Goal: Task Accomplishment & Management: Complete application form

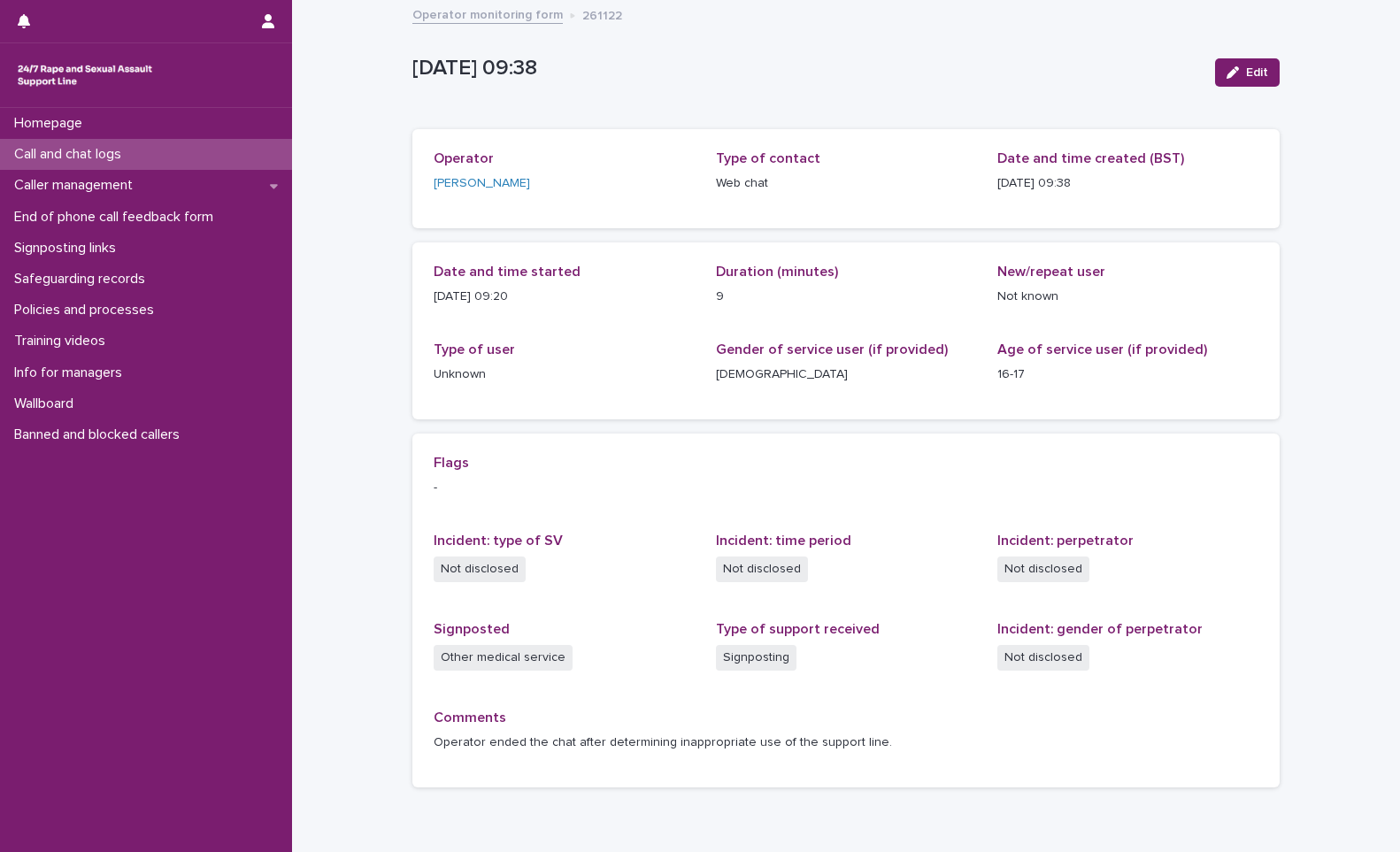
click at [174, 159] on div "Call and chat logs" at bounding box center [145, 154] width 292 height 31
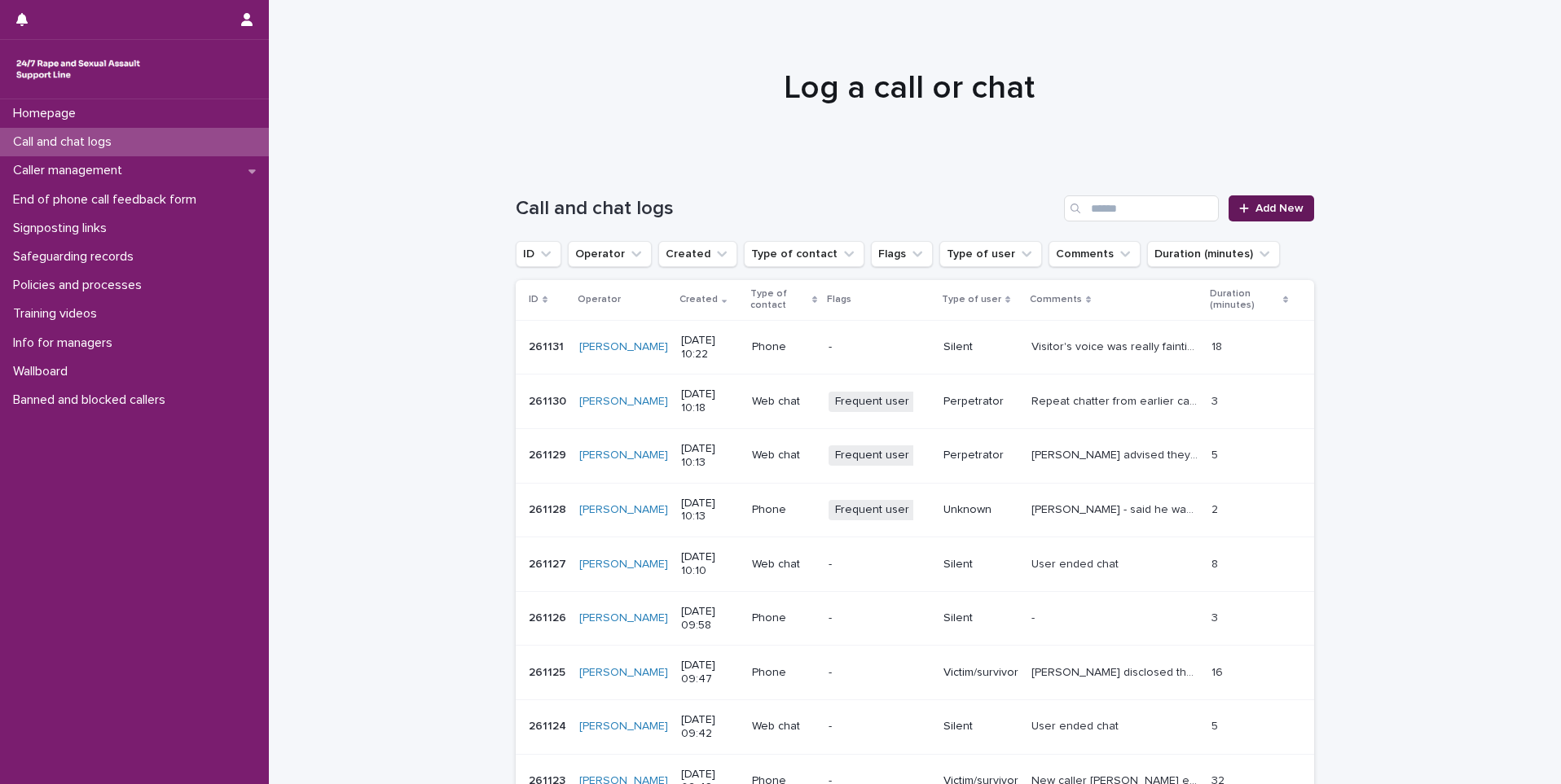
click at [1009, 212] on span "Add New" at bounding box center [1279, 208] width 48 height 11
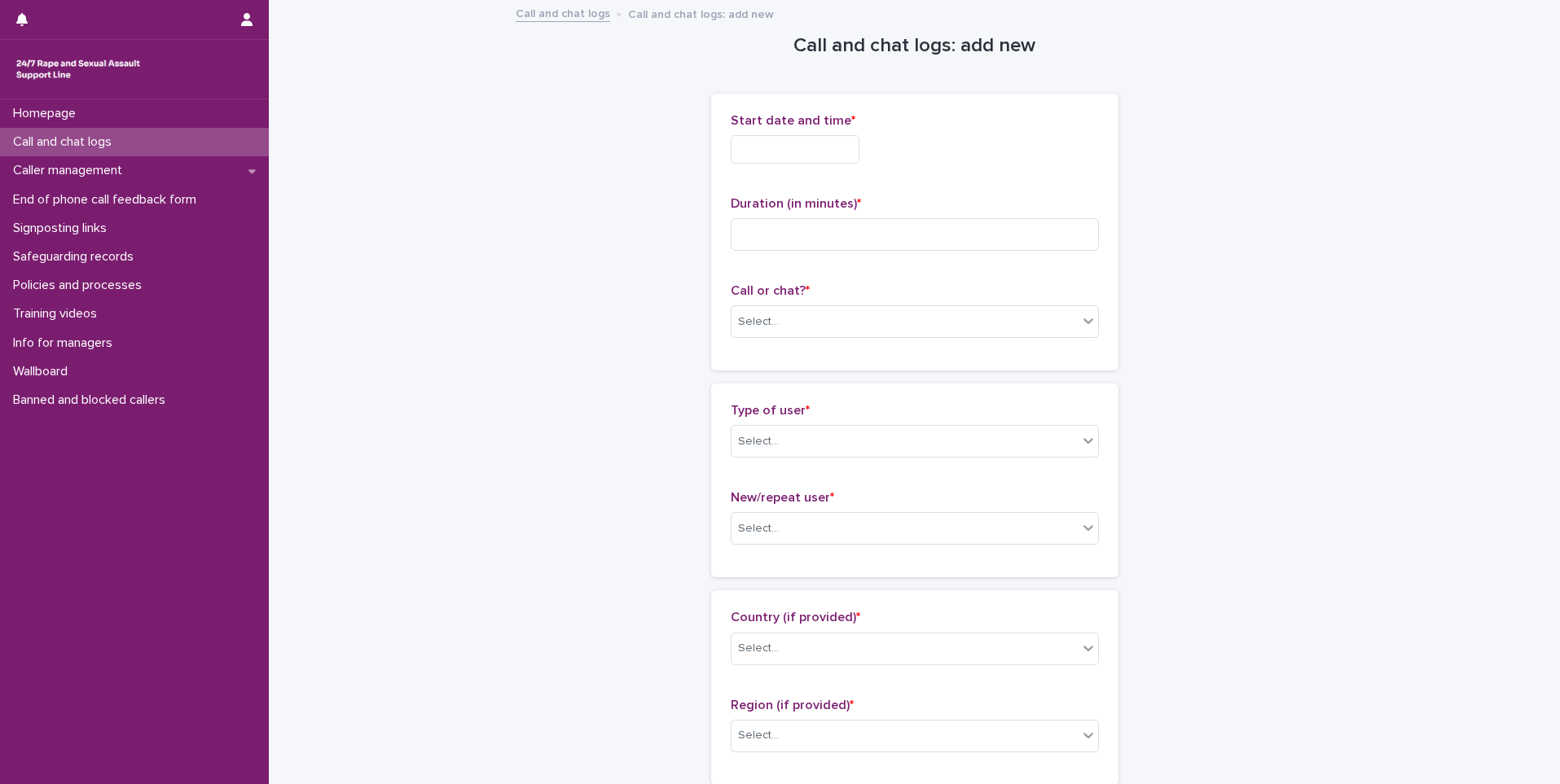
click at [754, 160] on input "text" at bounding box center [795, 149] width 129 height 29
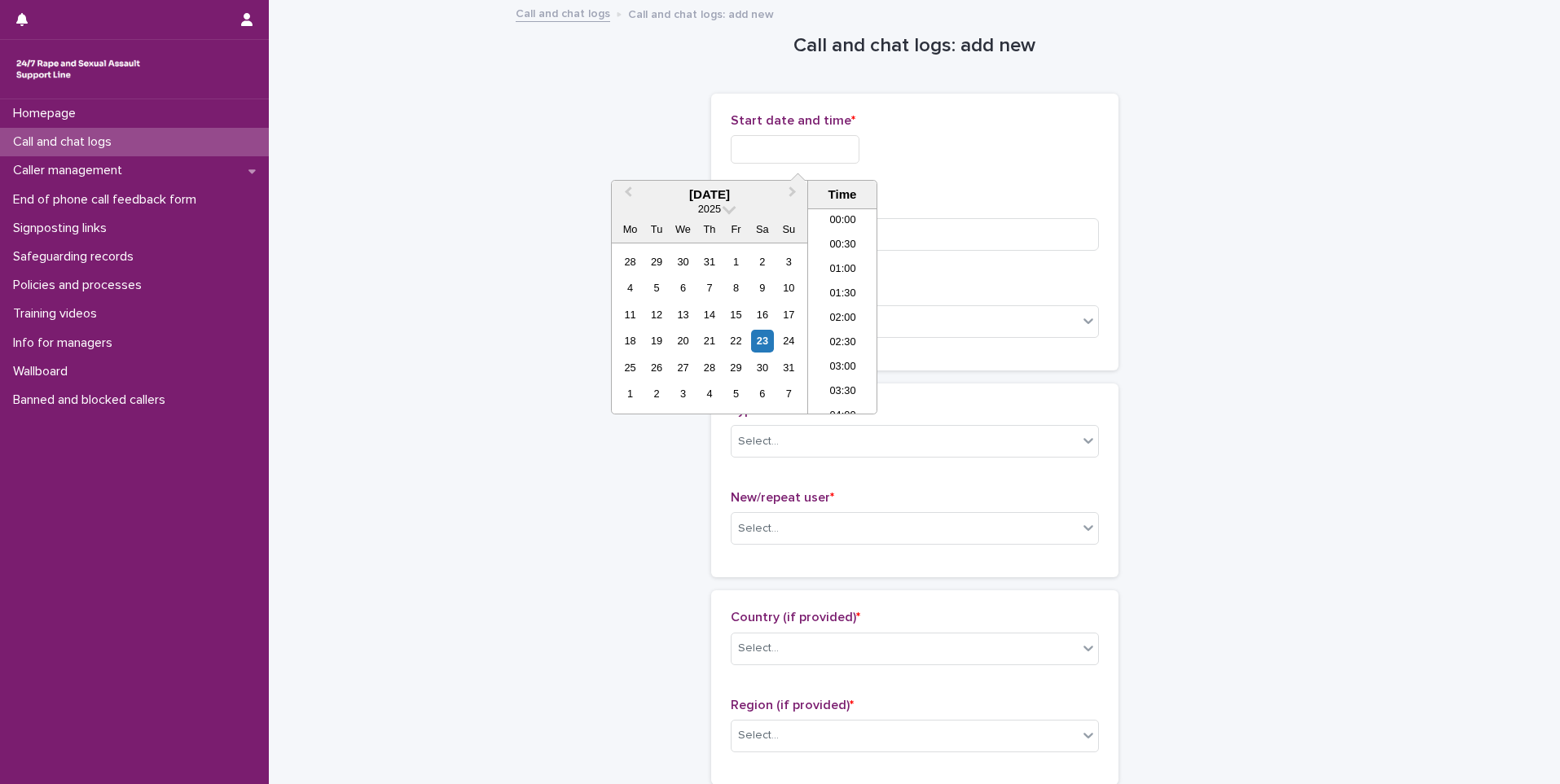
scroll to position [399, 0]
click at [845, 300] on li "10:00" at bounding box center [842, 311] width 69 height 24
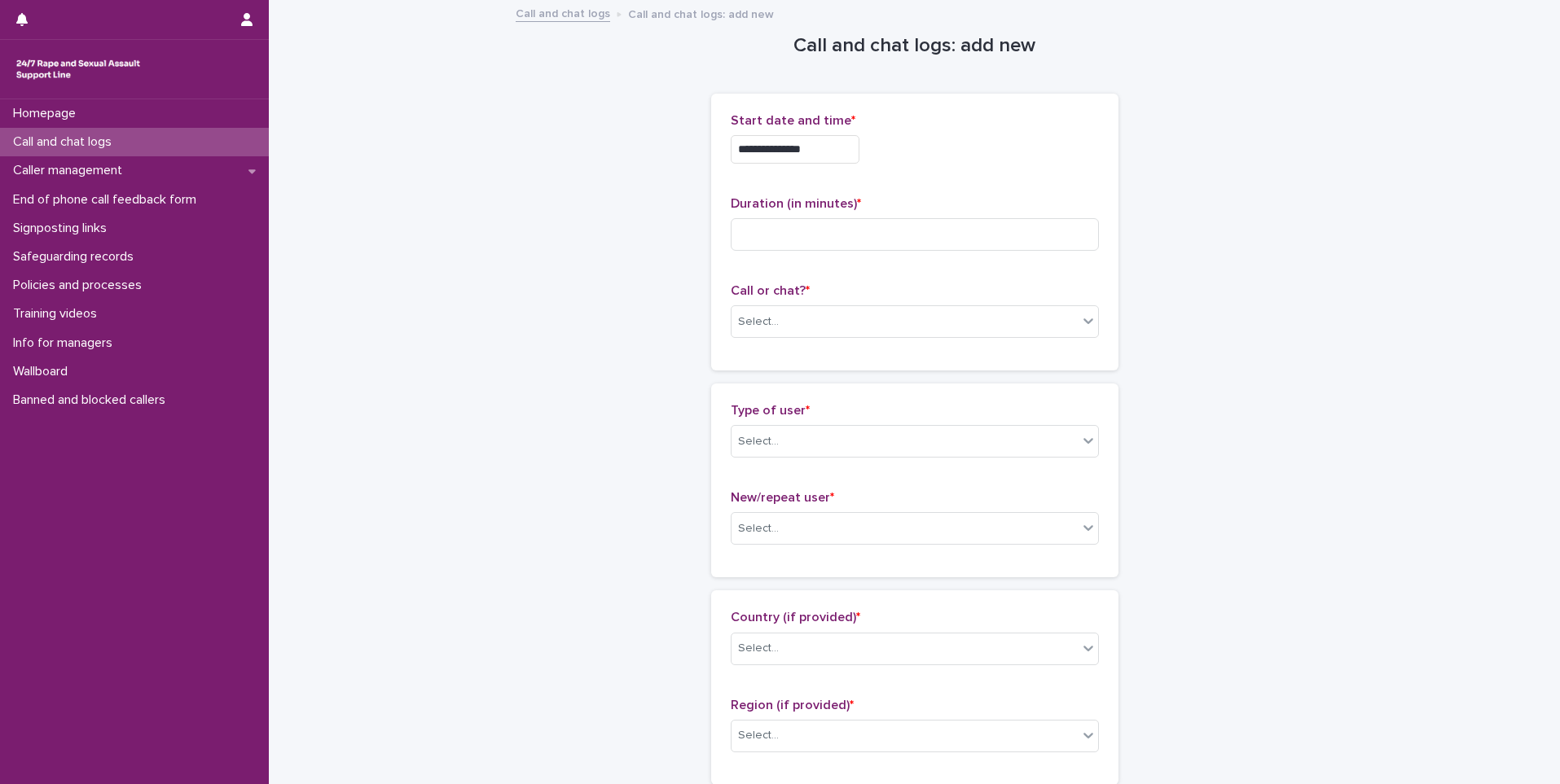
click at [819, 160] on input "**********" at bounding box center [795, 149] width 129 height 29
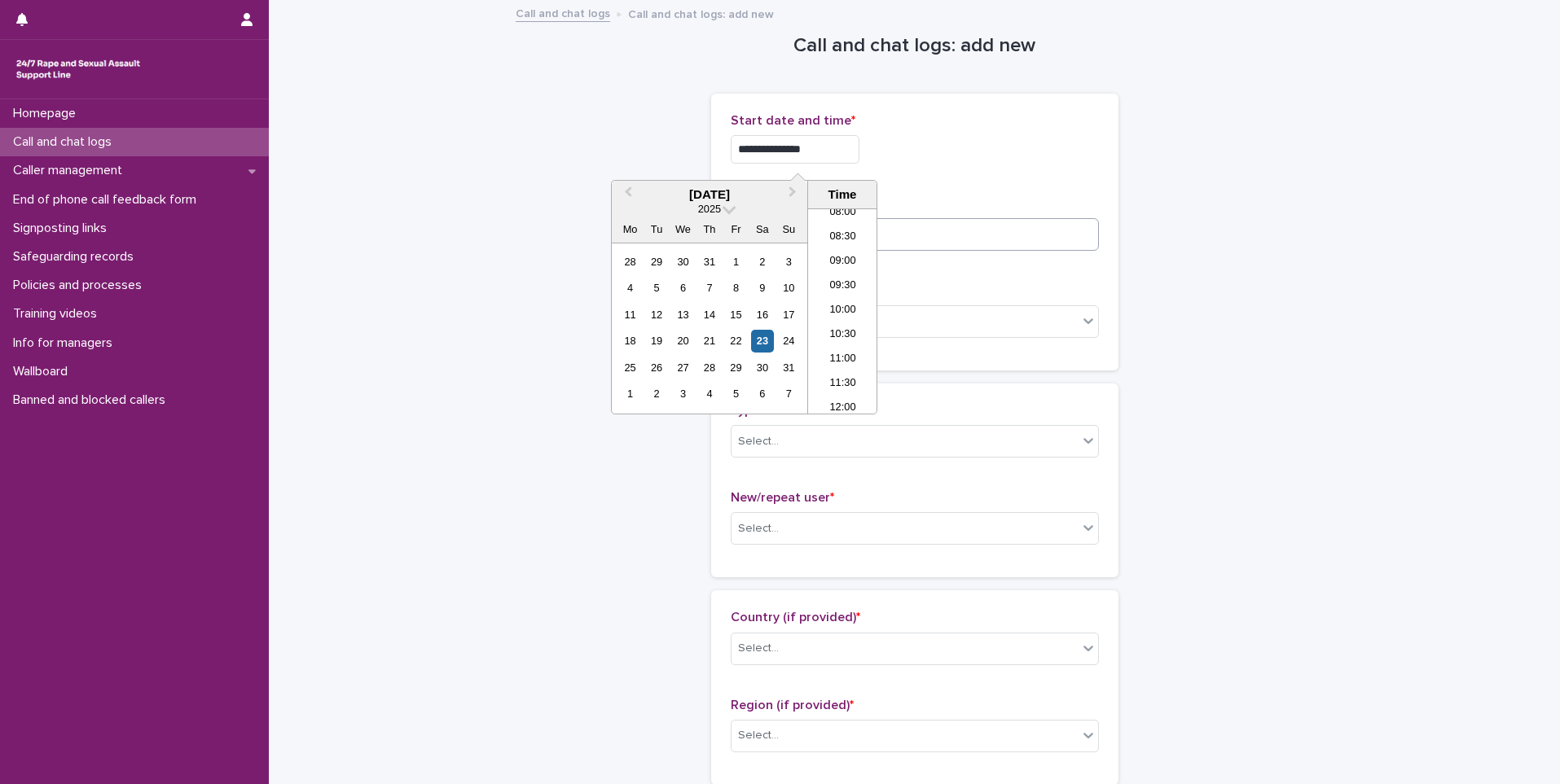
type input "**********"
click at [1009, 232] on input at bounding box center [915, 234] width 368 height 32
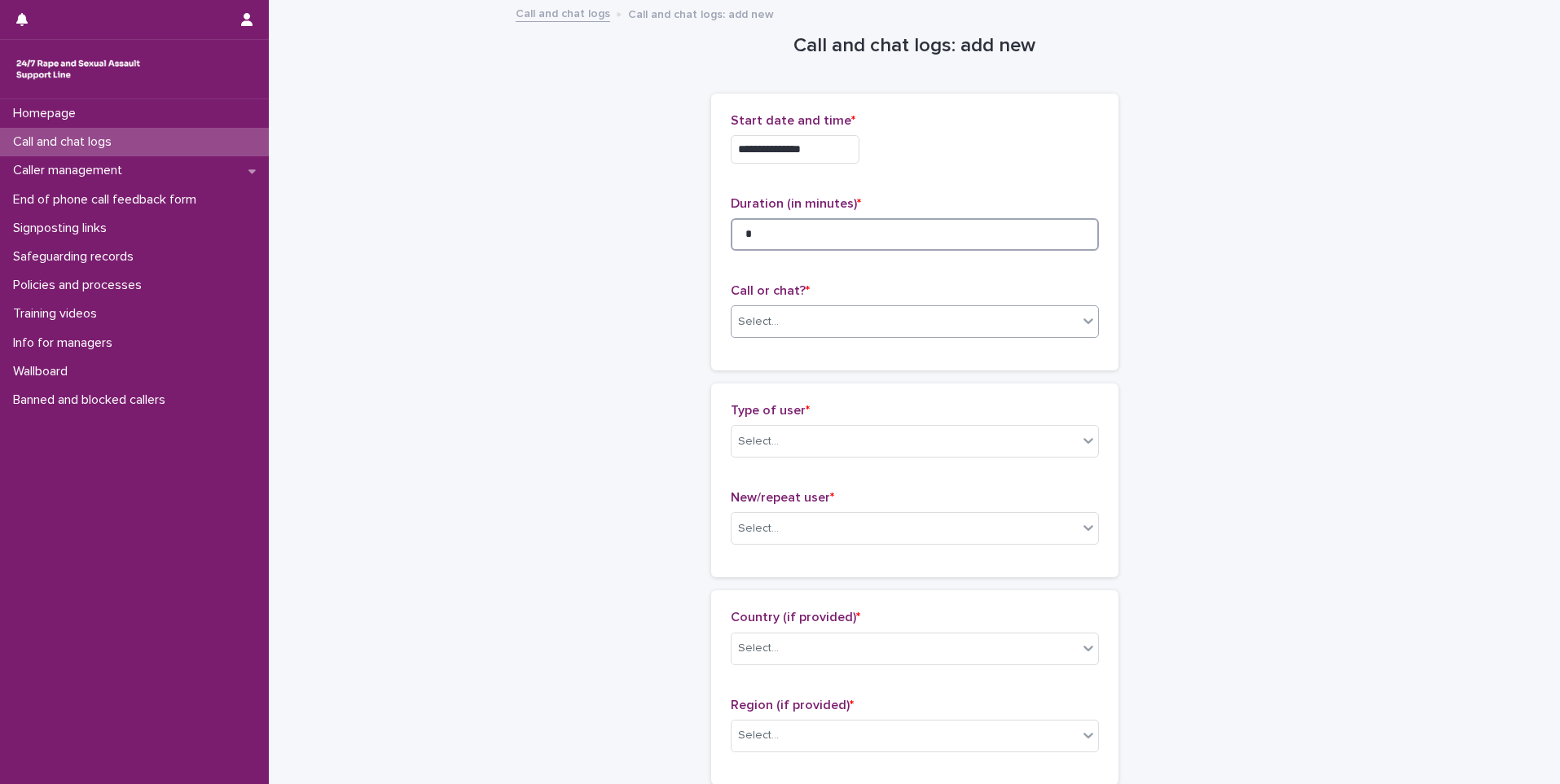
type input "*"
click at [980, 309] on div "Select..." at bounding box center [905, 322] width 346 height 27
click at [943, 364] on div "Phone" at bounding box center [908, 353] width 366 height 29
click at [903, 423] on div "Type of user * Select..." at bounding box center [915, 436] width 368 height 67
click at [892, 443] on div "Select..." at bounding box center [905, 441] width 346 height 27
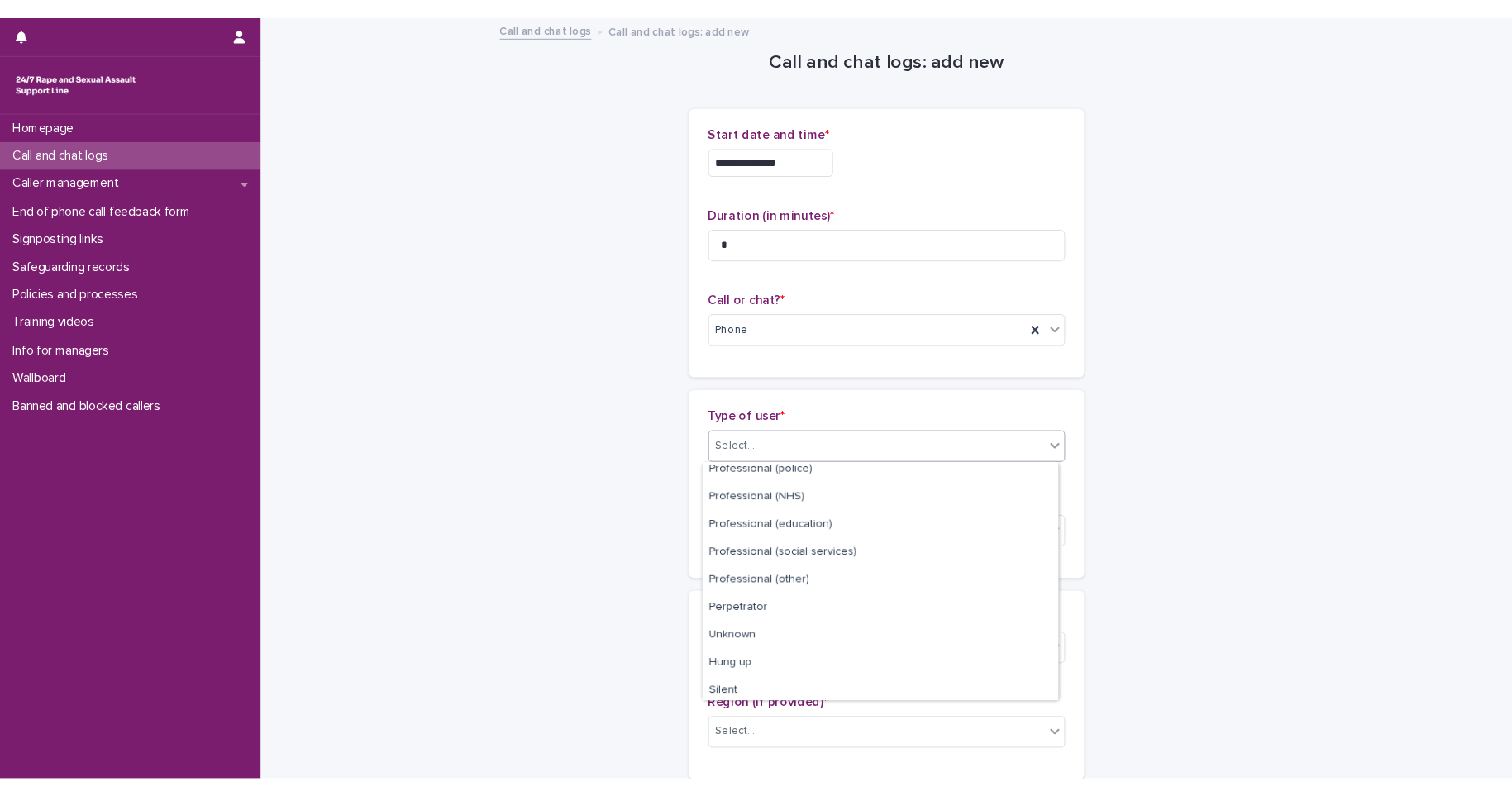
scroll to position [186, 0]
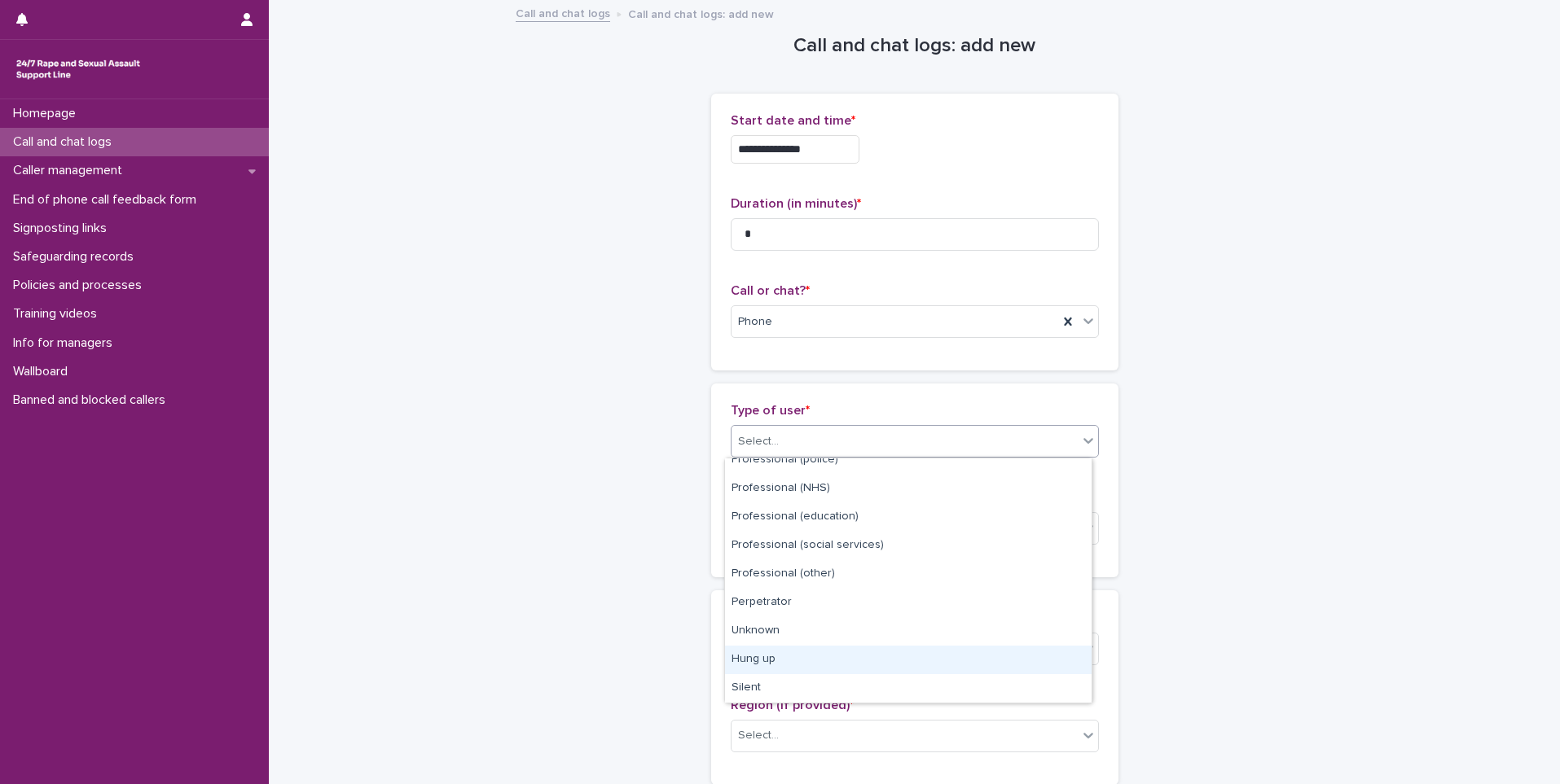
click at [840, 663] on div "Hung up" at bounding box center [908, 660] width 366 height 29
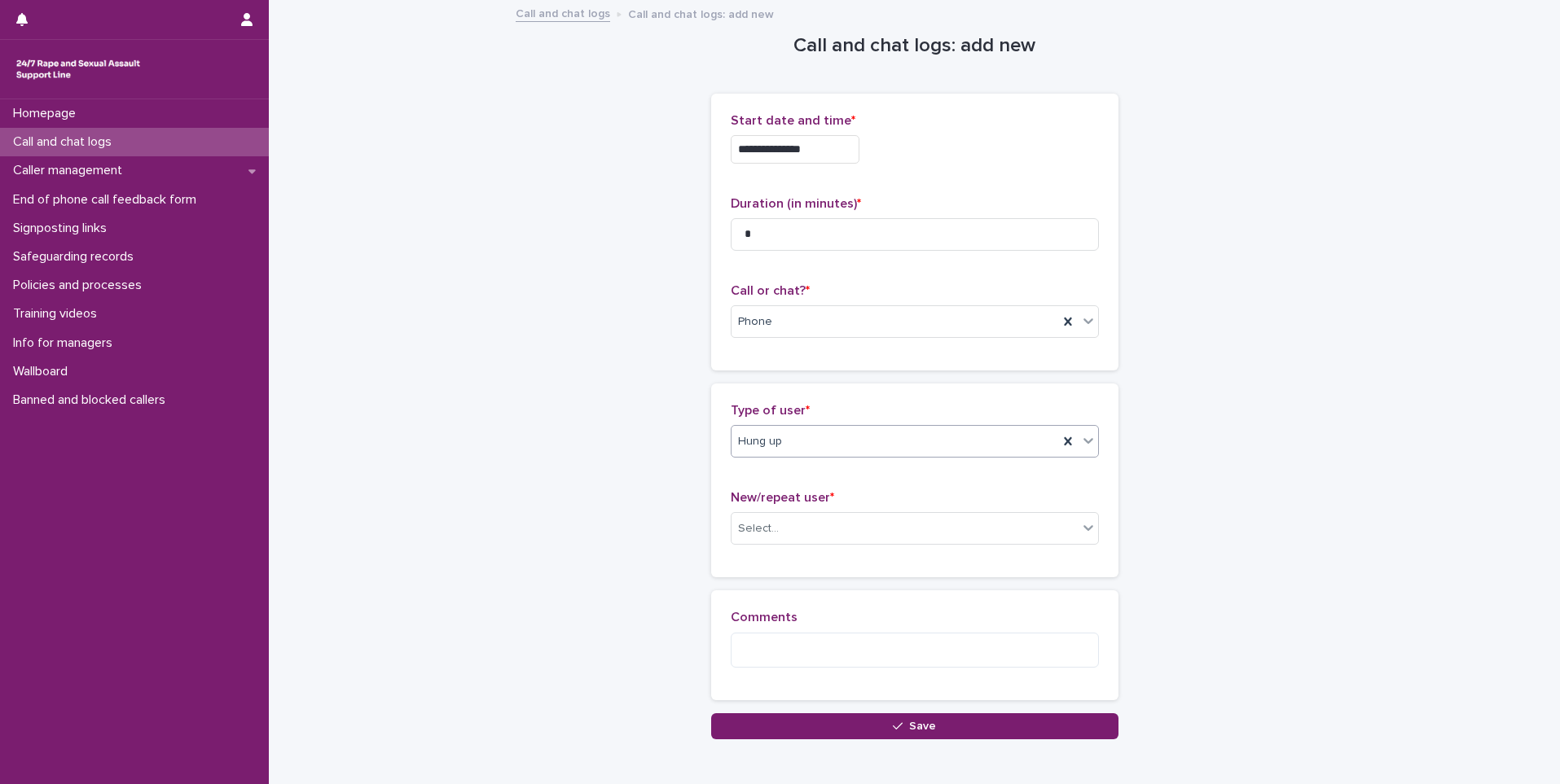
click at [854, 549] on div "New/repeat user * Select..." at bounding box center [915, 524] width 368 height 67
click at [860, 533] on div "Select..." at bounding box center [905, 529] width 346 height 27
click at [853, 555] on div "Not known" at bounding box center [908, 559] width 366 height 29
click at [793, 663] on textarea at bounding box center [915, 650] width 368 height 35
type textarea "*"
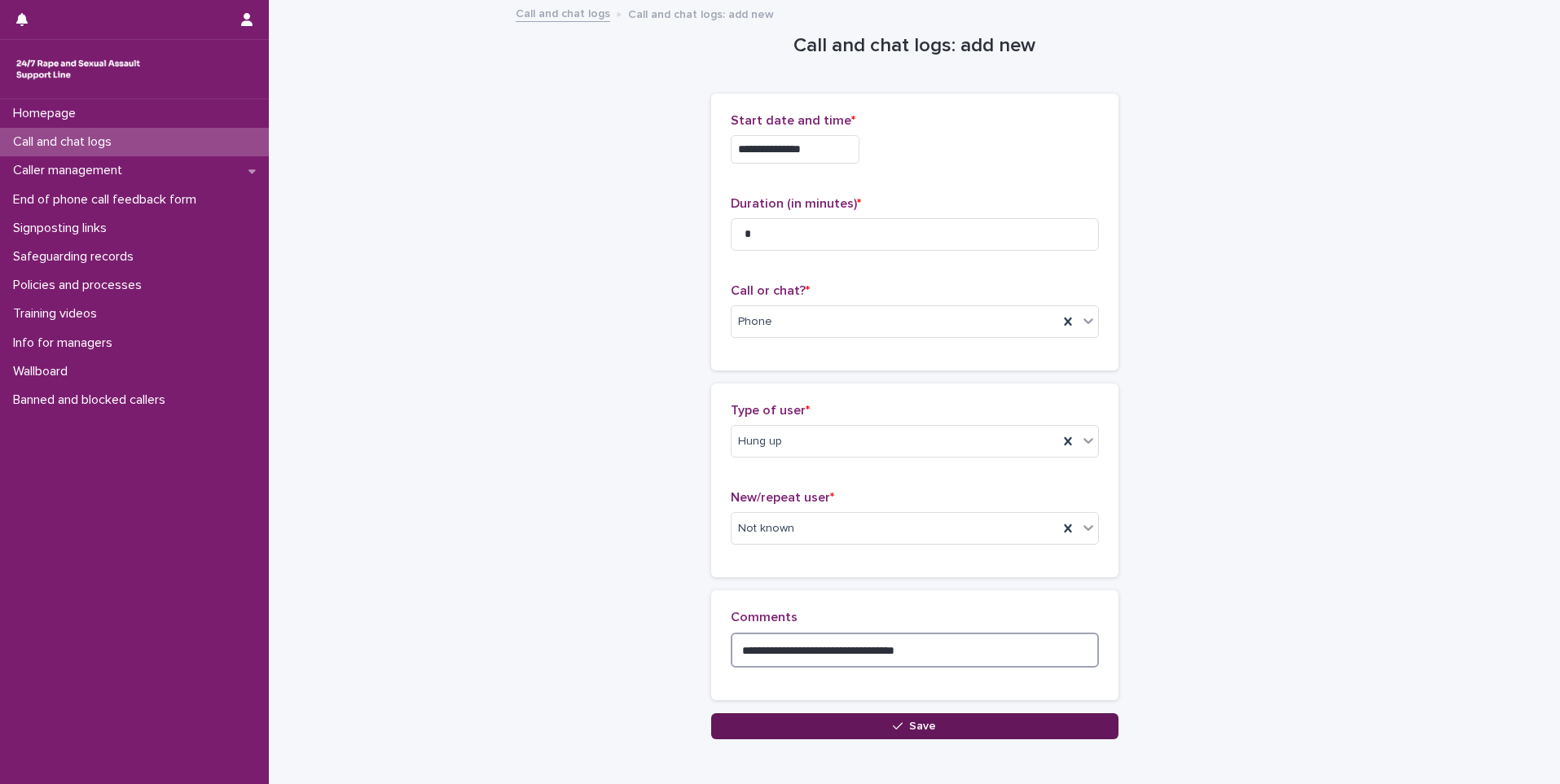
type textarea "**********"
click at [937, 735] on button "Save" at bounding box center [915, 726] width 407 height 26
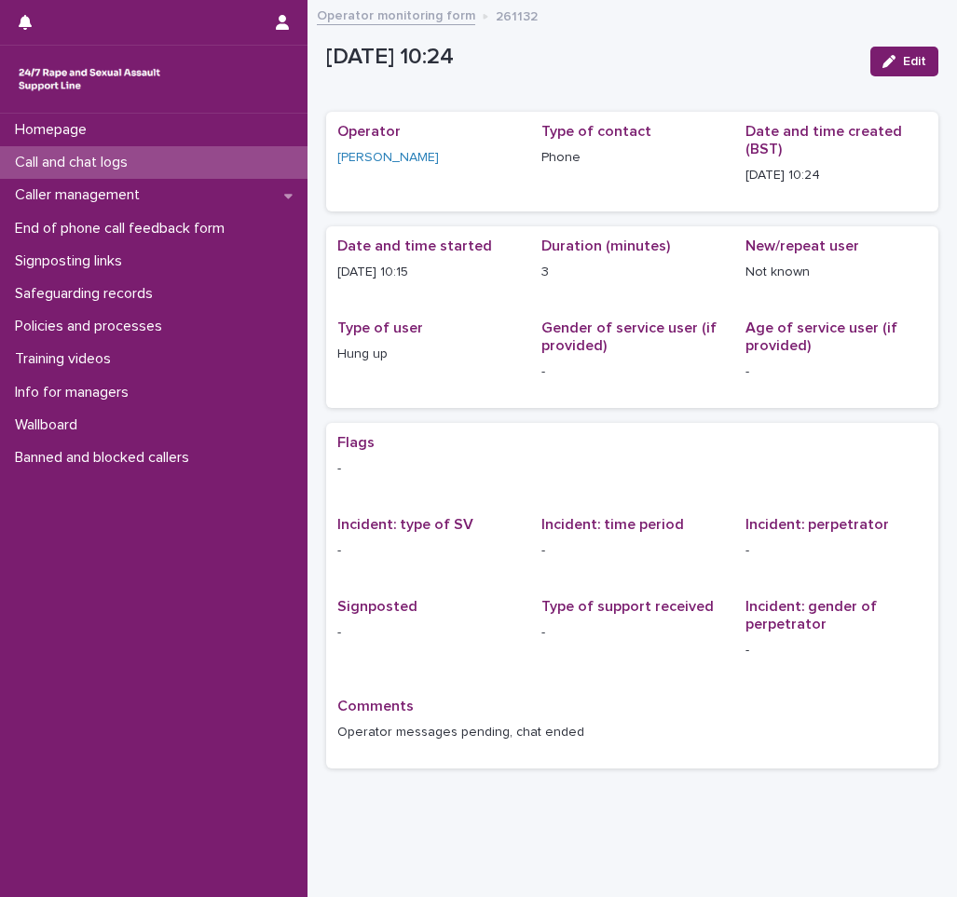
click at [95, 156] on p "Call and chat logs" at bounding box center [74, 163] width 135 height 18
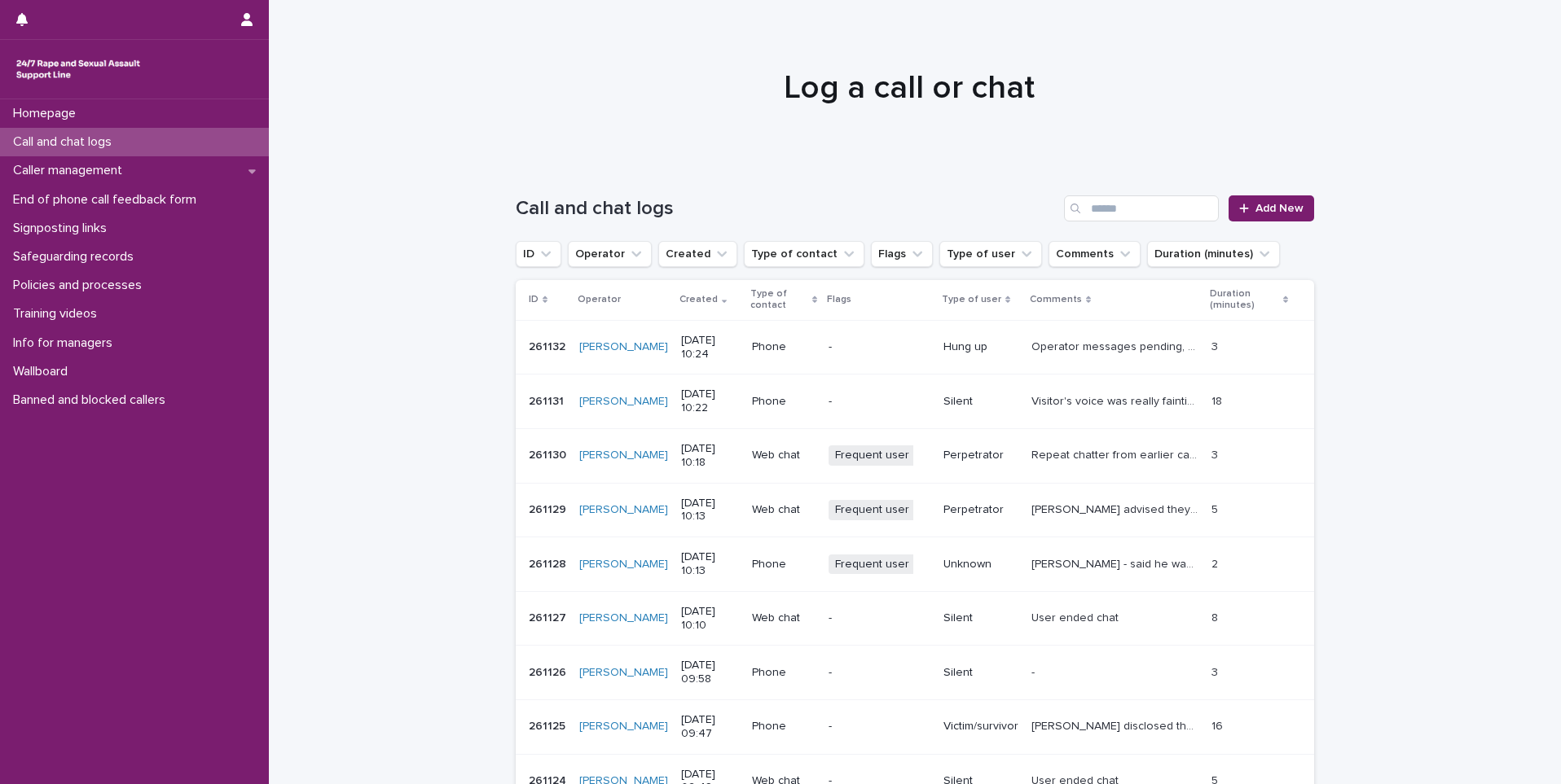
click at [769, 350] on p "Phone" at bounding box center [784, 347] width 64 height 14
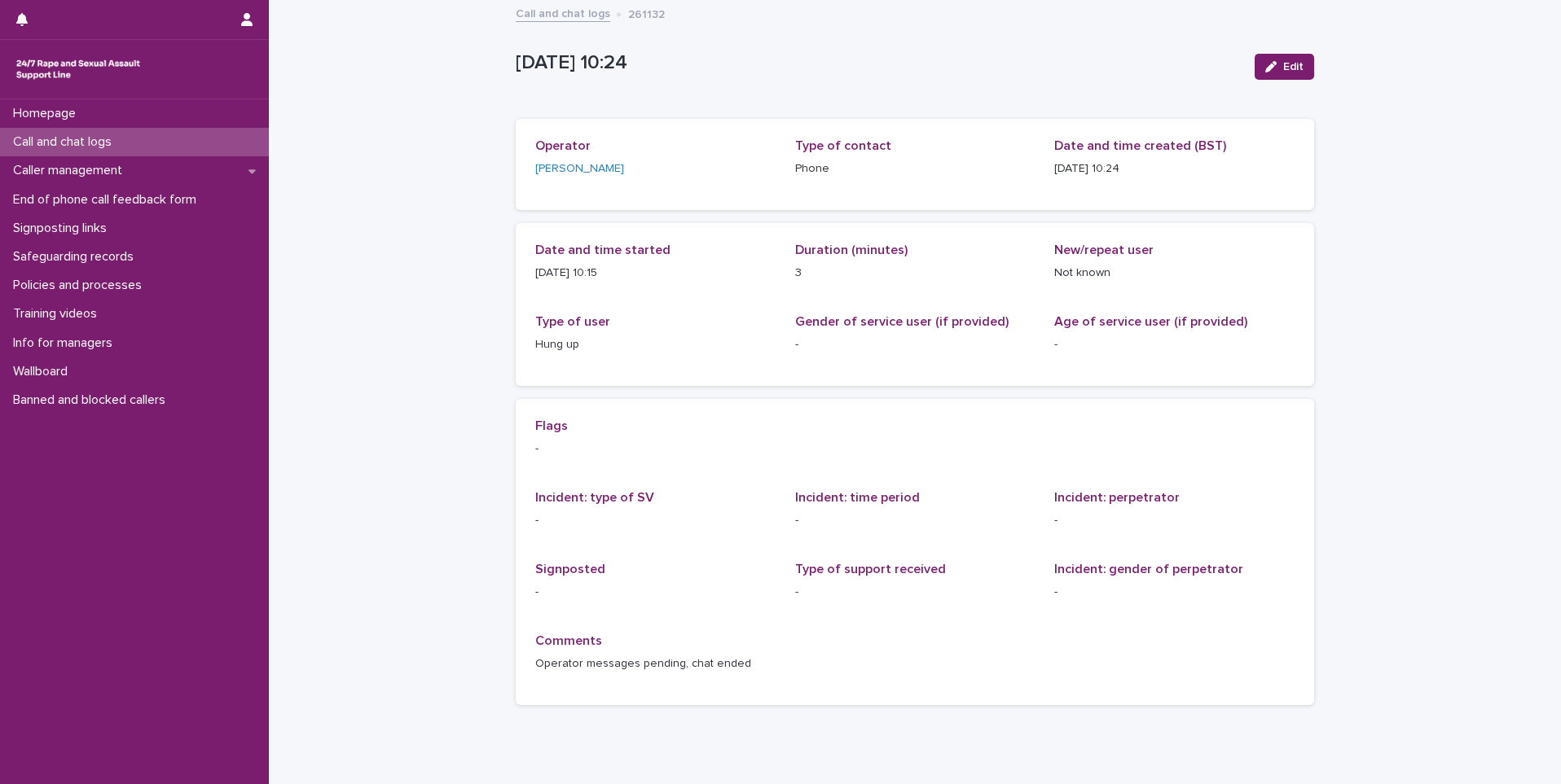
click at [1009, 82] on div "Edit" at bounding box center [1280, 66] width 66 height 66
click at [1009, 64] on span "Edit" at bounding box center [1293, 66] width 20 height 11
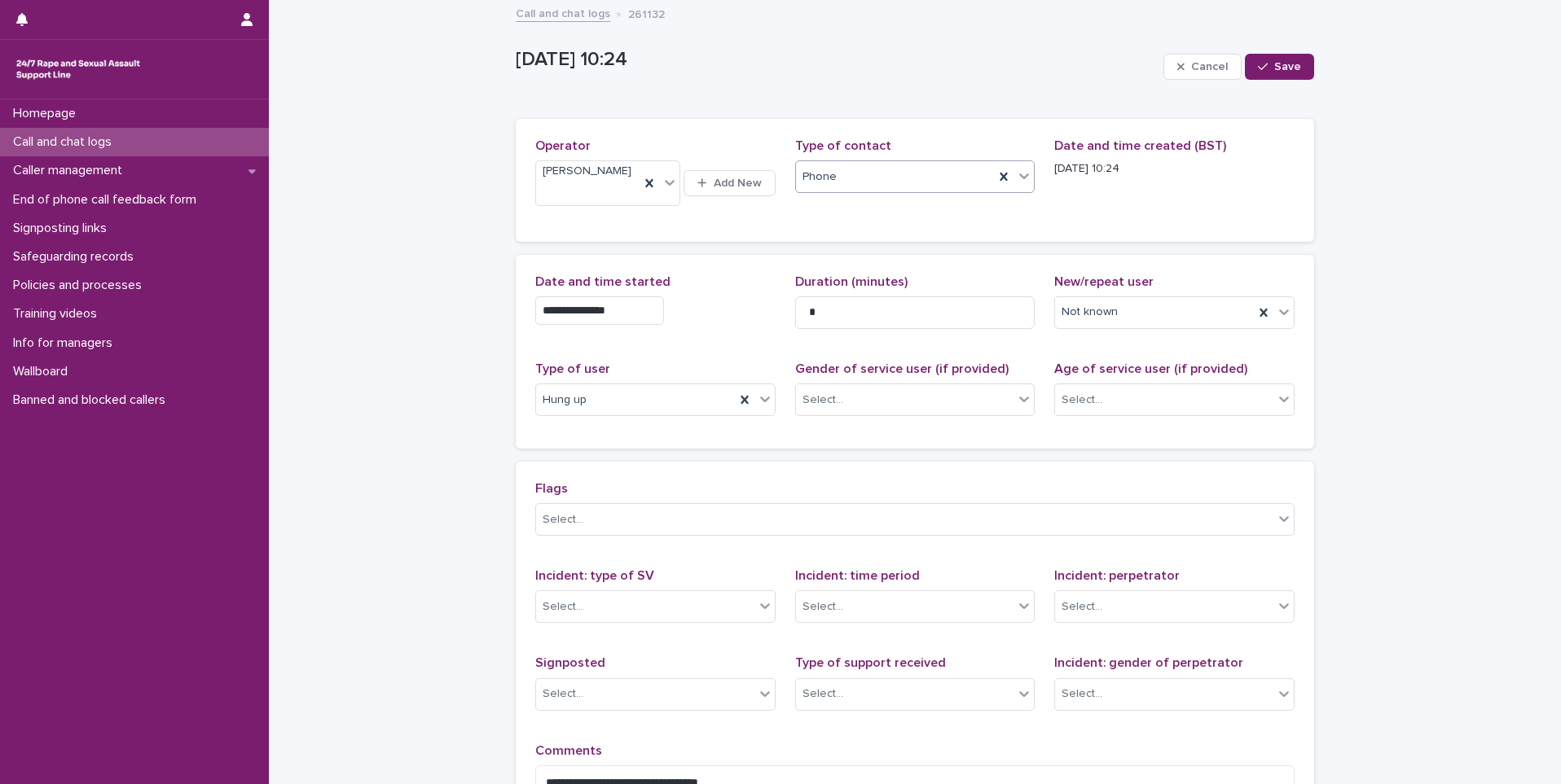
click at [889, 181] on div "Phone" at bounding box center [895, 177] width 199 height 27
click at [874, 239] on div "Web chat" at bounding box center [909, 236] width 239 height 29
click at [1009, 68] on div "button" at bounding box center [1266, 66] width 17 height 11
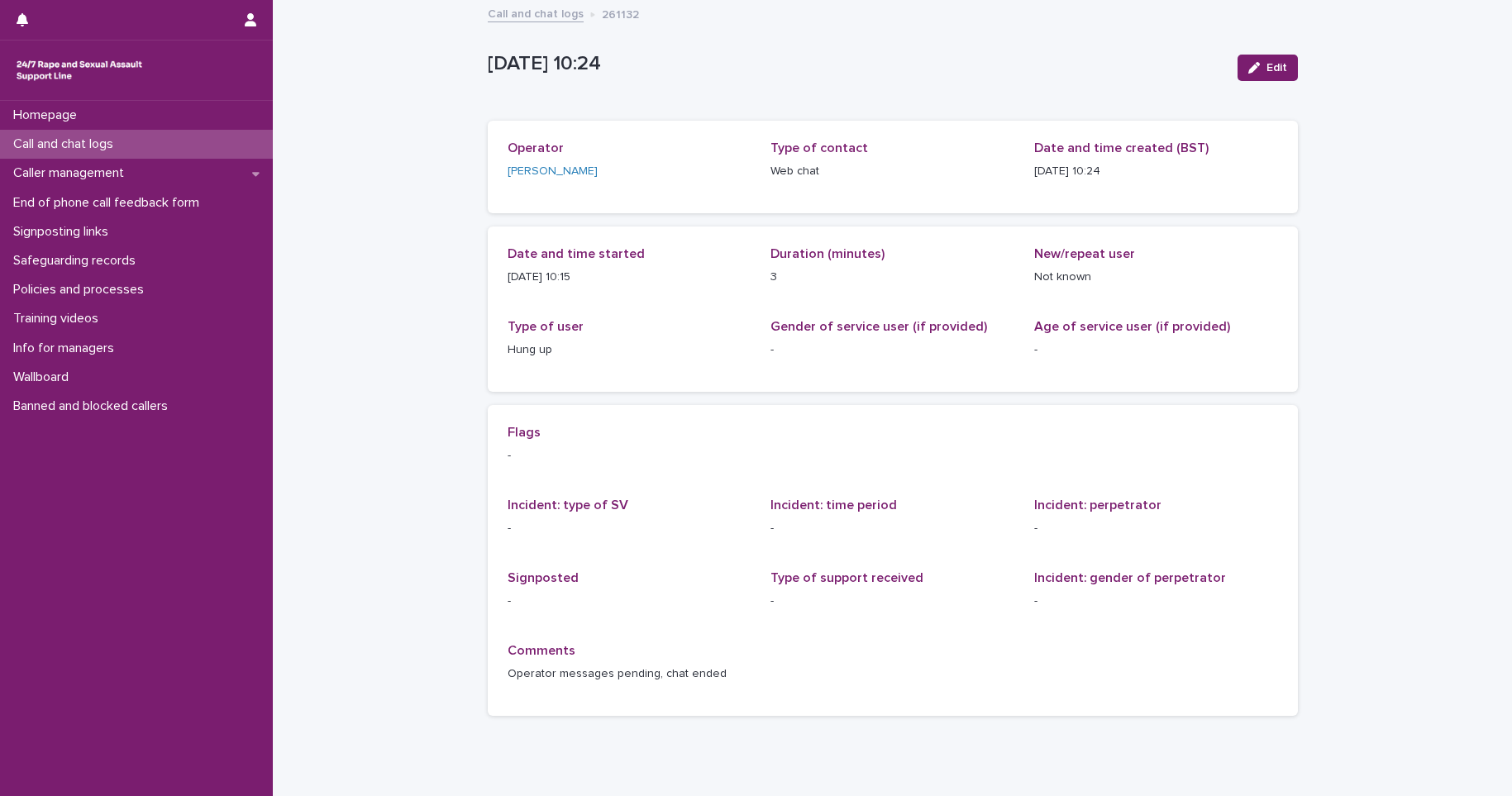
click at [89, 147] on p "Call and chat logs" at bounding box center [66, 145] width 120 height 16
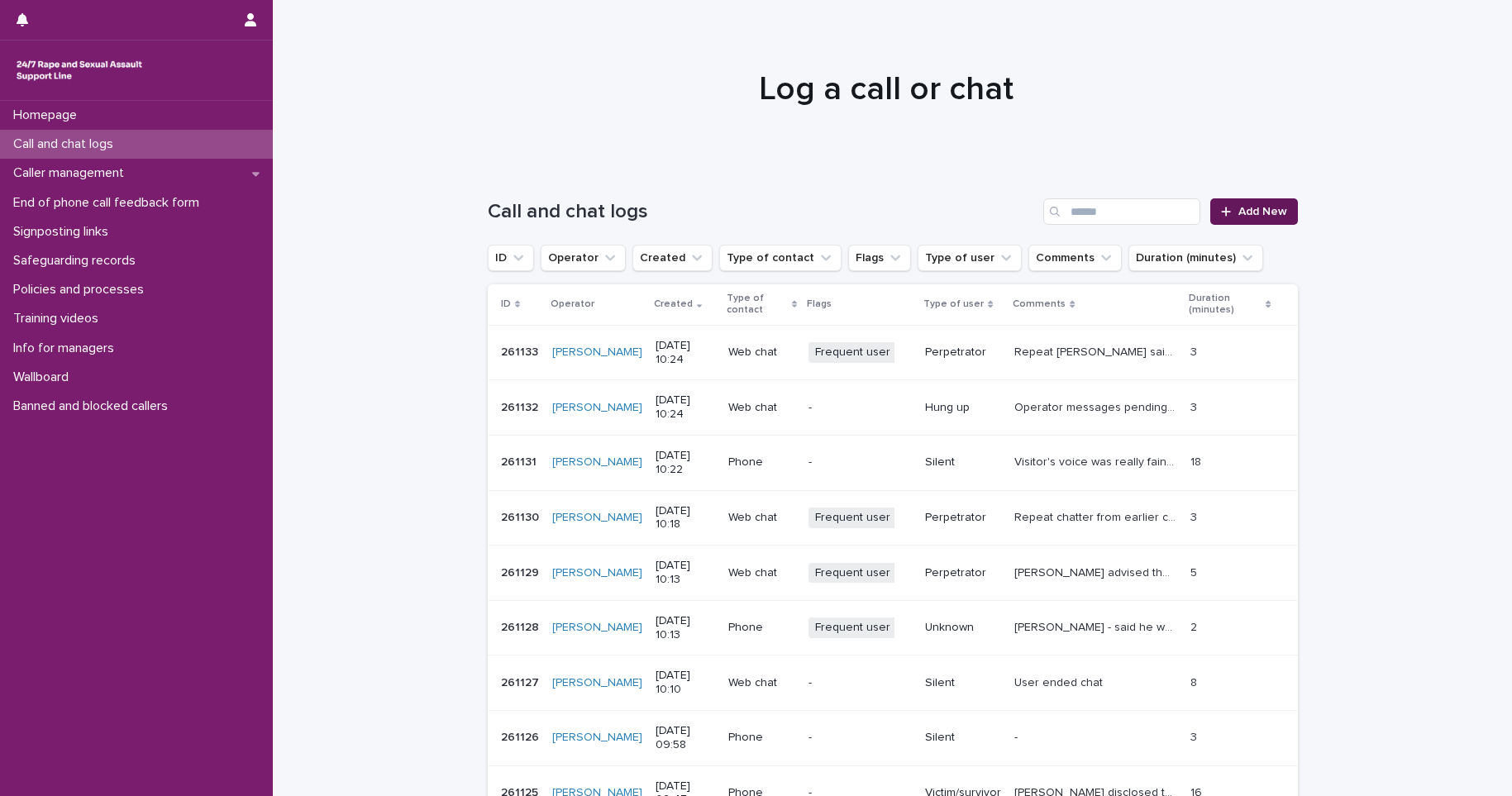
click at [1024, 209] on span "Add New" at bounding box center [1263, 211] width 49 height 12
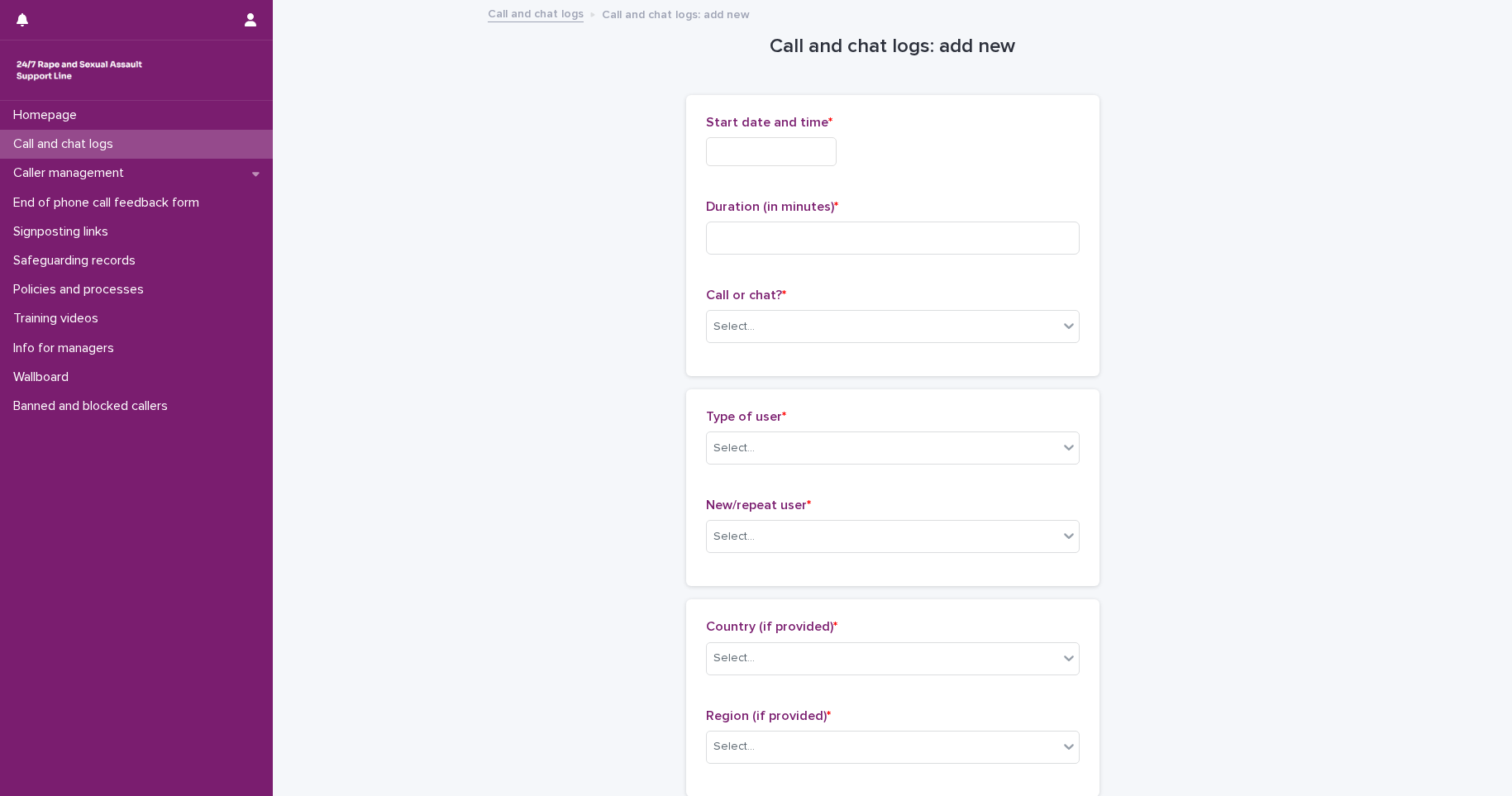
click at [780, 162] on input "text" at bounding box center [771, 152] width 130 height 29
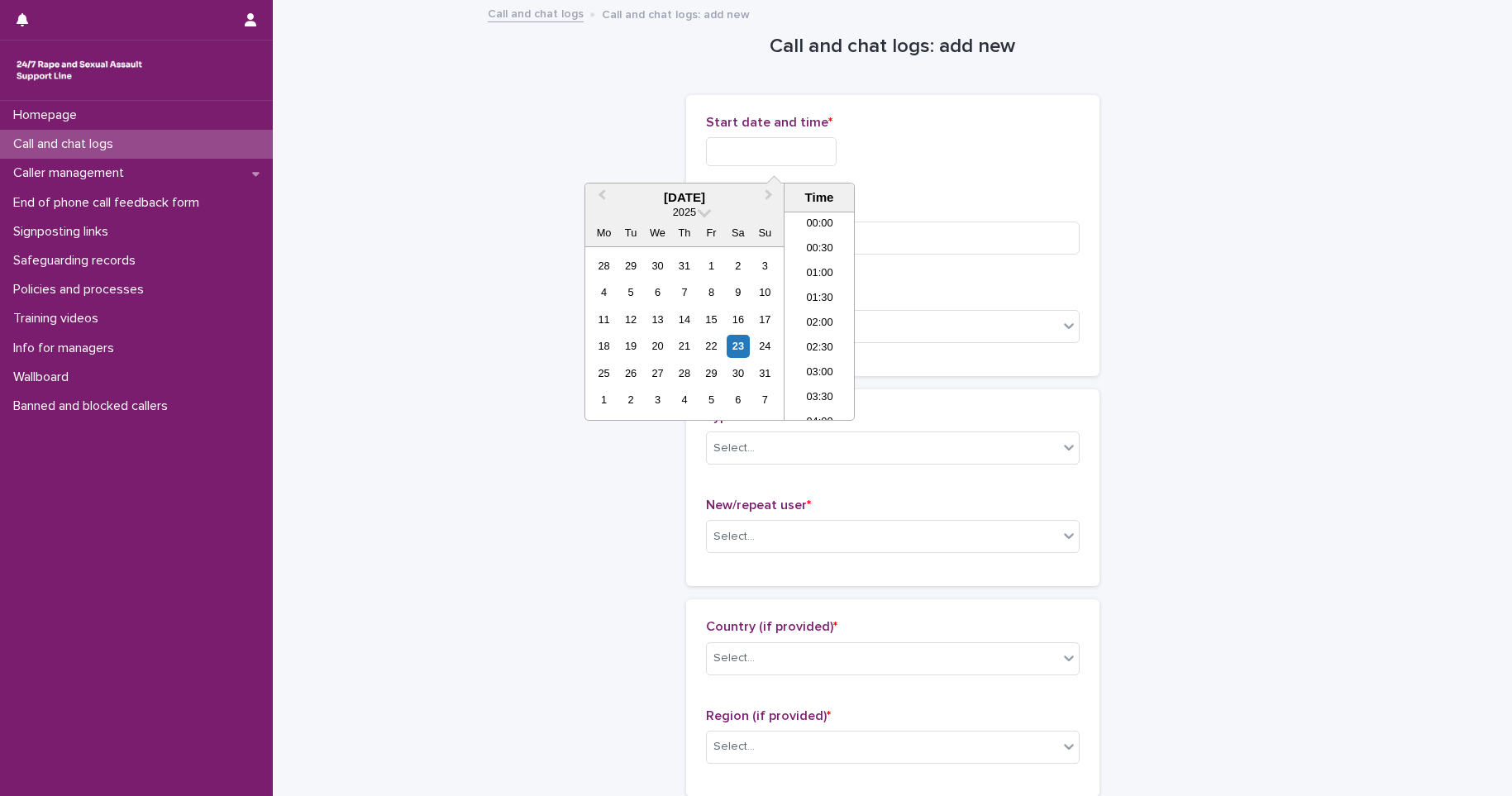
scroll to position [406, 0]
click at [817, 309] on li "10:00" at bounding box center [819, 316] width 70 height 25
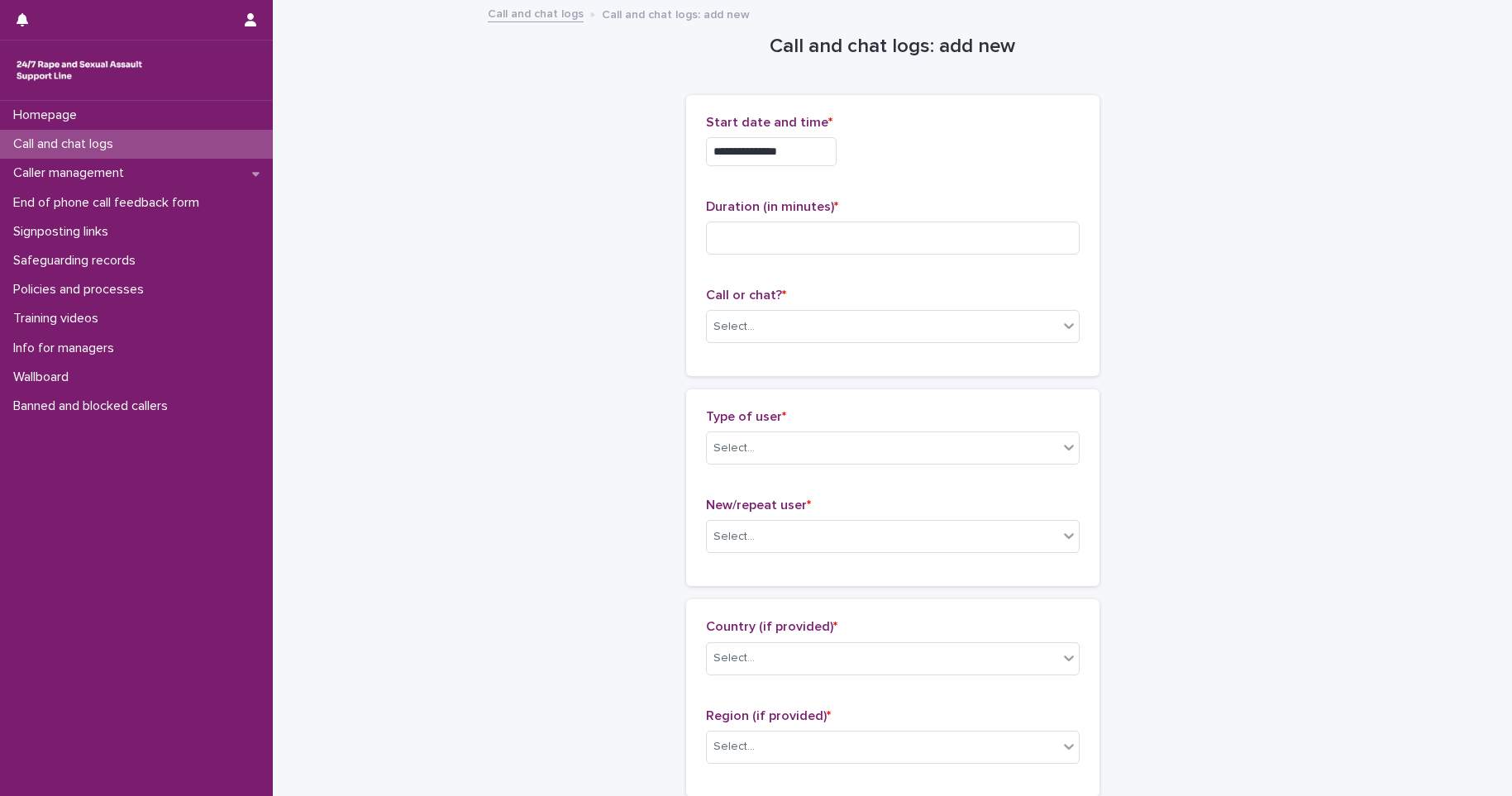
click at [815, 156] on input "**********" at bounding box center [771, 152] width 130 height 29
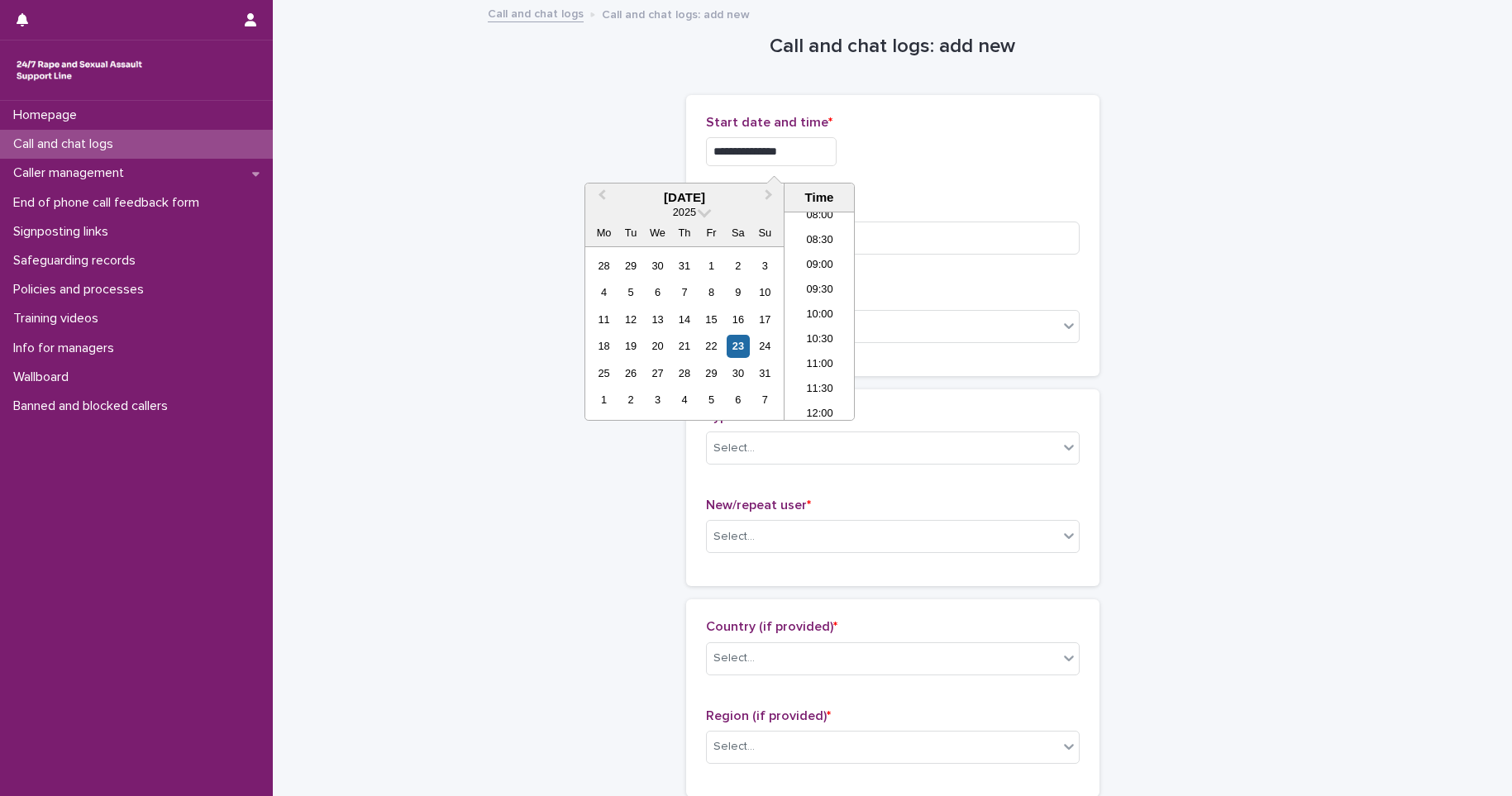
type input "**********"
click at [989, 218] on div "Duration (in minutes) *" at bounding box center [893, 233] width 374 height 68
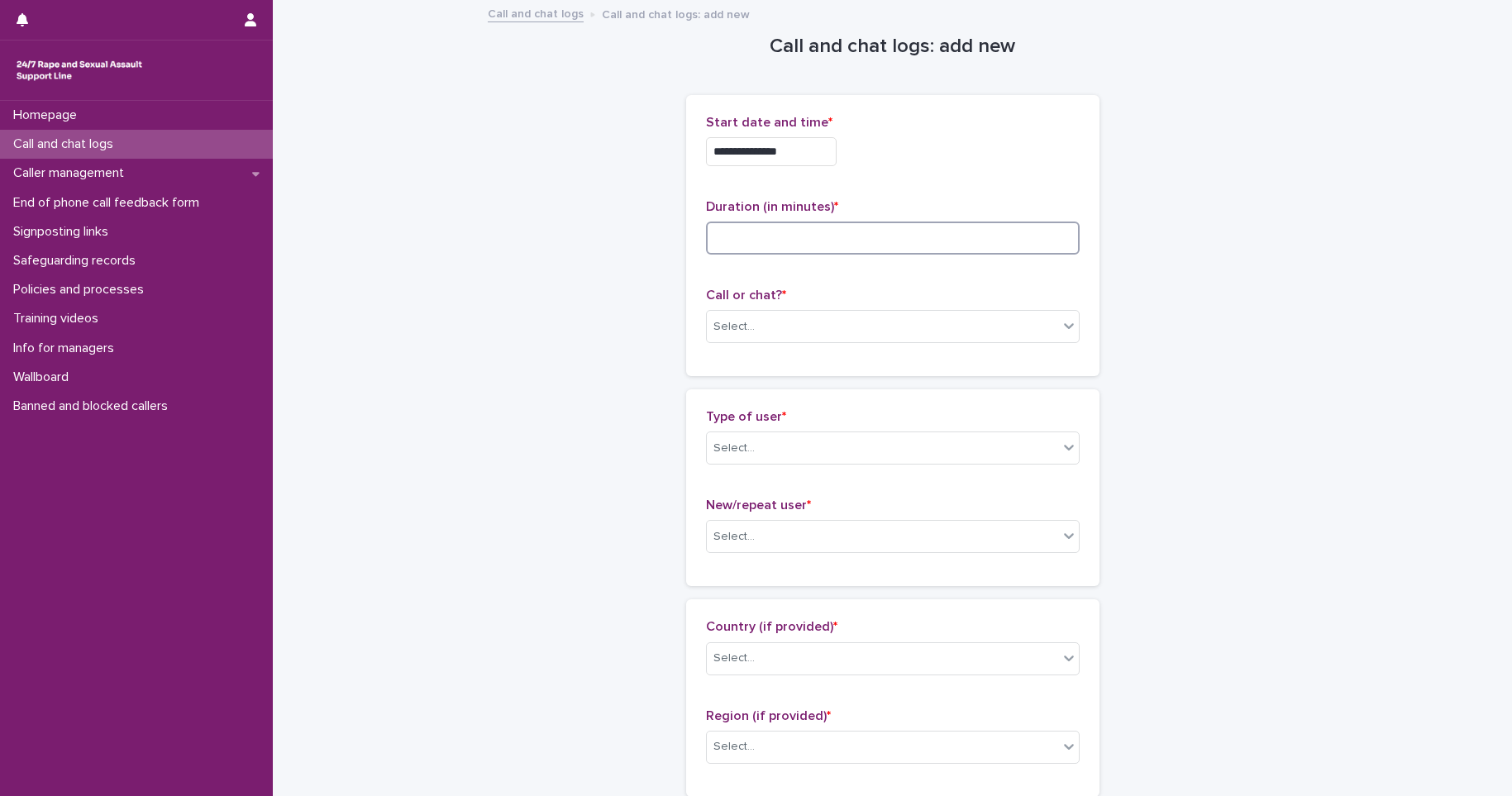
click at [989, 234] on input at bounding box center [893, 238] width 374 height 33
type input "*"
click at [903, 319] on div "Select..." at bounding box center [883, 327] width 351 height 28
click at [852, 391] on div "Web chat" at bounding box center [886, 387] width 372 height 29
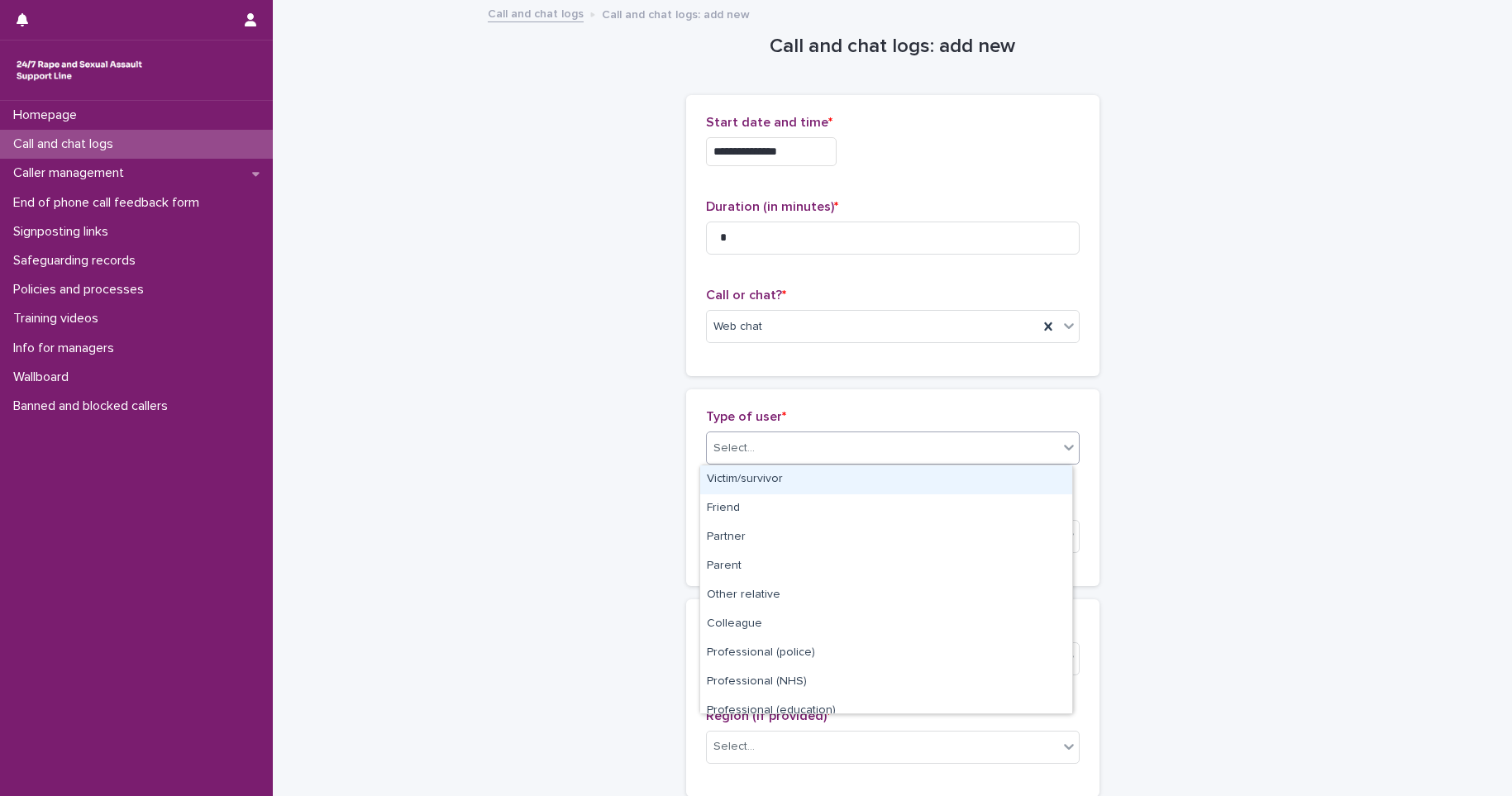
click at [821, 456] on div "Select..." at bounding box center [883, 448] width 351 height 28
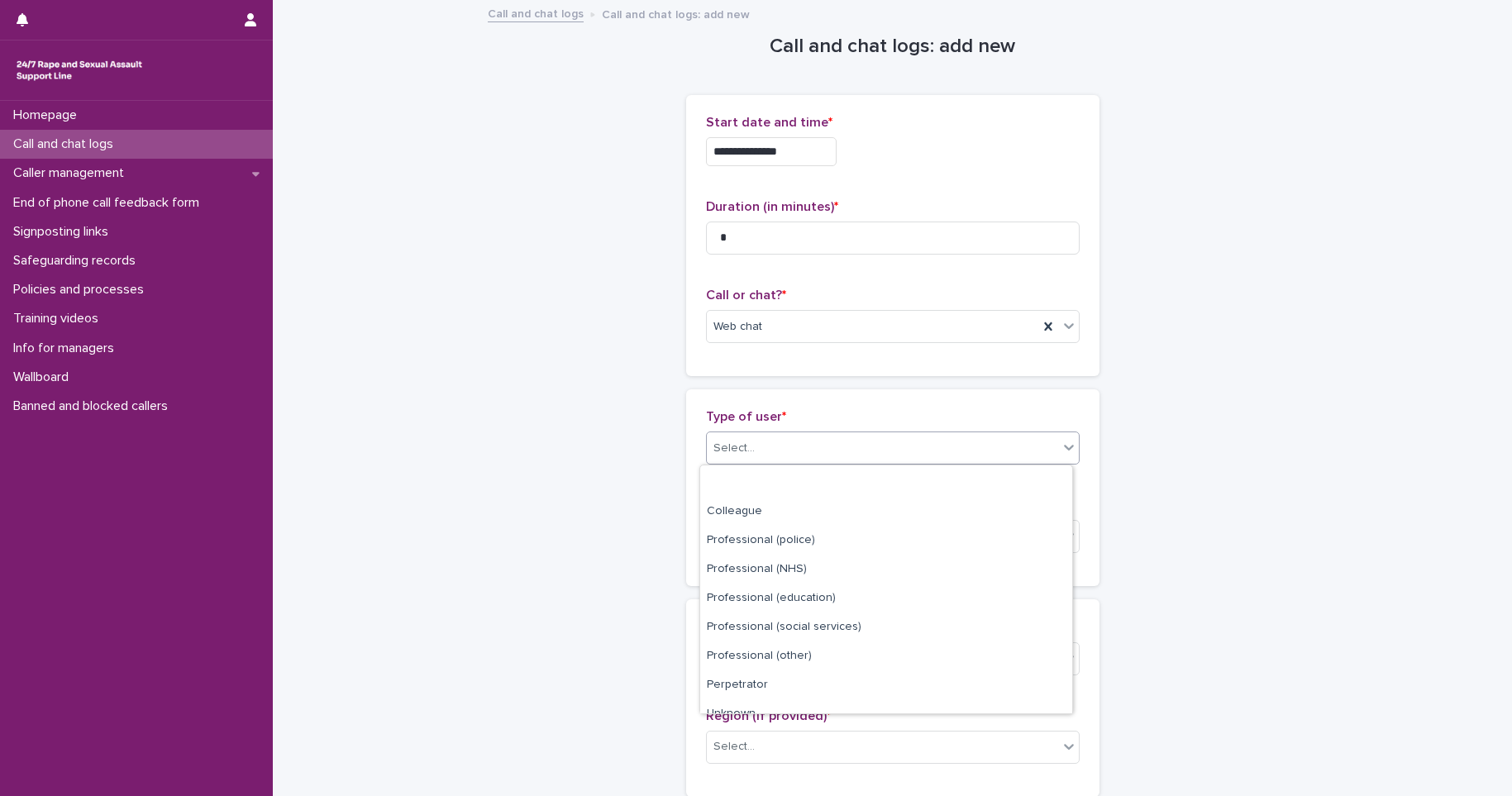
scroll to position [186, 0]
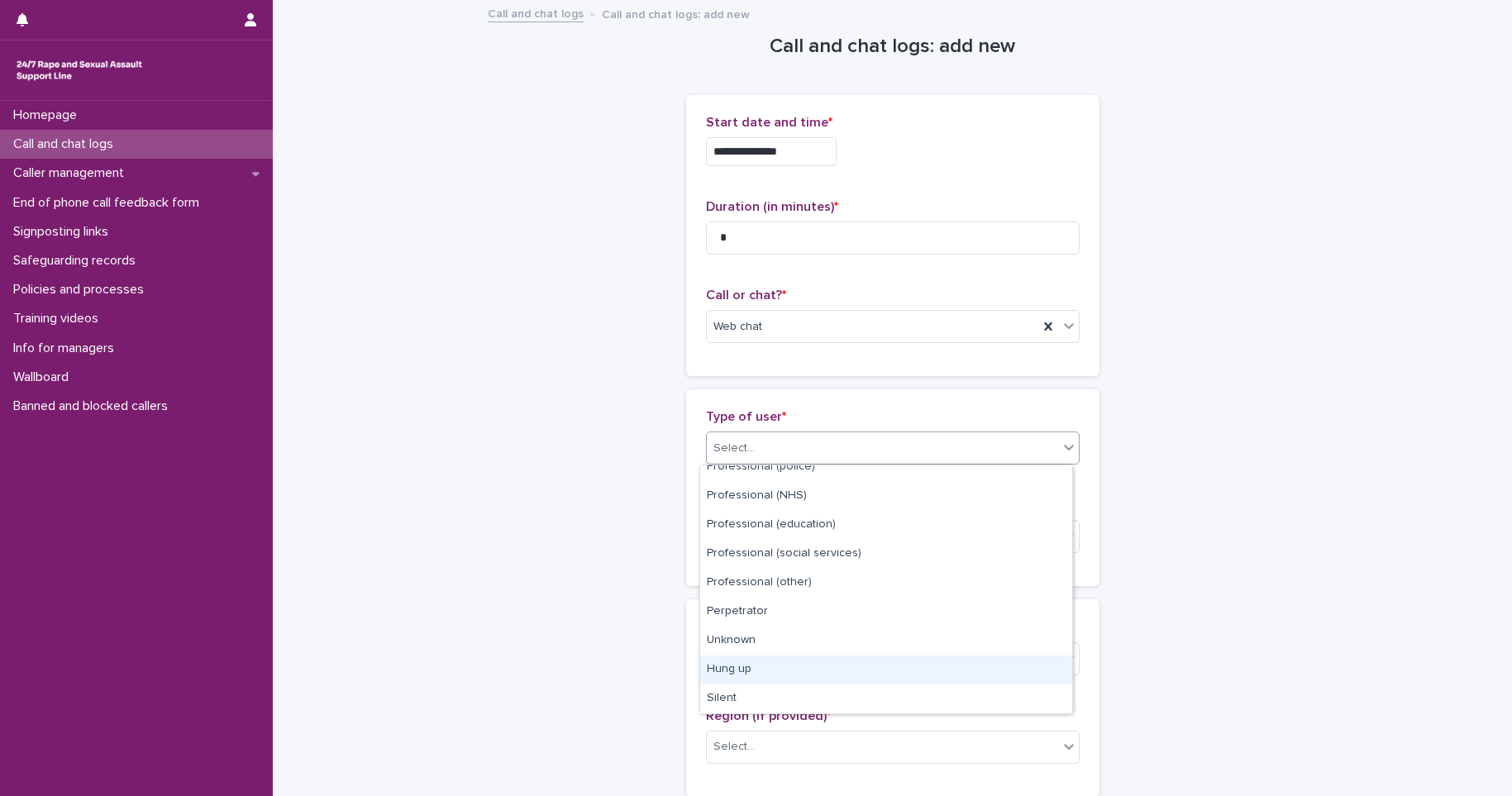
click at [776, 678] on div "Hung up" at bounding box center [886, 670] width 372 height 29
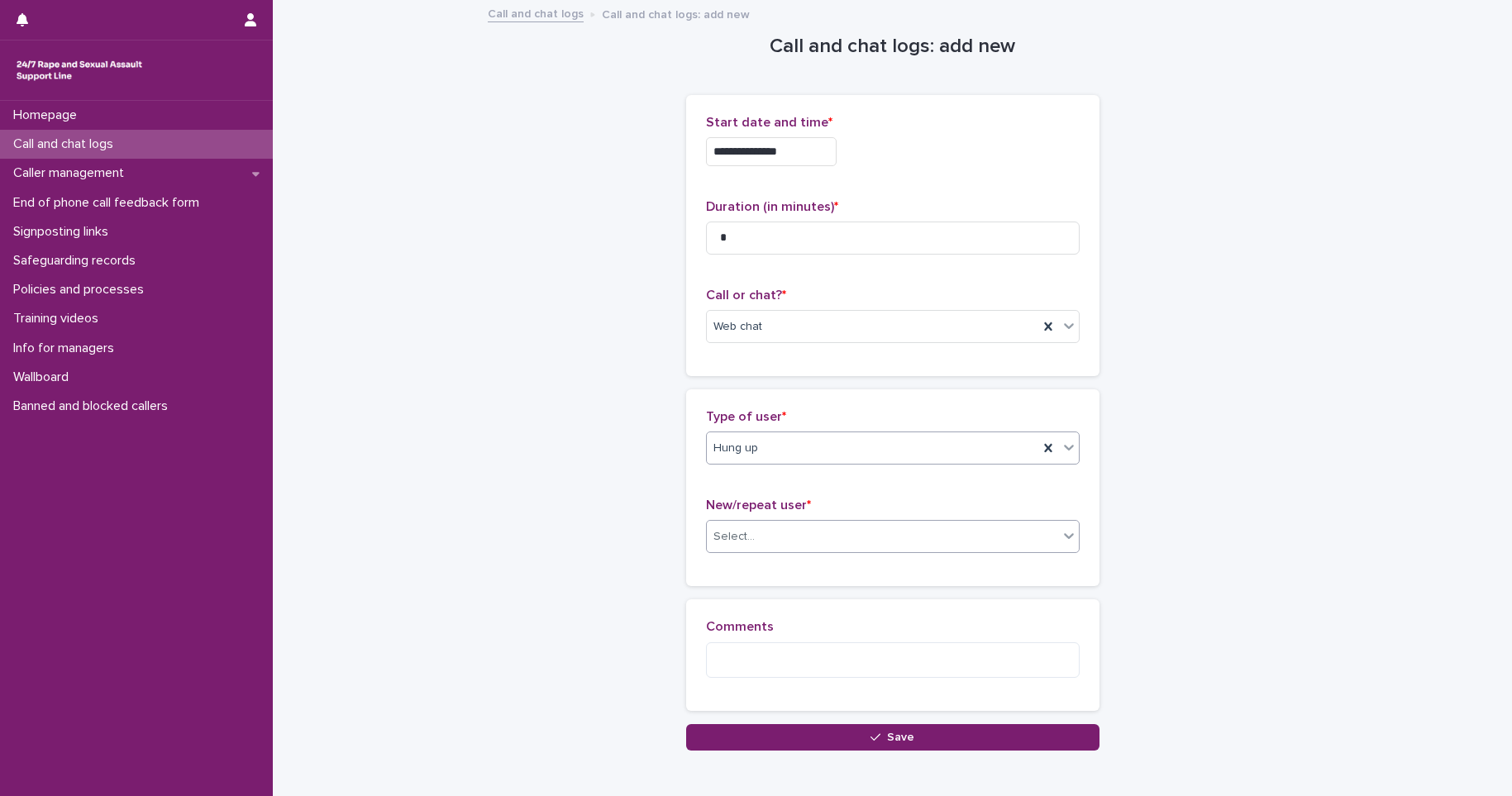
click at [808, 540] on div "Select..." at bounding box center [883, 537] width 351 height 28
click at [807, 559] on div "Not known" at bounding box center [886, 568] width 372 height 29
click at [780, 646] on textarea at bounding box center [893, 660] width 374 height 35
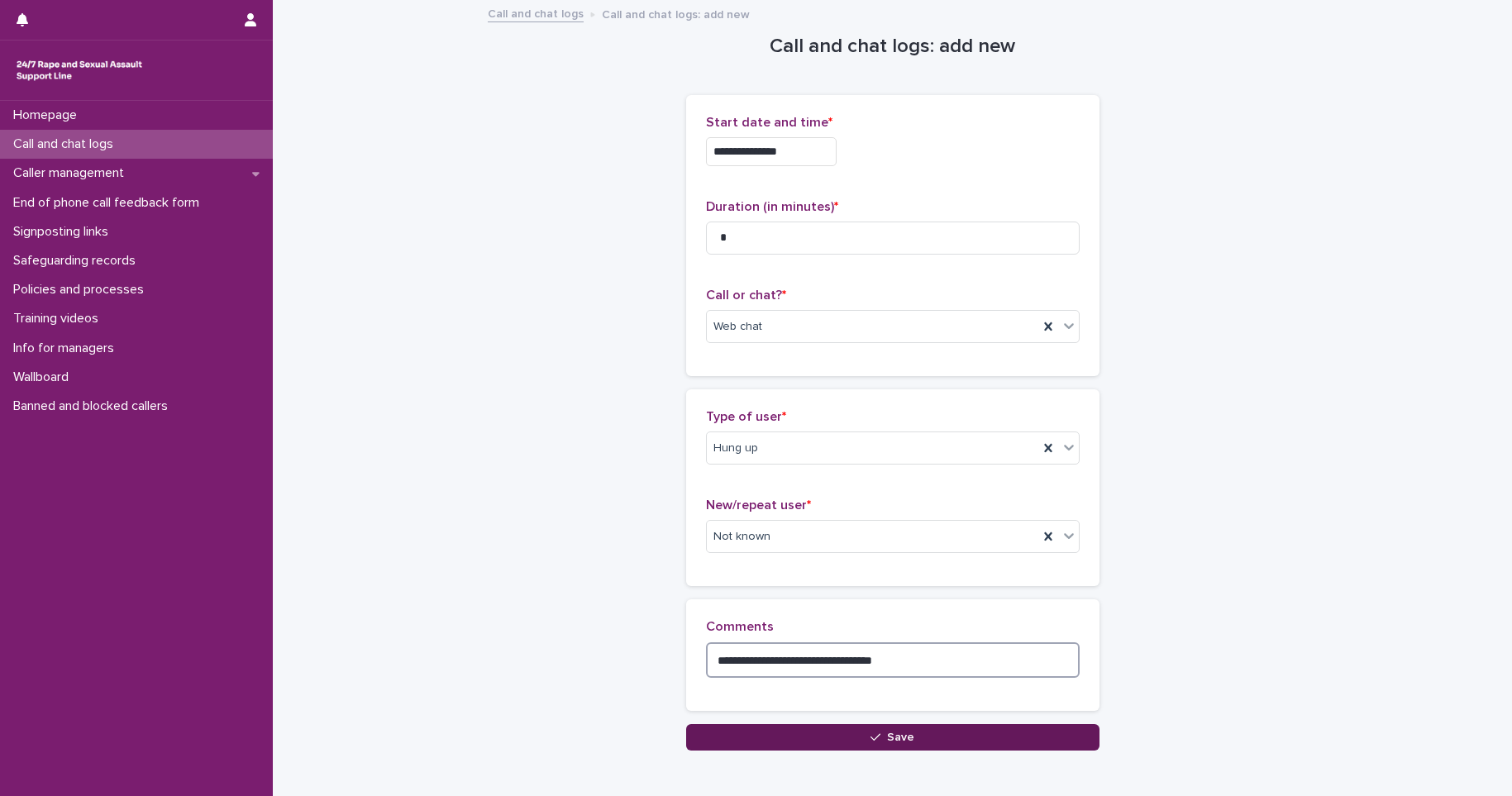
type textarea "**********"
click at [870, 735] on icon "button" at bounding box center [875, 737] width 10 height 12
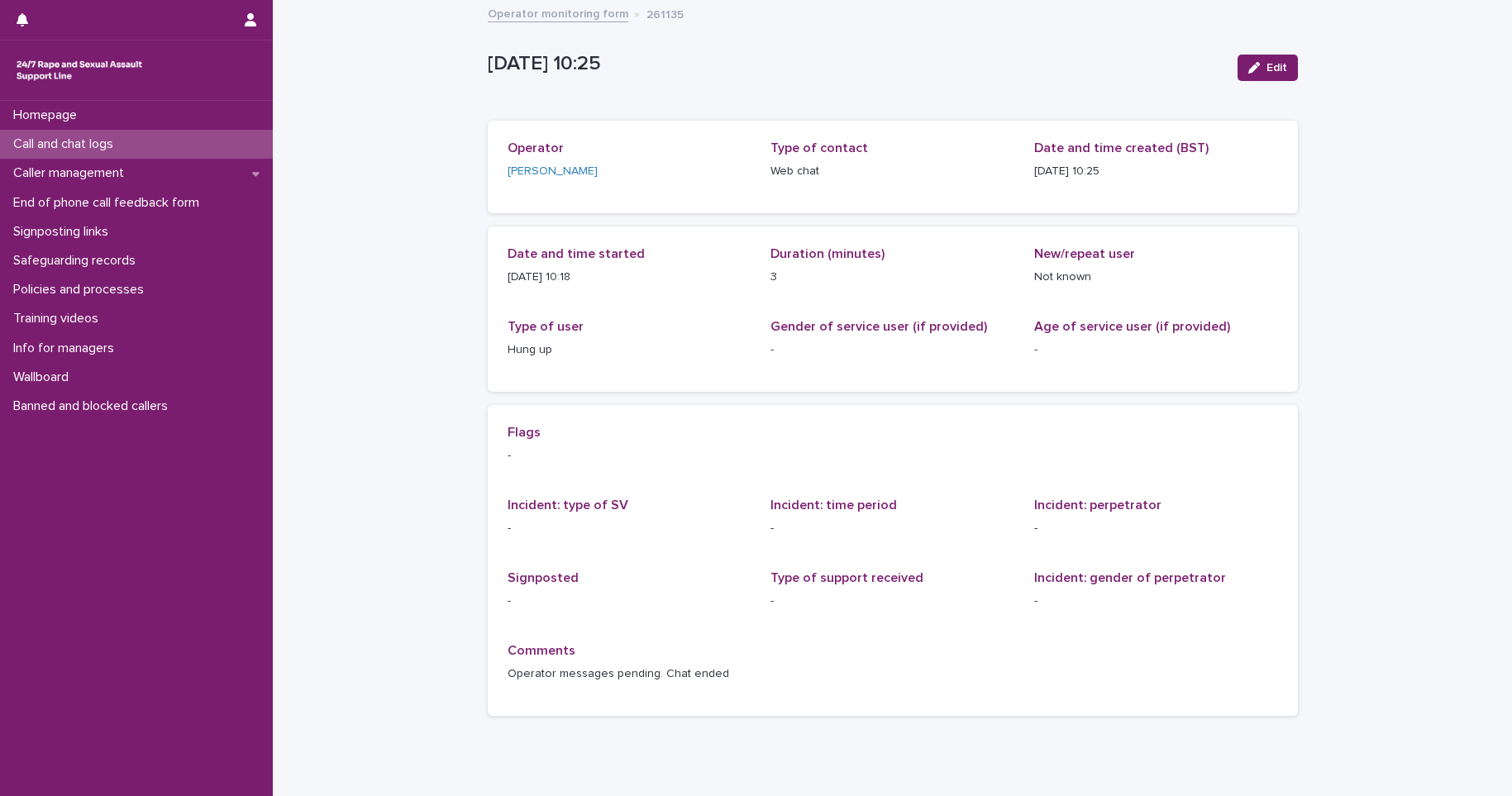
click at [59, 138] on p "Call and chat logs" at bounding box center [66, 145] width 120 height 16
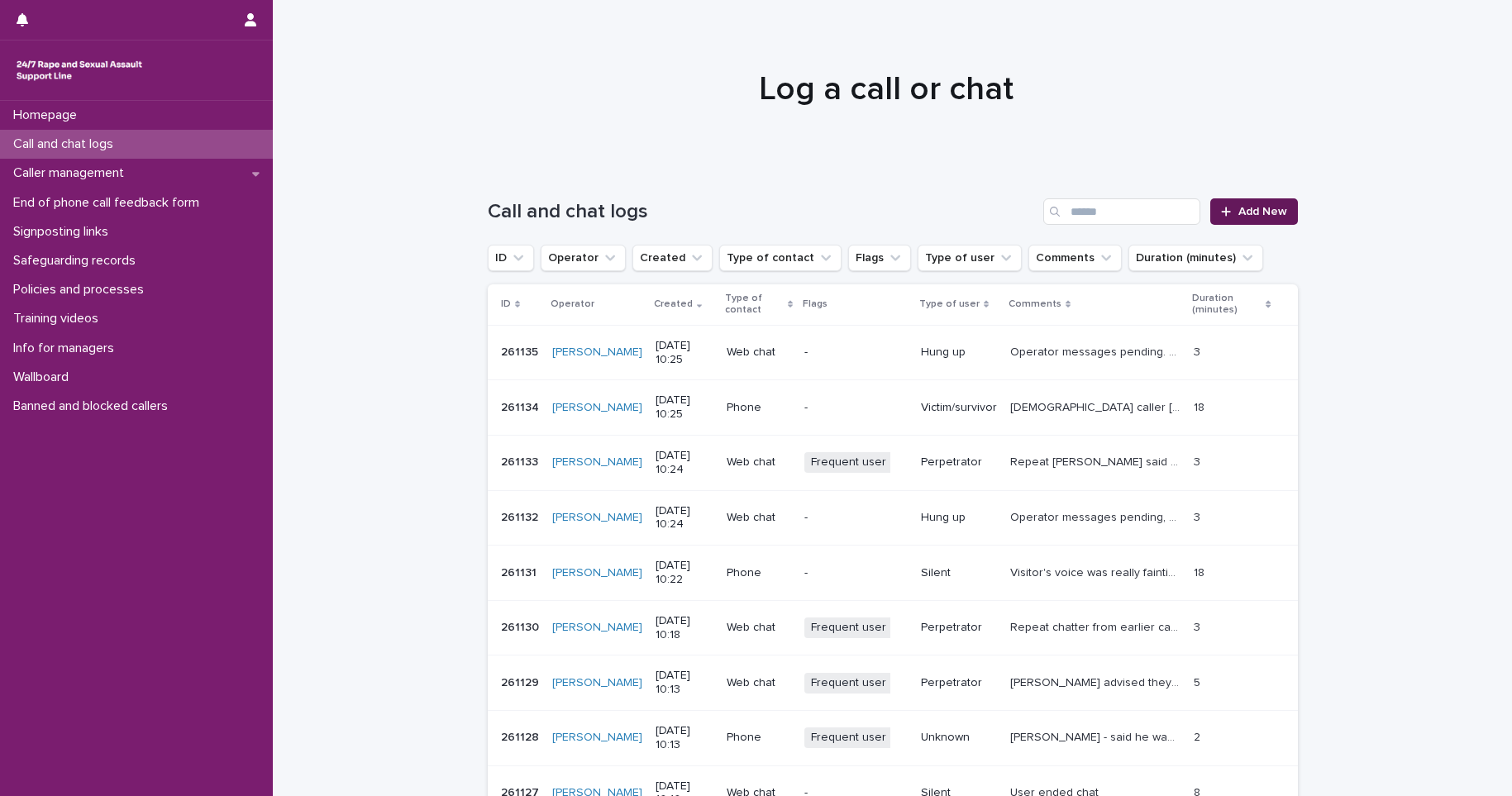
click at [1024, 201] on link "Add New" at bounding box center [1254, 212] width 87 height 27
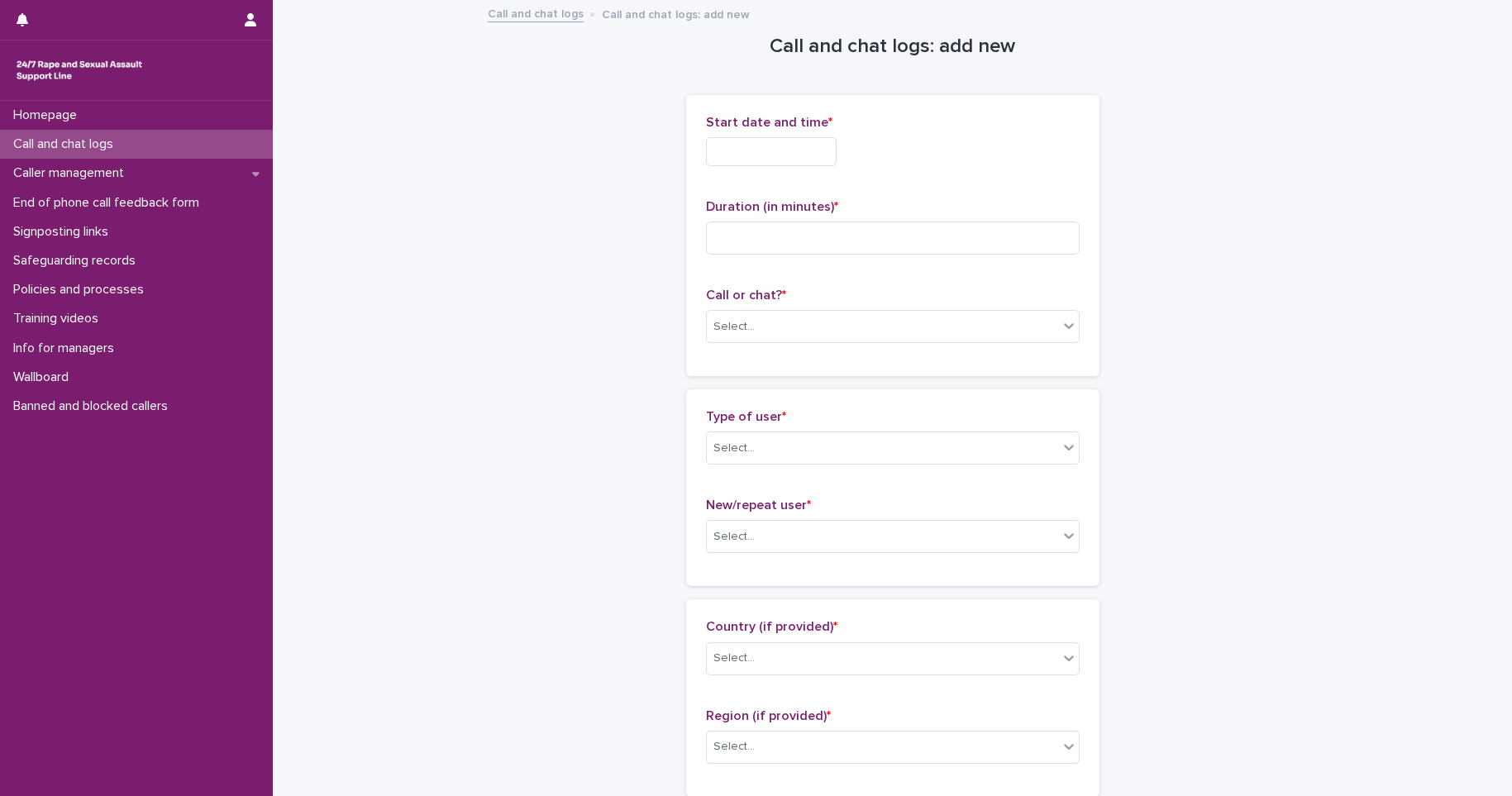
click at [769, 155] on input "text" at bounding box center [771, 152] width 130 height 29
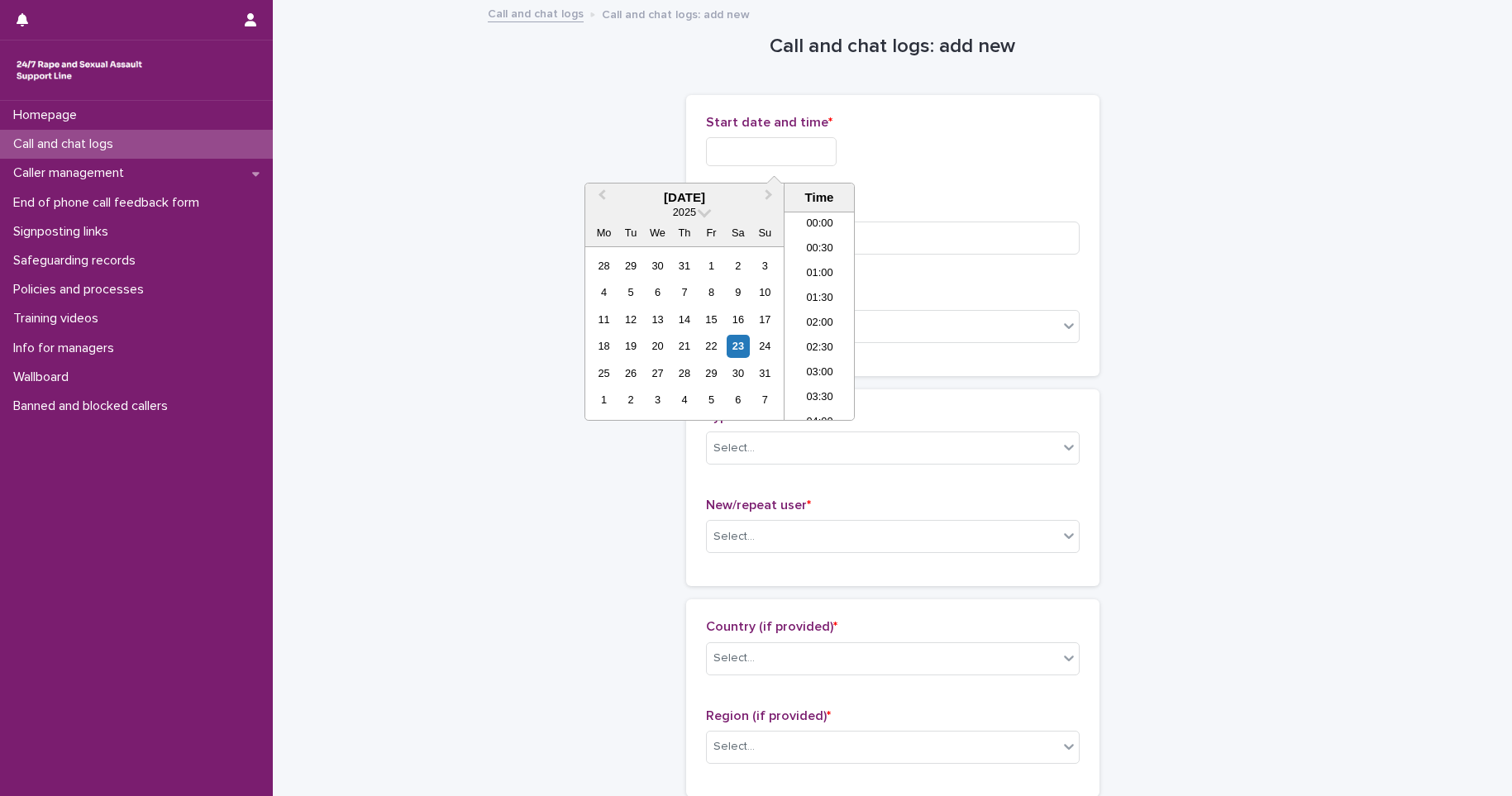
scroll to position [406, 0]
click at [824, 309] on li "10:00" at bounding box center [819, 316] width 70 height 25
click at [819, 162] on input "**********" at bounding box center [771, 152] width 130 height 29
type input "**********"
click at [926, 210] on p "Duration (in minutes) *" at bounding box center [893, 208] width 374 height 16
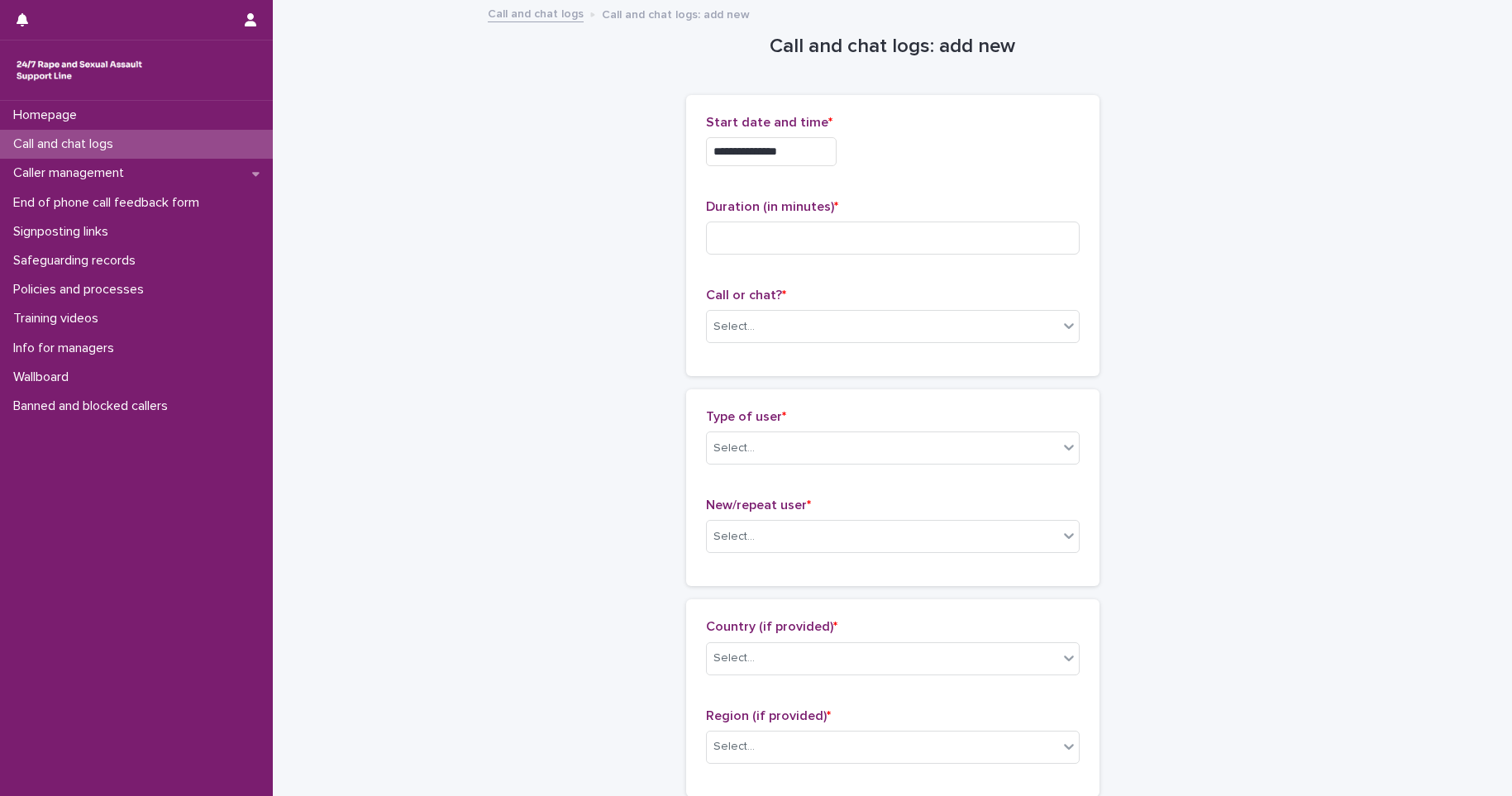
click at [928, 219] on div "Duration (in minutes) *" at bounding box center [893, 233] width 374 height 68
click at [928, 231] on input at bounding box center [893, 238] width 374 height 33
type input "*"
click at [877, 330] on div "Select..." at bounding box center [883, 327] width 351 height 28
click at [840, 402] on div "Phone Web chat" at bounding box center [886, 373] width 374 height 59
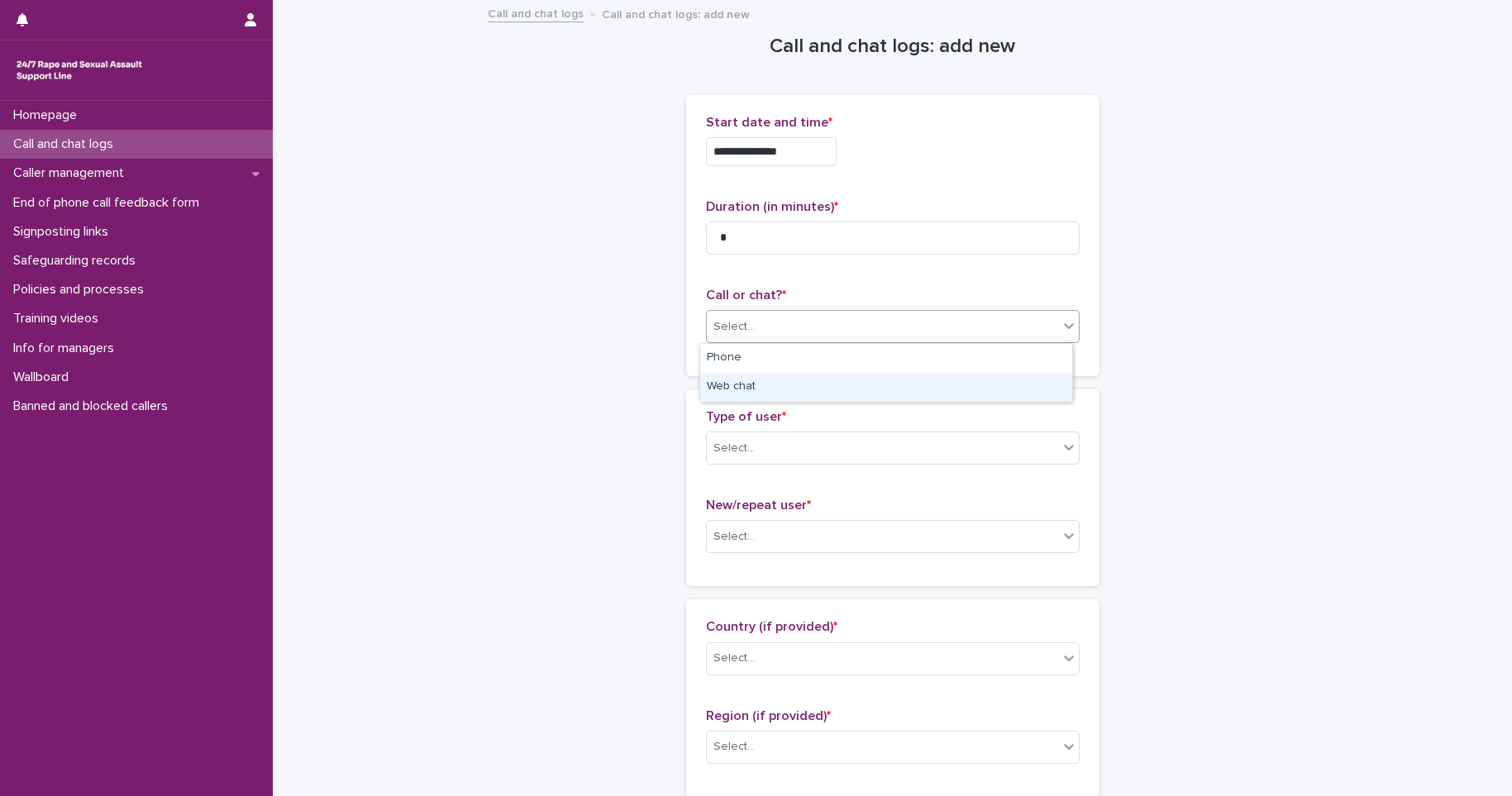
click at [836, 383] on div "Web chat" at bounding box center [886, 387] width 372 height 29
click at [827, 435] on div "Select..." at bounding box center [883, 448] width 351 height 28
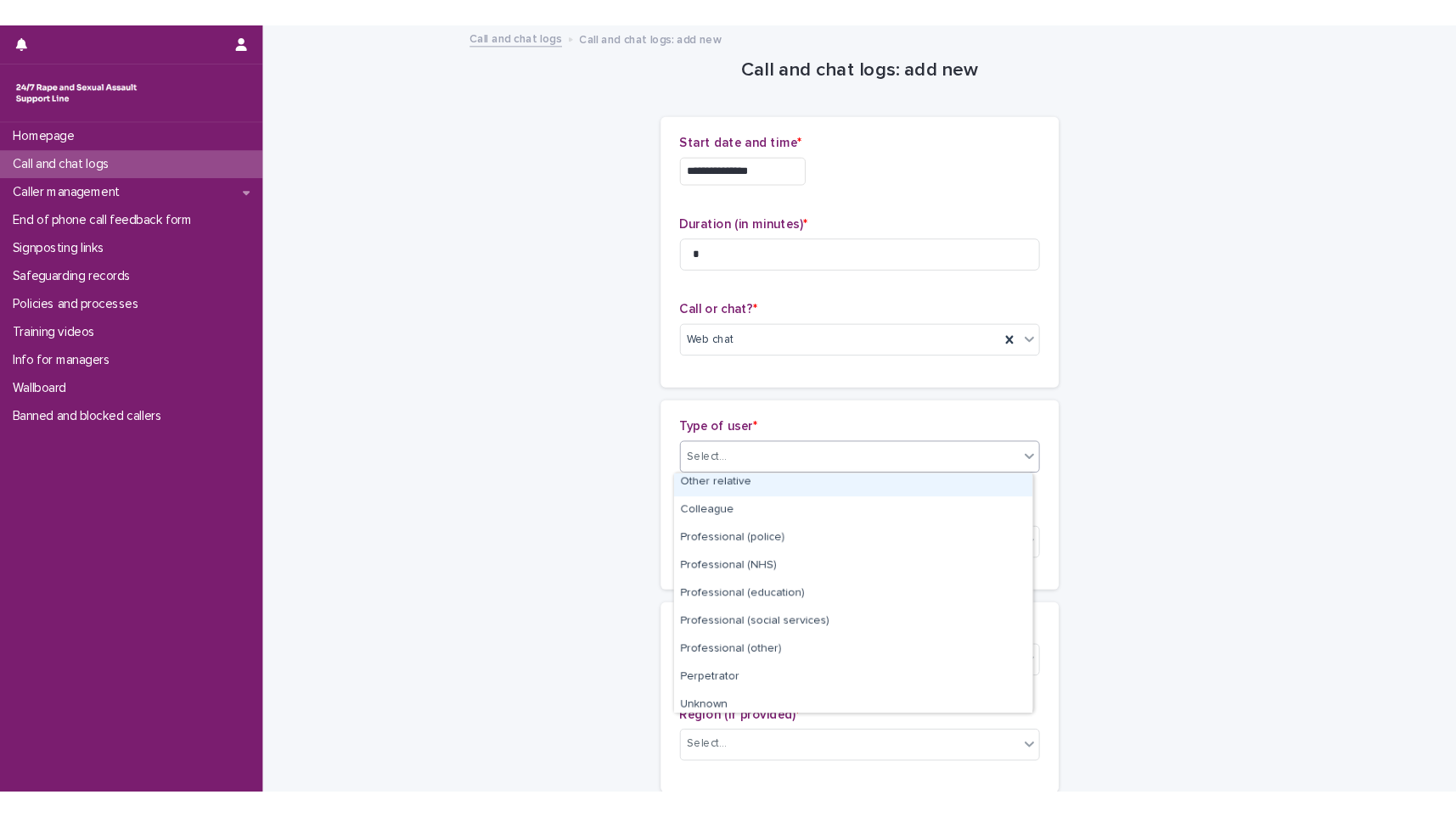
scroll to position [191, 0]
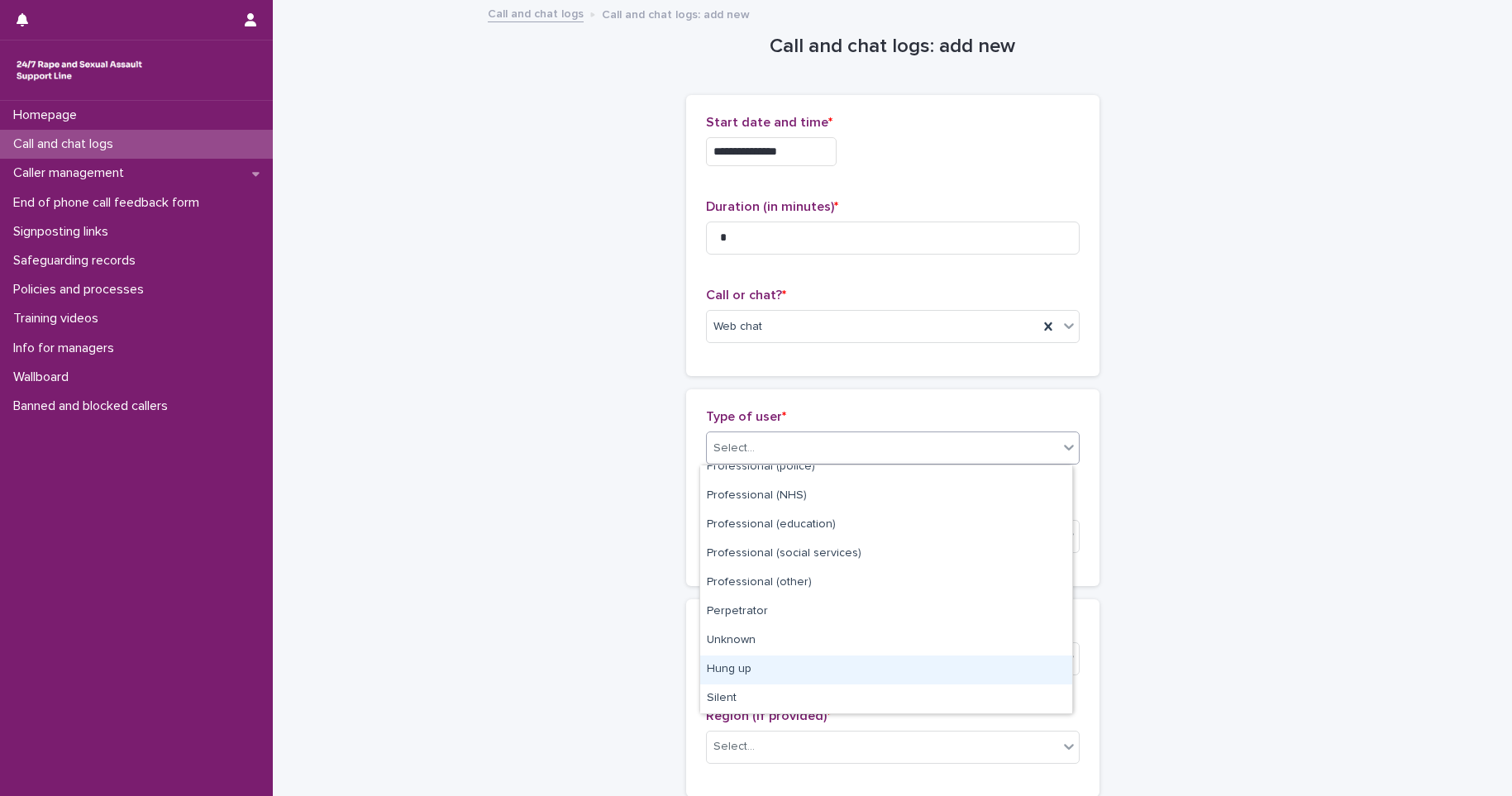
click at [804, 656] on div "Hung up" at bounding box center [886, 670] width 372 height 29
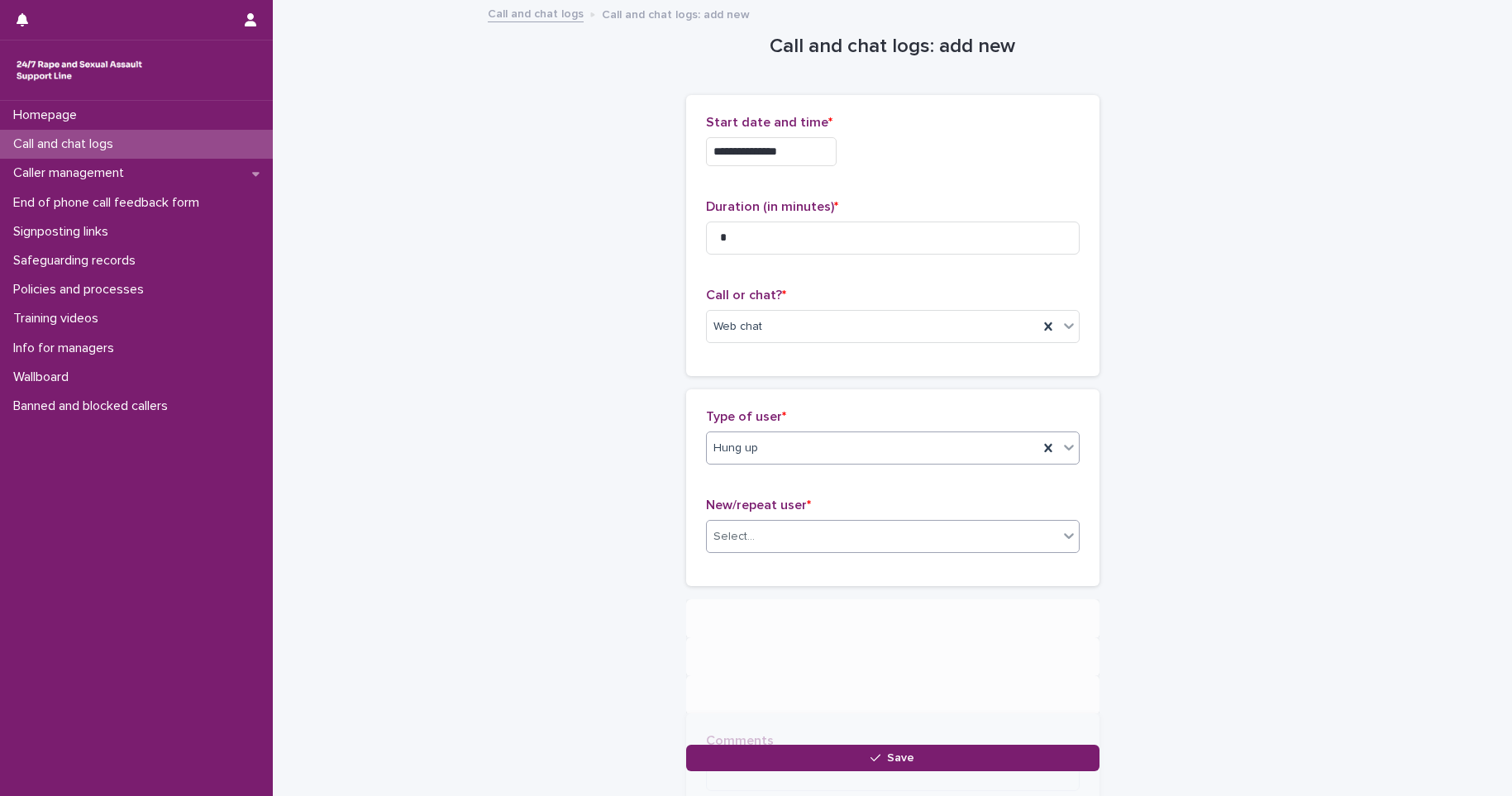
click at [807, 537] on div "Select..." at bounding box center [883, 537] width 351 height 28
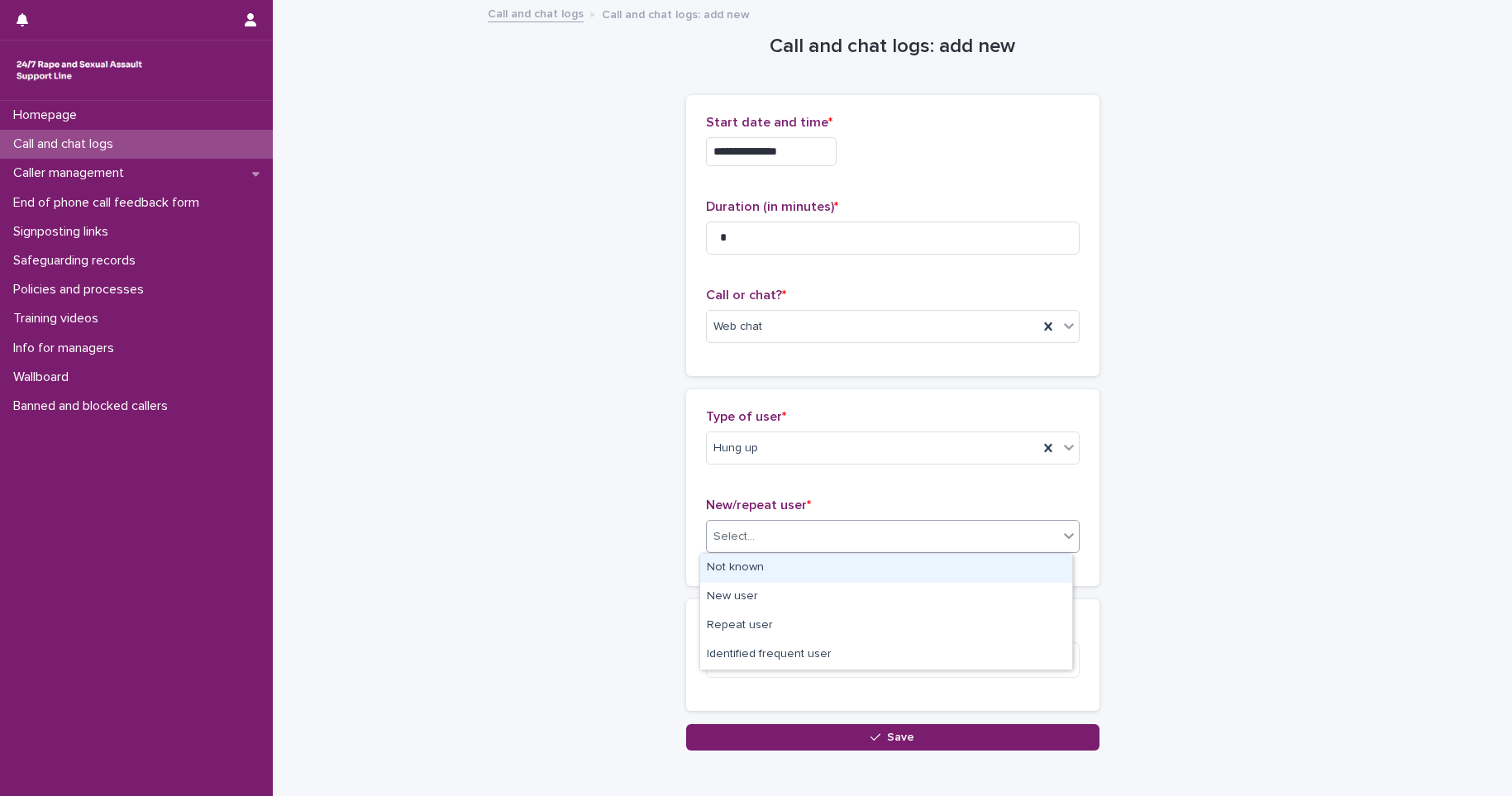
click at [807, 565] on div "Not known" at bounding box center [886, 568] width 372 height 29
click at [805, 660] on textarea at bounding box center [893, 660] width 374 height 35
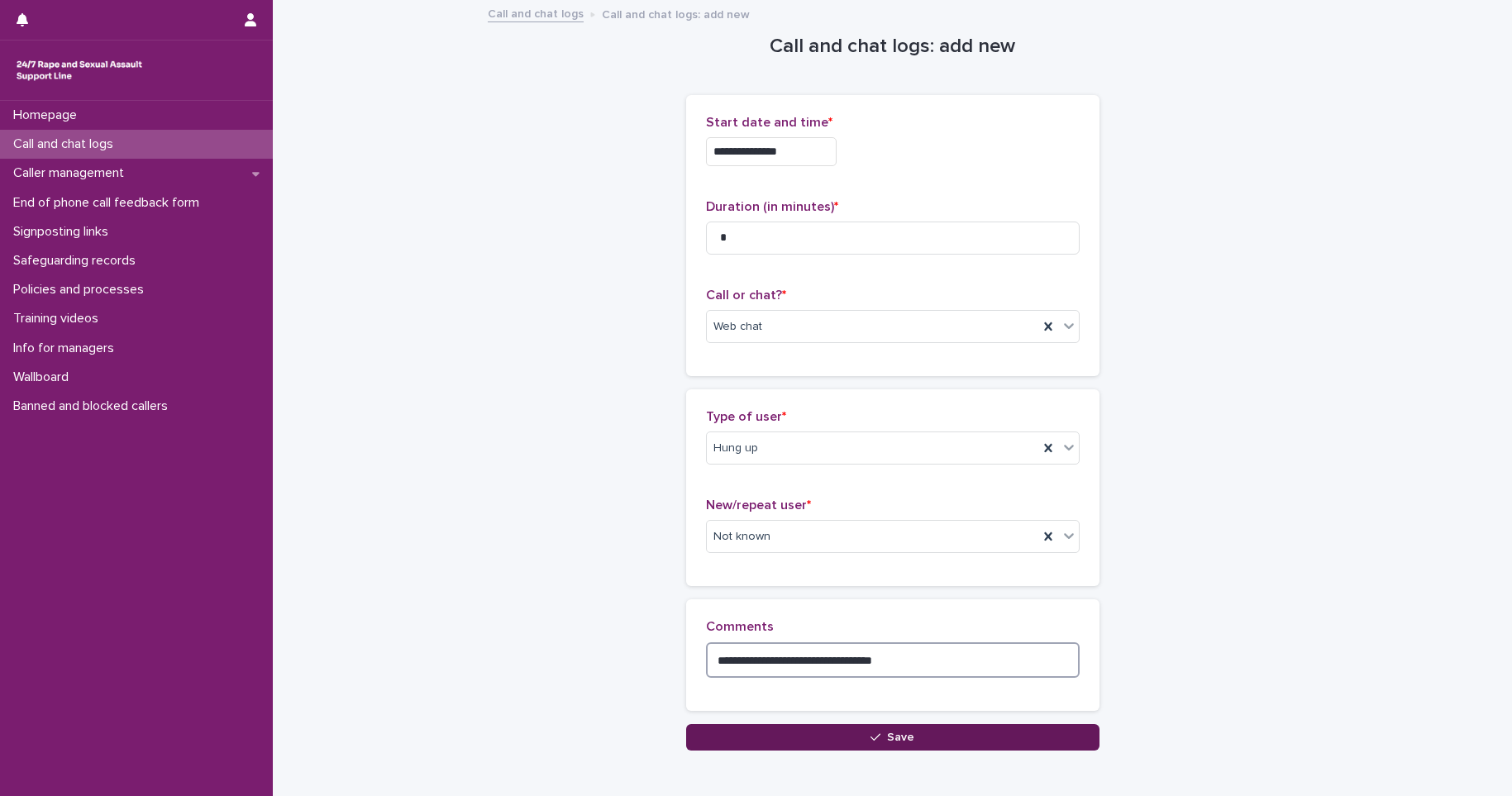
type textarea "**********"
click at [877, 726] on button "Save" at bounding box center [893, 737] width 413 height 27
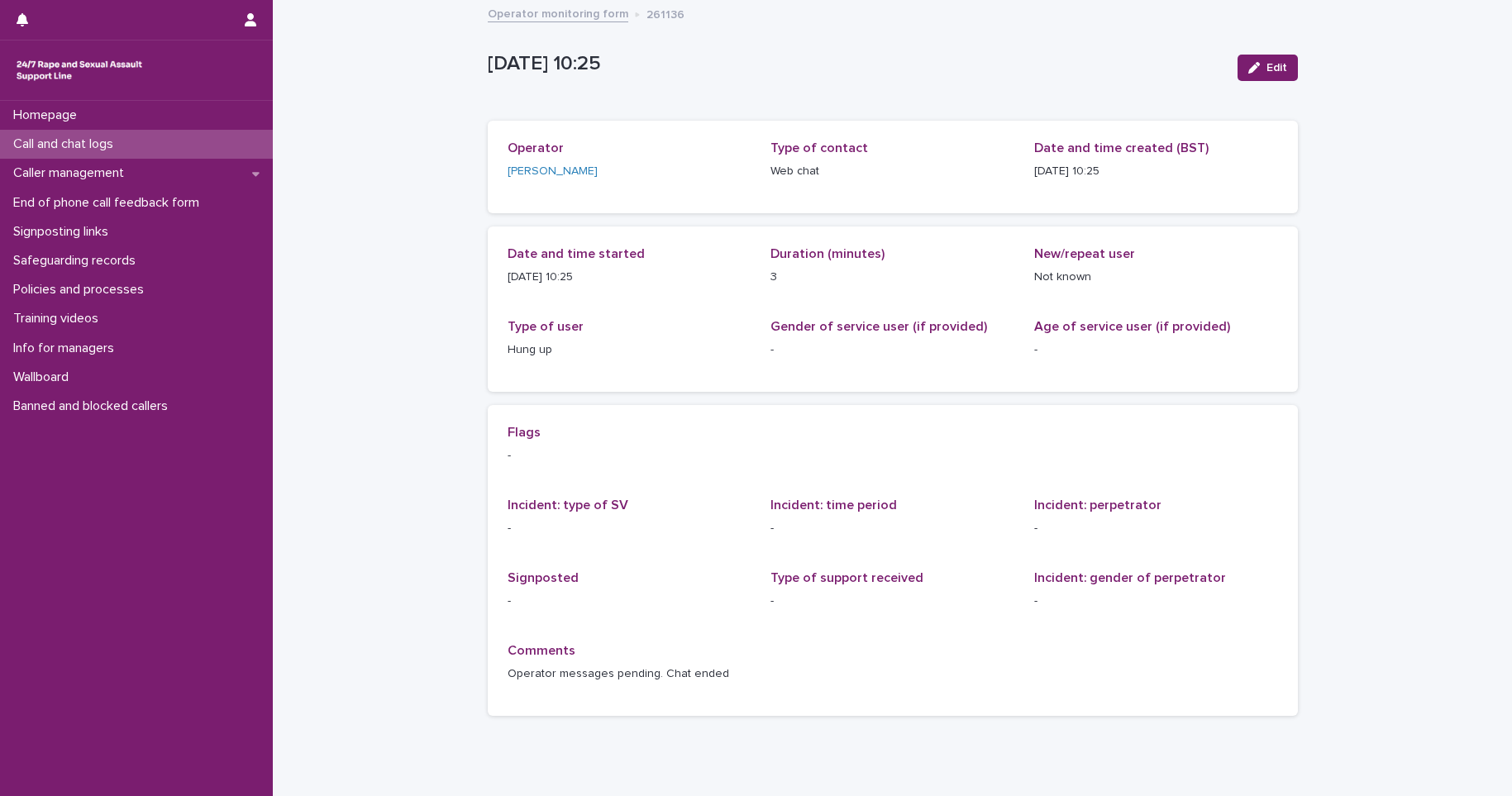
click at [124, 145] on p "Call and chat logs" at bounding box center [66, 145] width 120 height 16
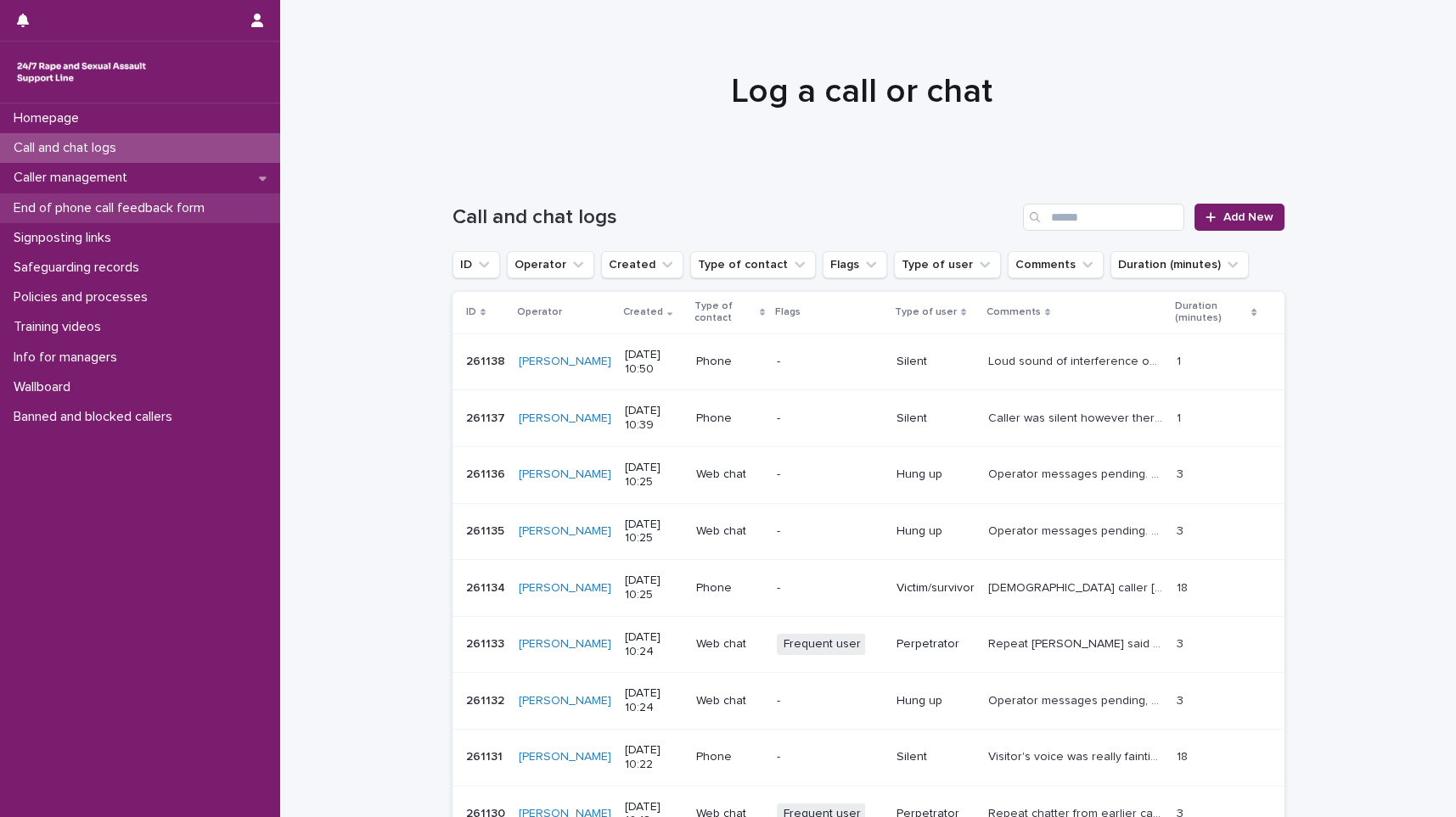
click at [152, 205] on p "End of phone call feedback form" at bounding box center [112, 209] width 211 height 16
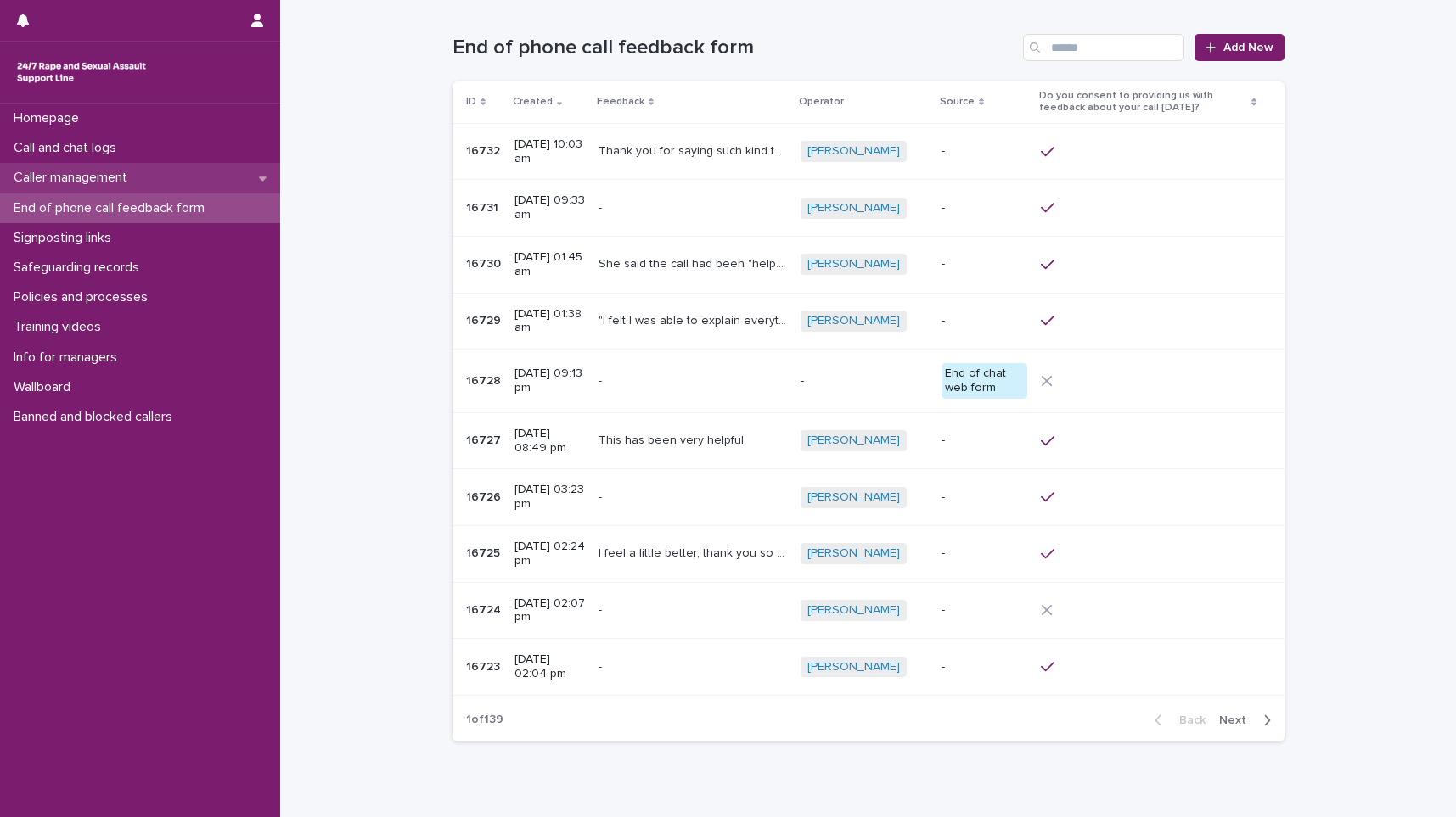
click at [93, 174] on p "Caller management" at bounding box center [73, 178] width 134 height 16
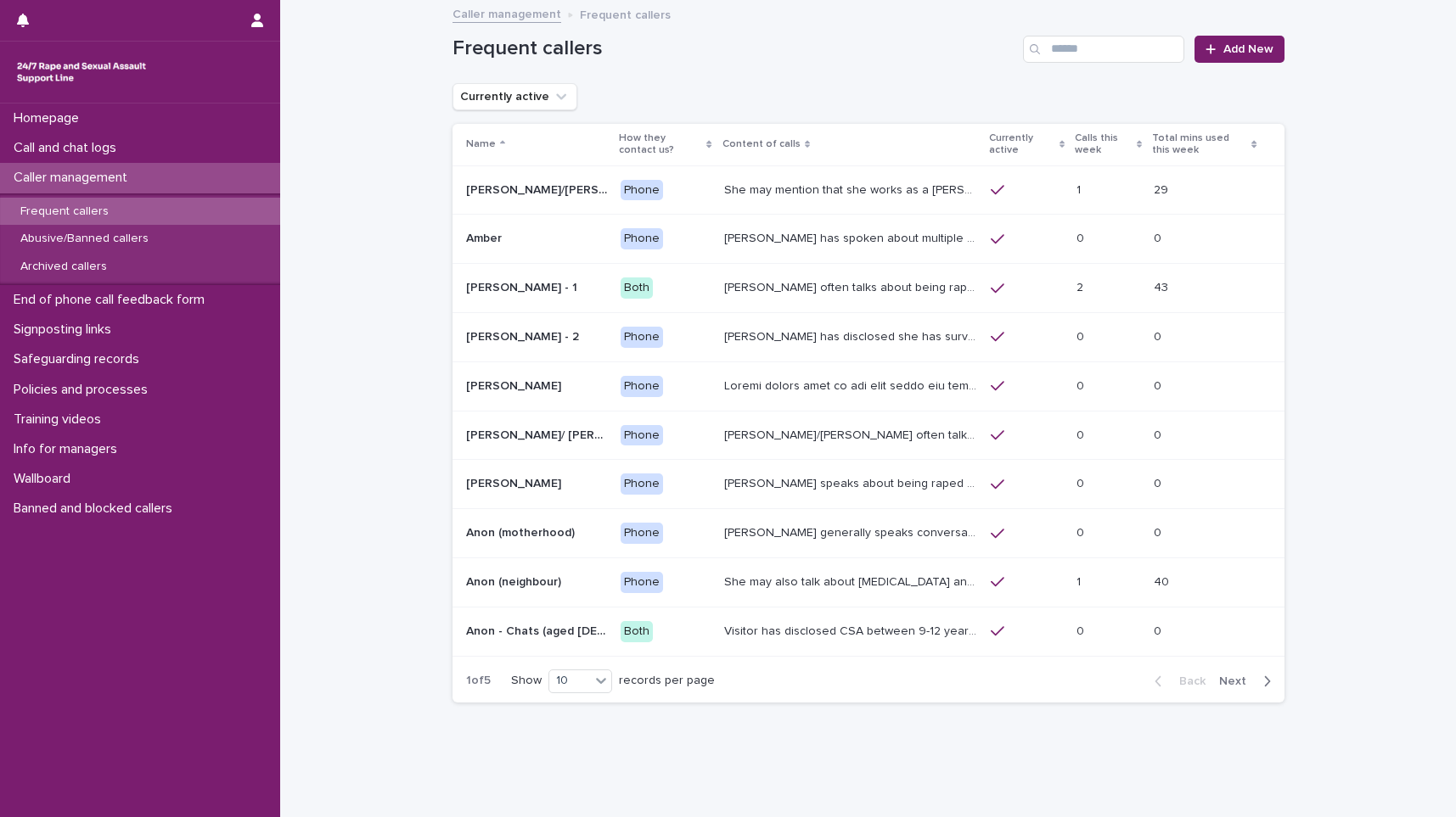
click at [84, 213] on p "Frequent callers" at bounding box center [64, 212] width 116 height 15
click at [106, 215] on p "Frequent callers" at bounding box center [64, 212] width 116 height 15
click at [627, 144] on p "How they contact us?" at bounding box center [660, 145] width 83 height 31
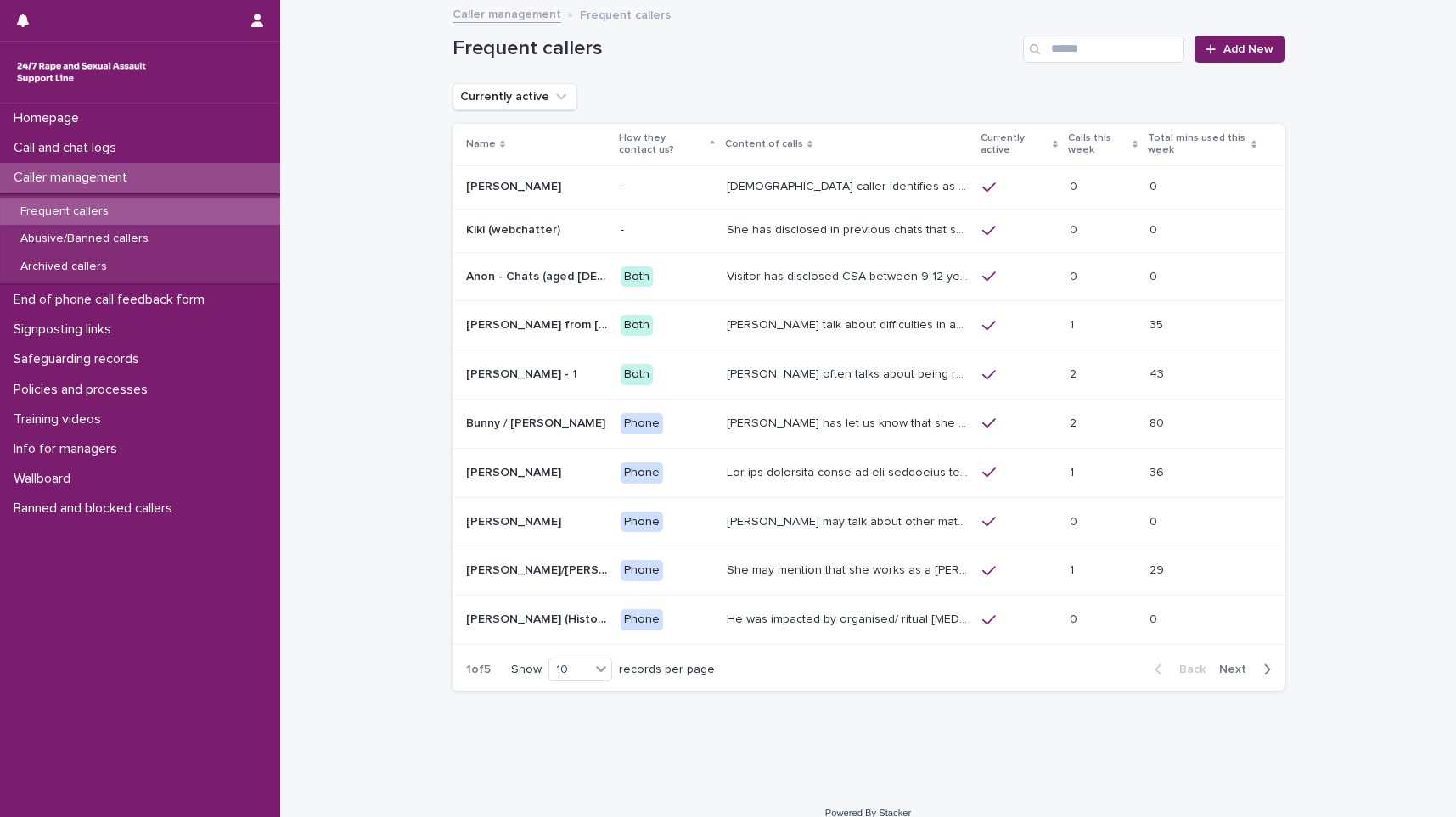
click at [627, 144] on p "How they contact us?" at bounding box center [661, 145] width 87 height 31
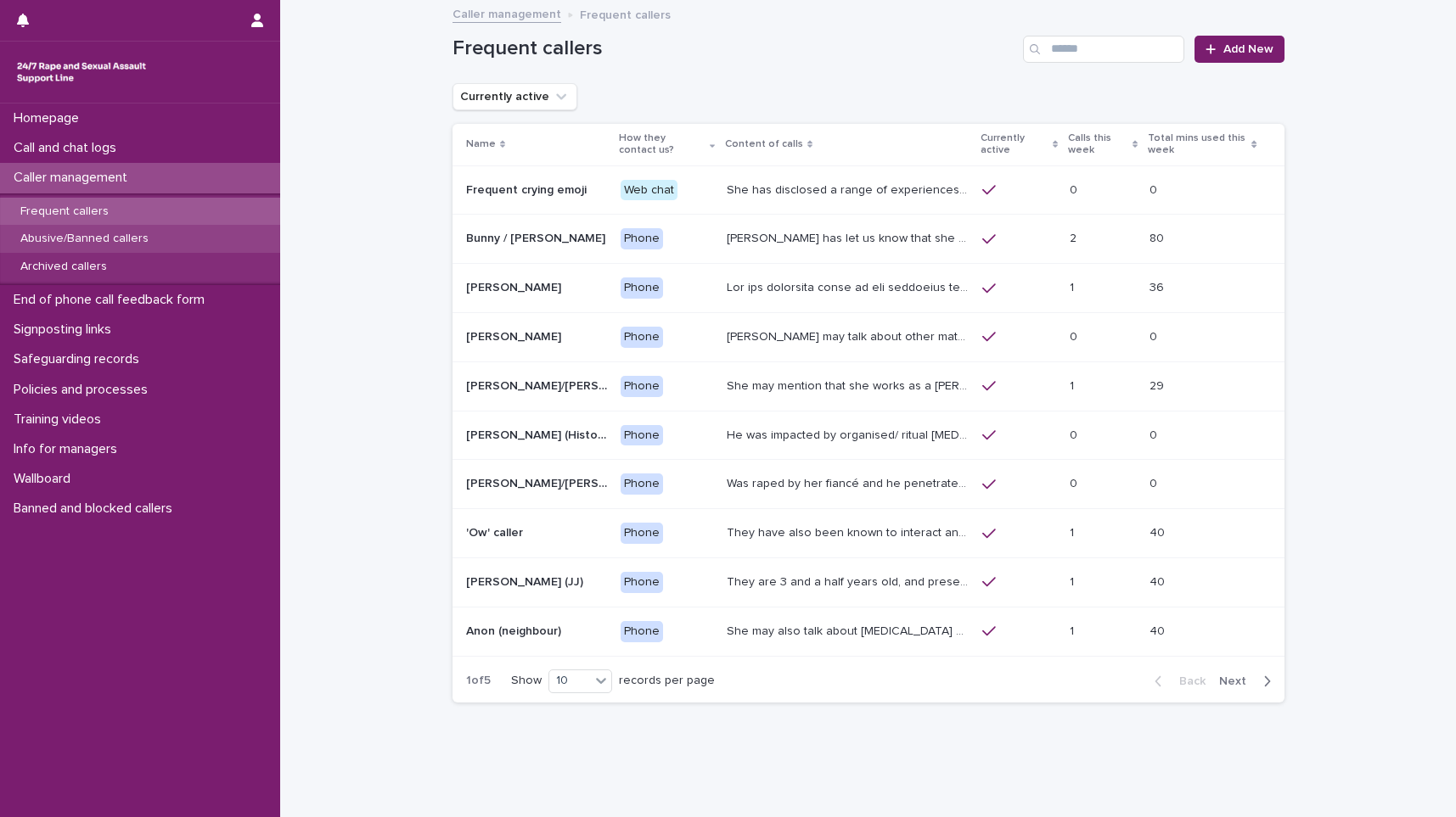
click at [47, 240] on p "Abusive/Banned callers" at bounding box center [84, 239] width 156 height 15
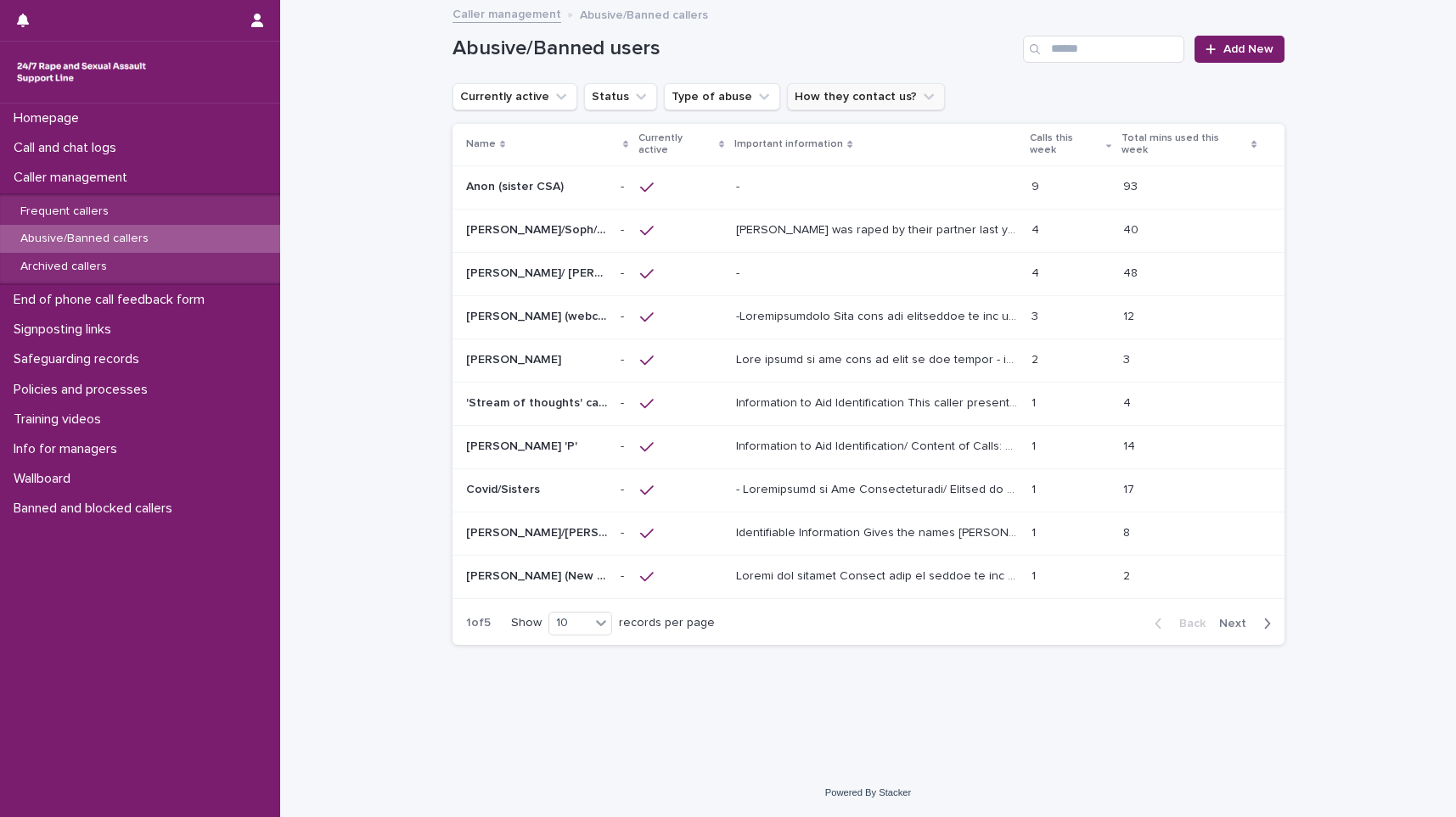
click at [823, 97] on button "How they contact us?" at bounding box center [866, 97] width 158 height 27
click at [837, 230] on p "Web chat" at bounding box center [884, 235] width 169 height 12
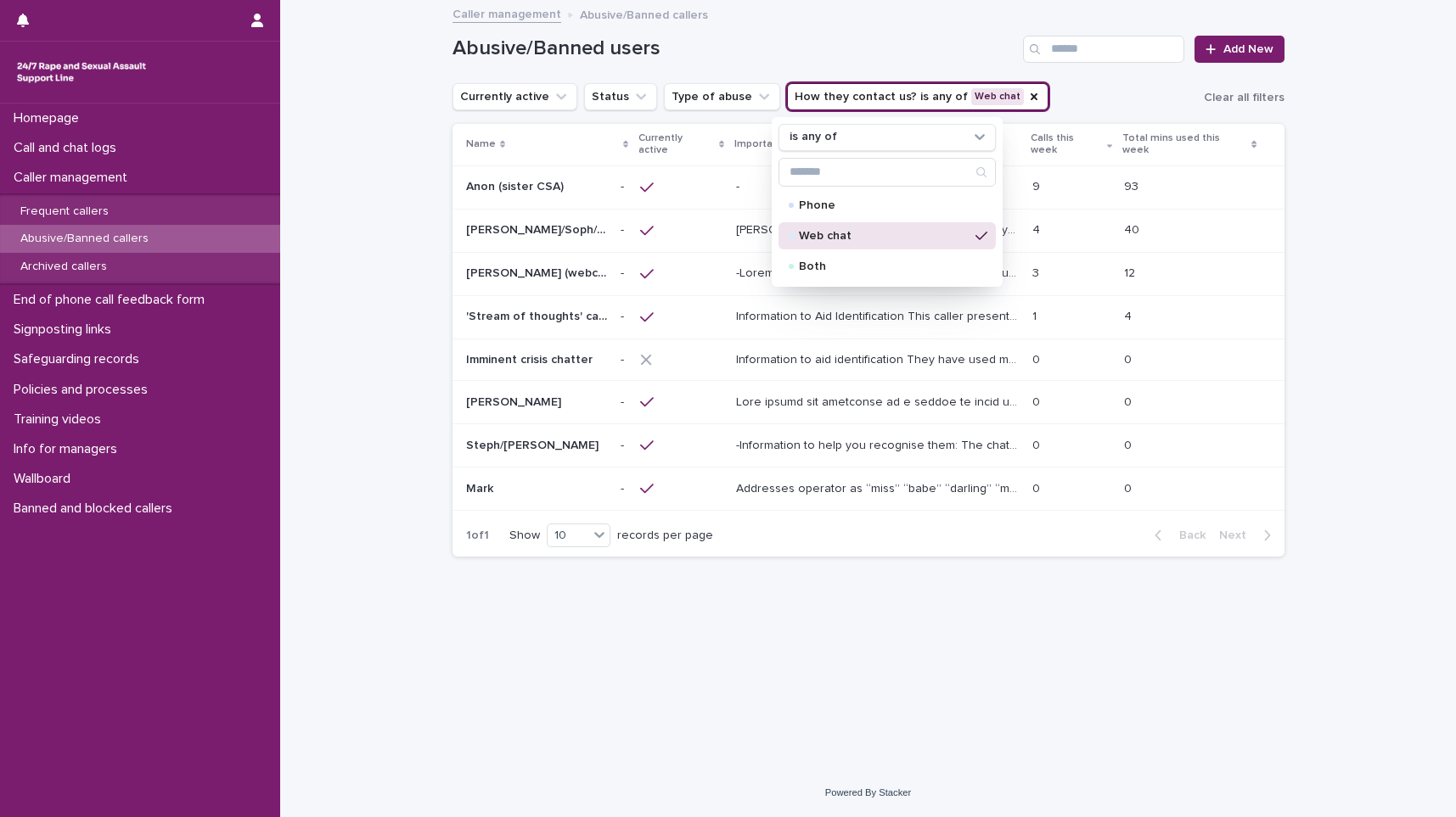
click at [768, 579] on div "Loading... Saving… Loading... Saving… Abusive/Banned users Add New Currently ac…" at bounding box center [868, 364] width 849 height 725
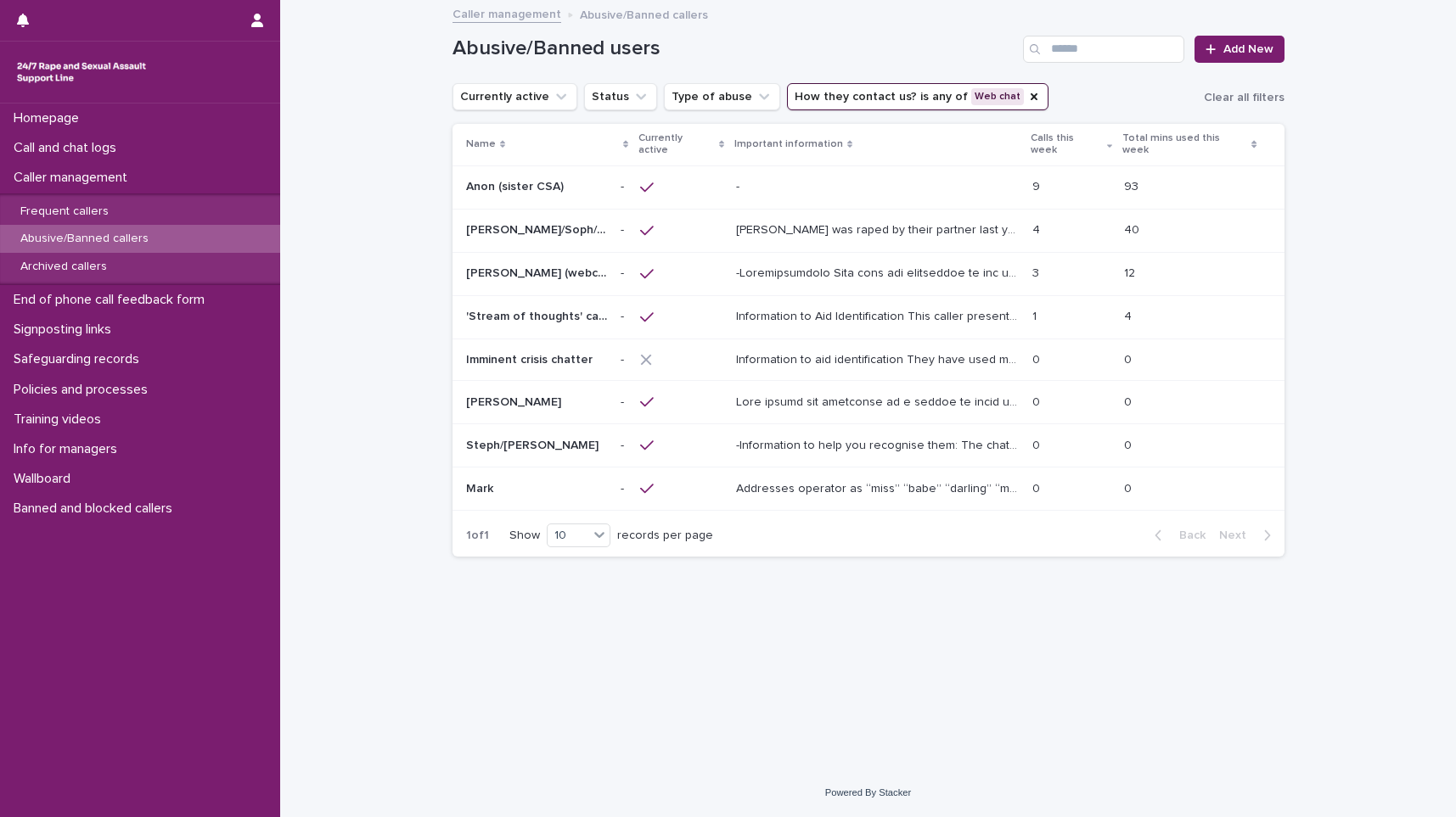
click at [784, 173] on div "- -" at bounding box center [877, 187] width 282 height 28
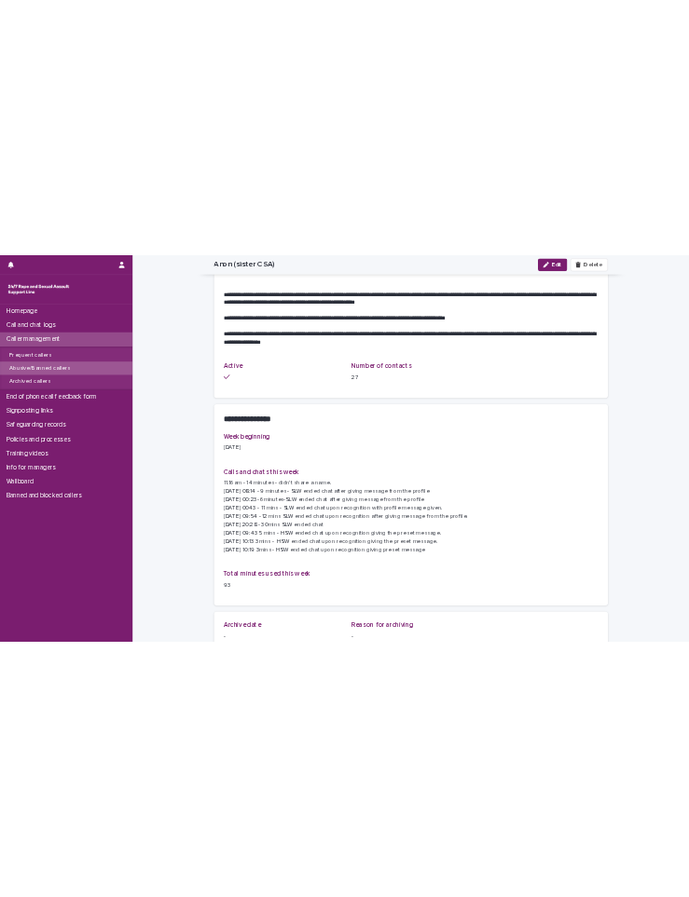
scroll to position [839, 0]
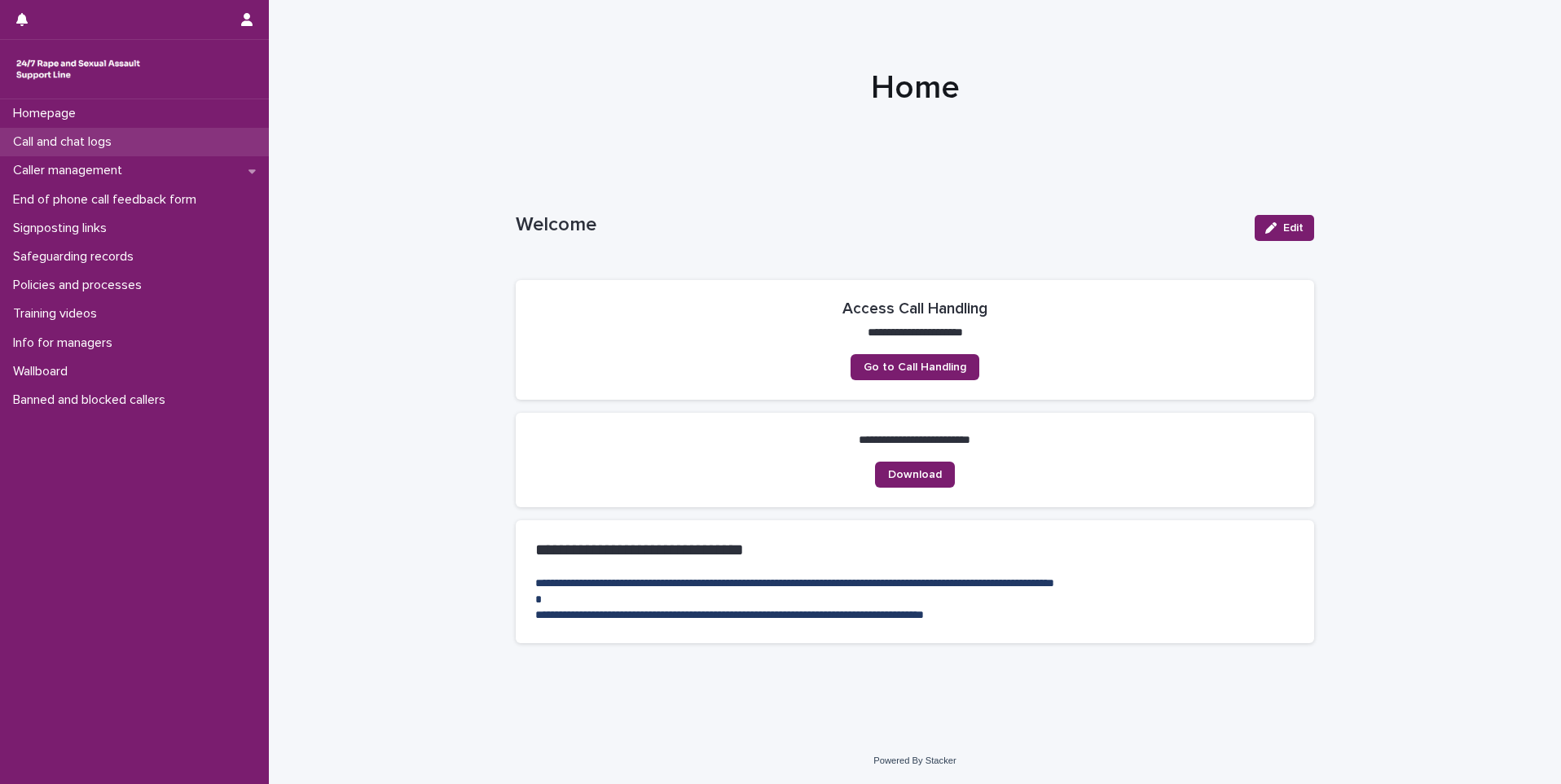
click at [97, 137] on p "Call and chat logs" at bounding box center [65, 142] width 118 height 16
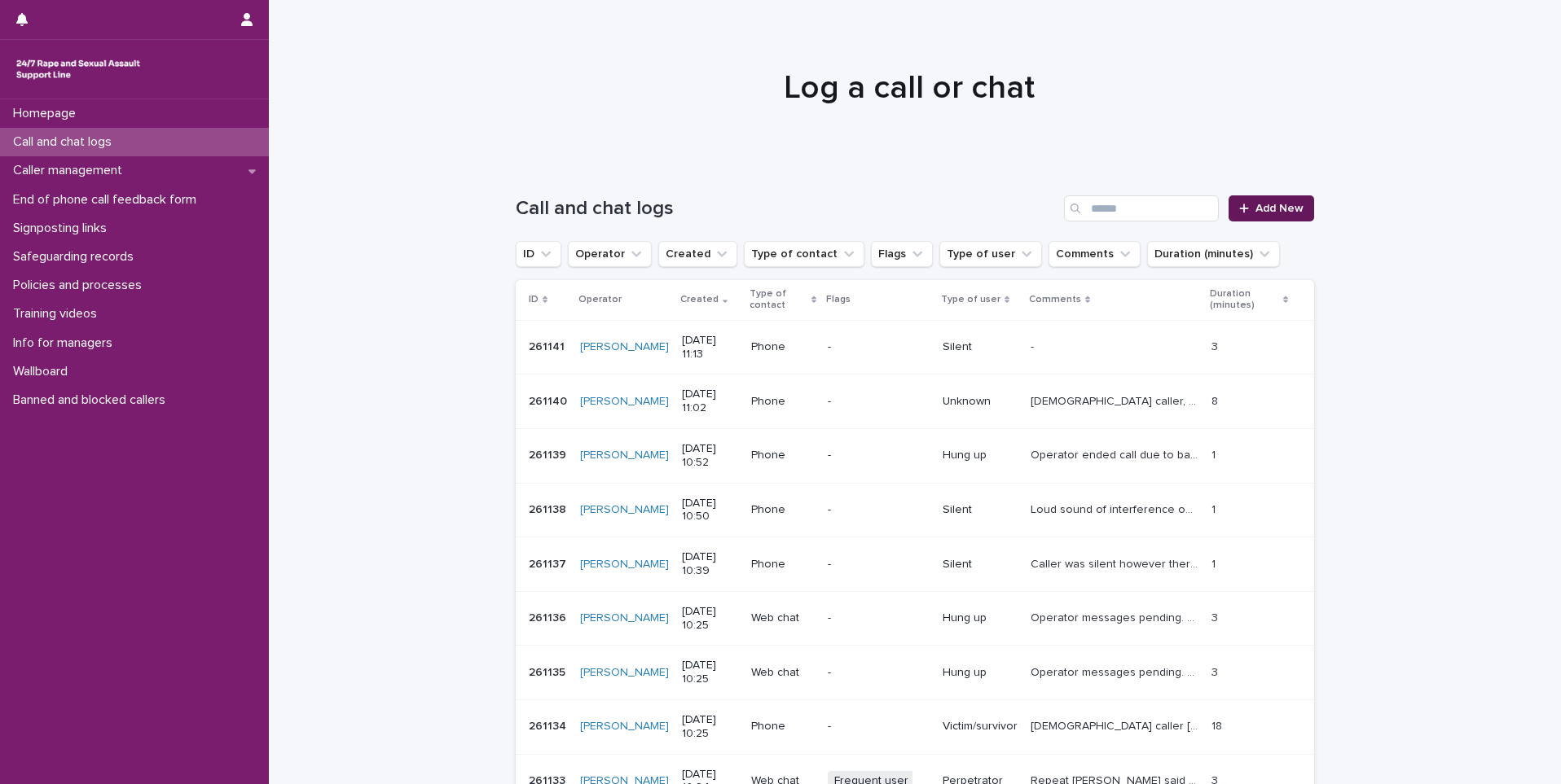
click at [1296, 219] on link "Add New" at bounding box center [1272, 209] width 86 height 26
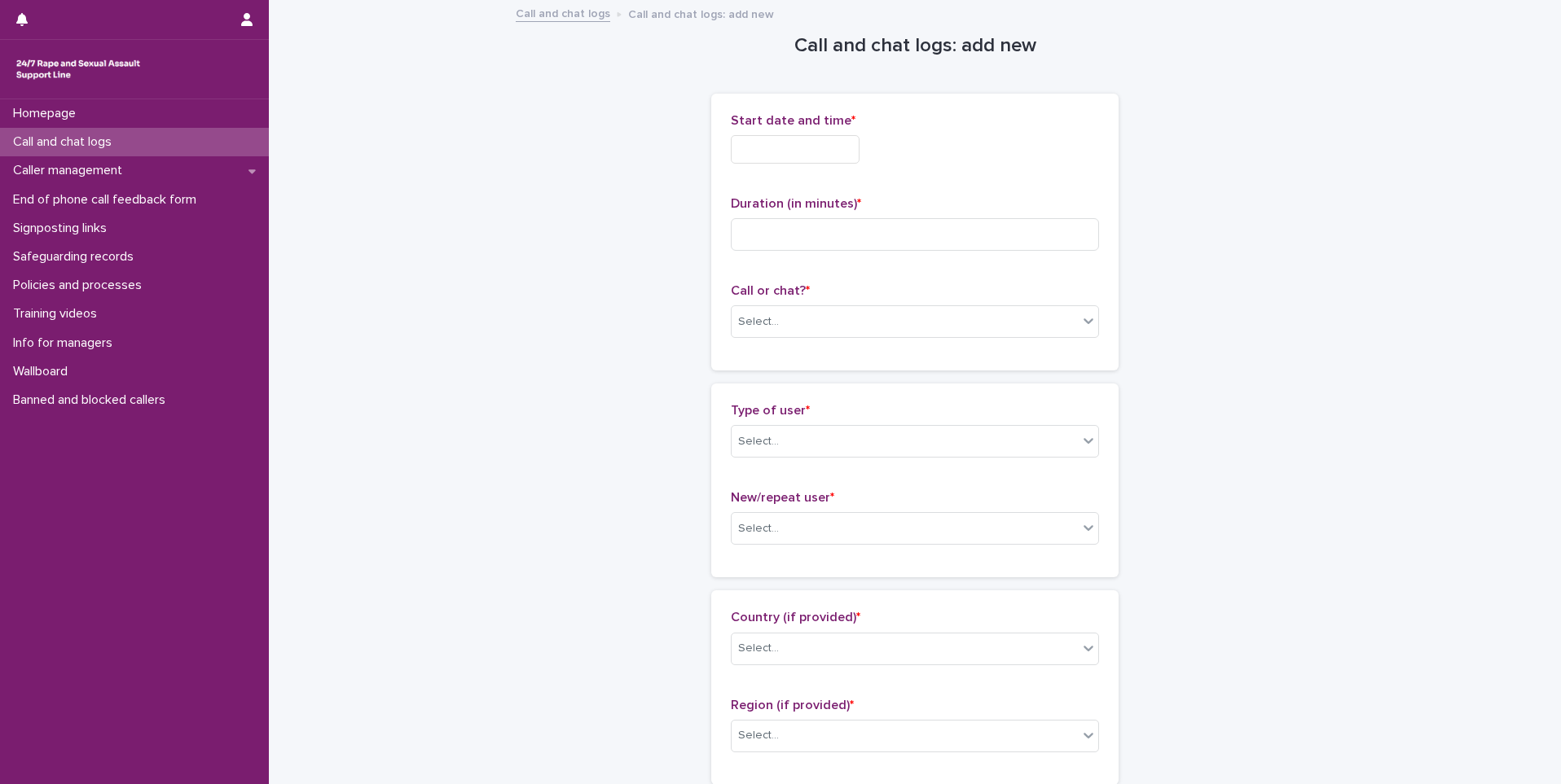
click at [793, 144] on input "text" at bounding box center [795, 149] width 129 height 29
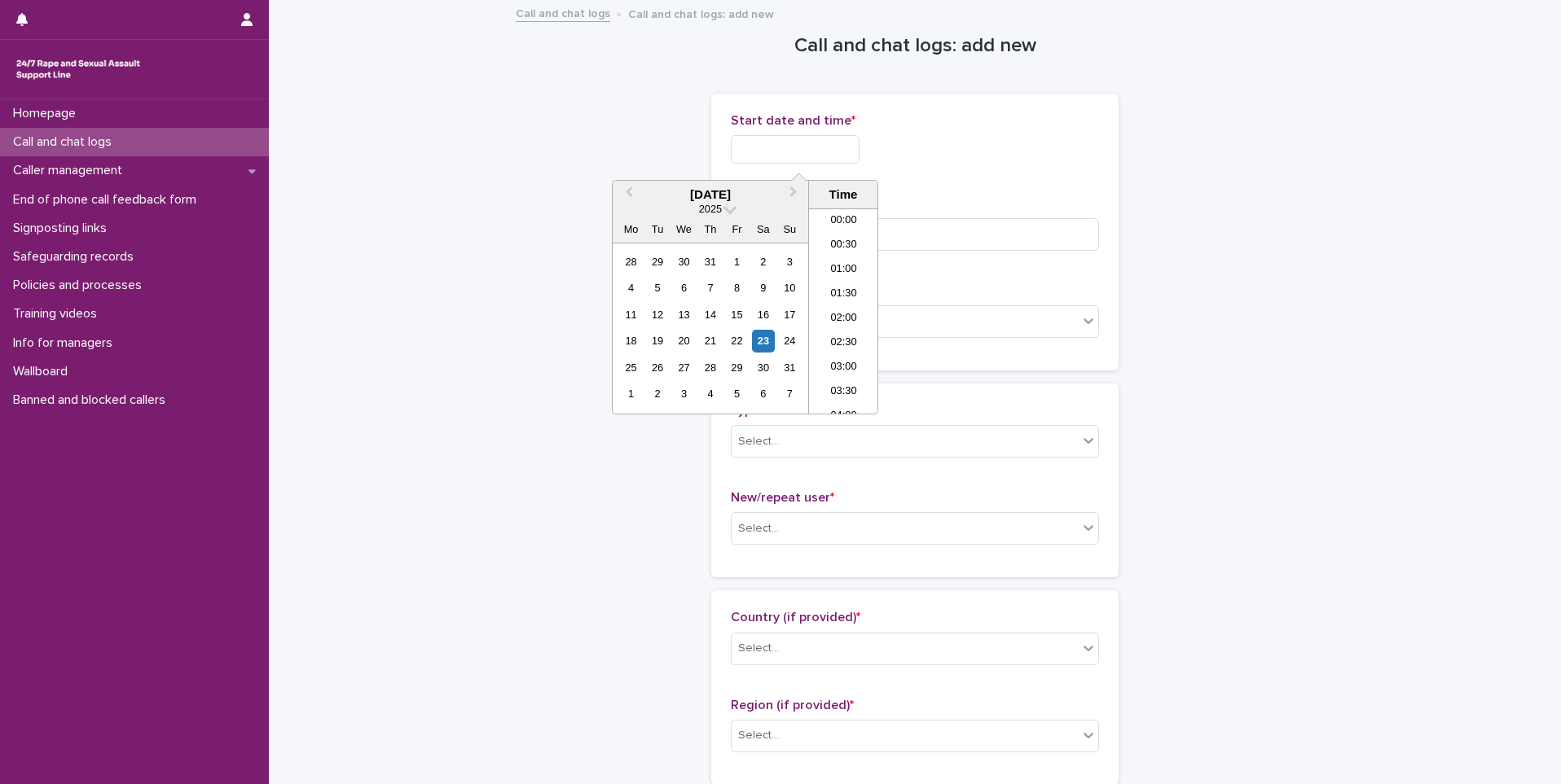
scroll to position [448, 0]
click at [849, 288] on li "10:30" at bounding box center [843, 287] width 69 height 24
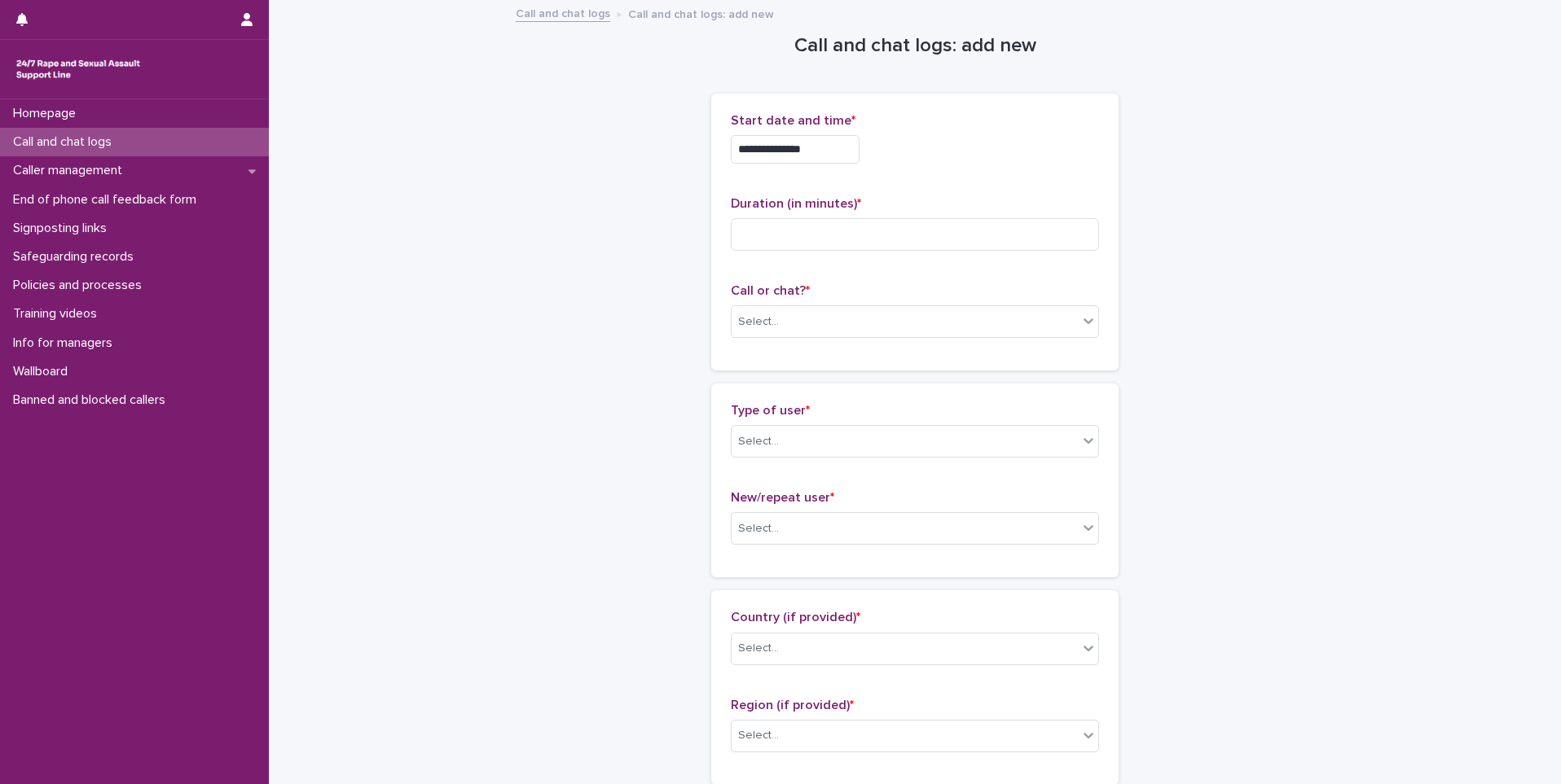
click at [844, 144] on input "**********" at bounding box center [795, 149] width 129 height 29
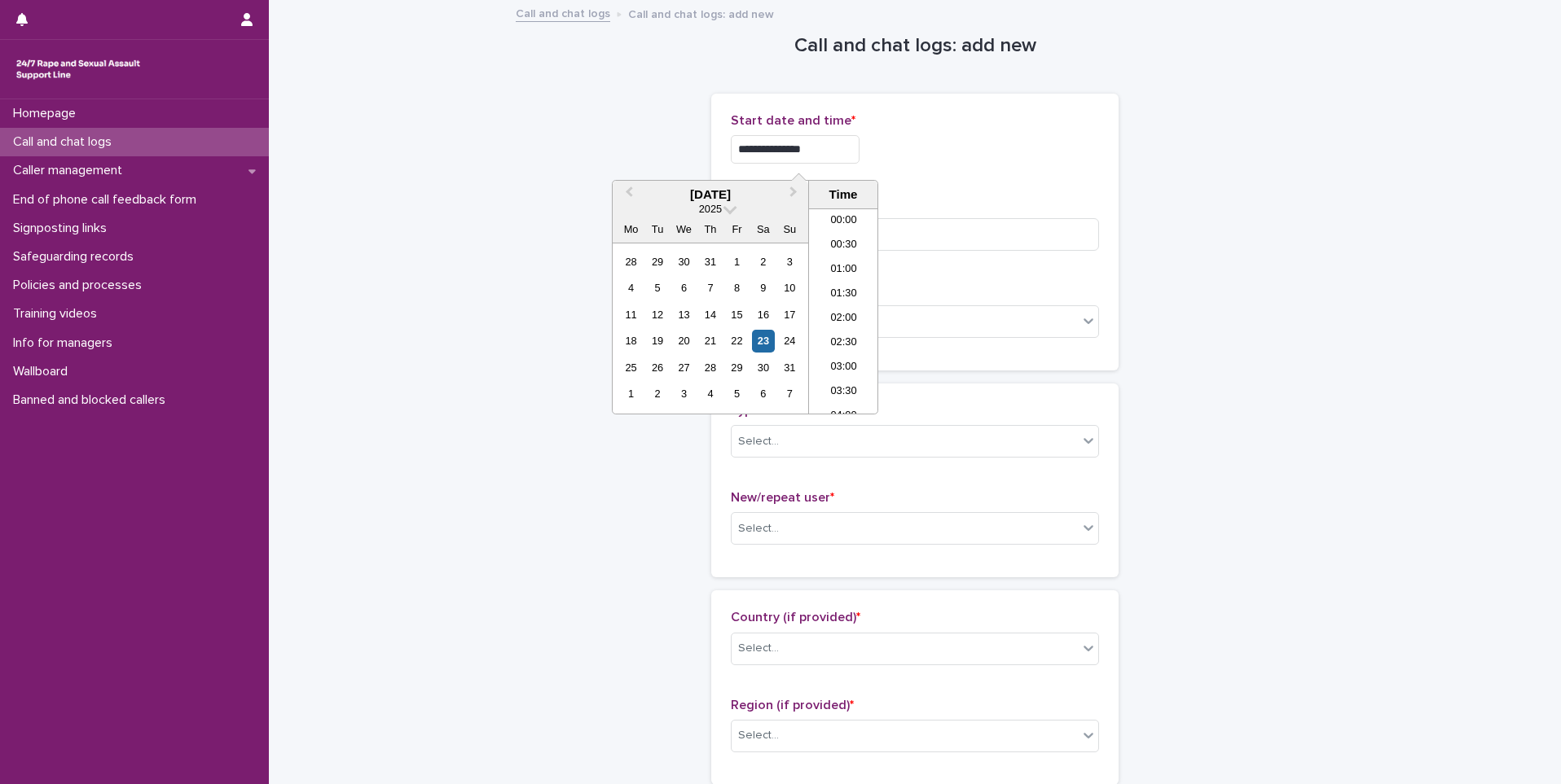
scroll to position [423, 0]
type input "**********"
click at [924, 214] on div "Duration (in minutes) *" at bounding box center [915, 230] width 368 height 67
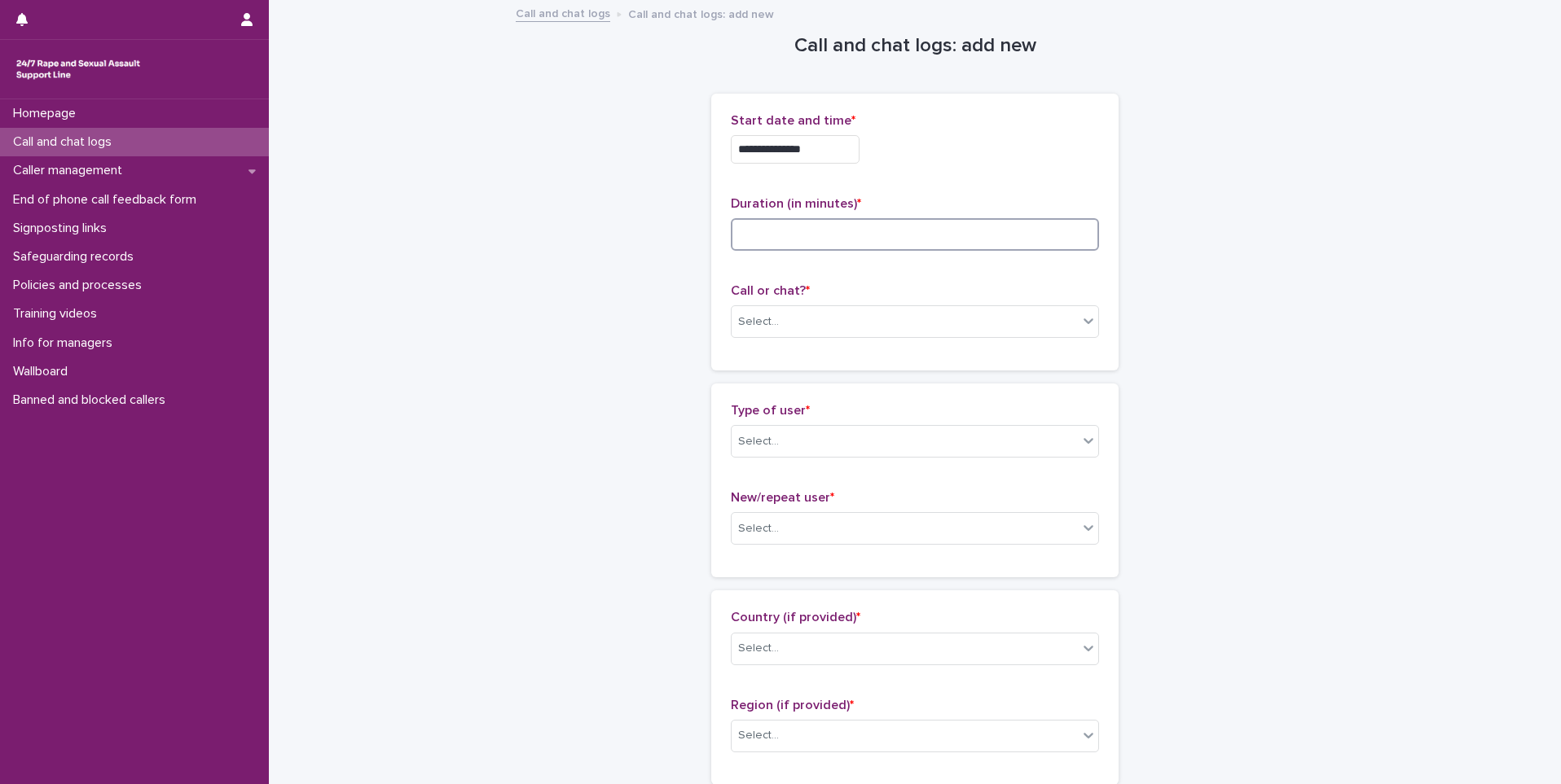
click at [924, 227] on input at bounding box center [915, 234] width 368 height 32
type input "**"
click at [887, 334] on div "Select..." at bounding box center [905, 322] width 346 height 27
click at [855, 382] on div "Web chat" at bounding box center [909, 381] width 366 height 29
click at [834, 452] on div "Select..." at bounding box center [905, 441] width 346 height 27
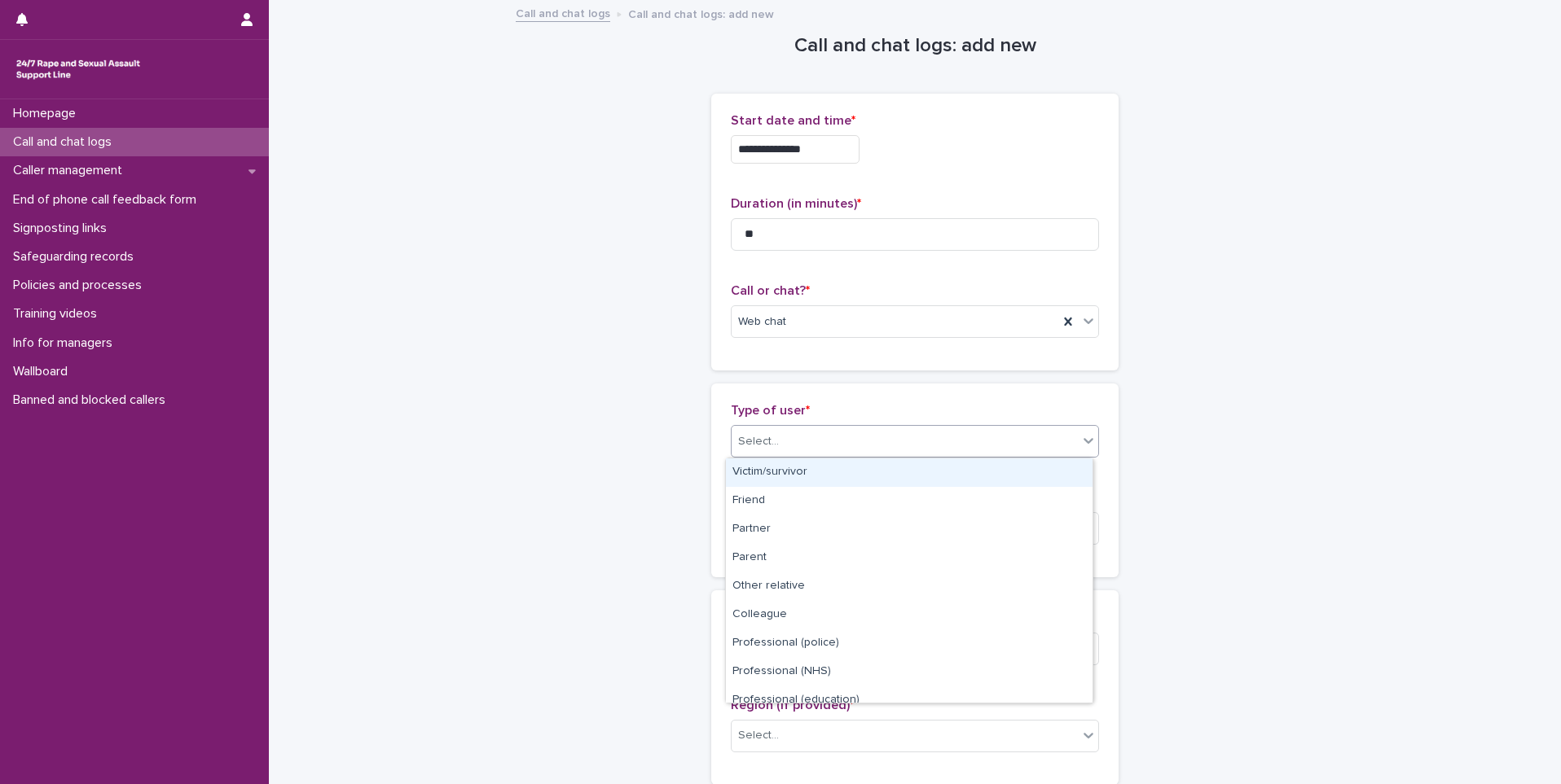
click at [825, 477] on div "Victim/survivor" at bounding box center [909, 473] width 366 height 29
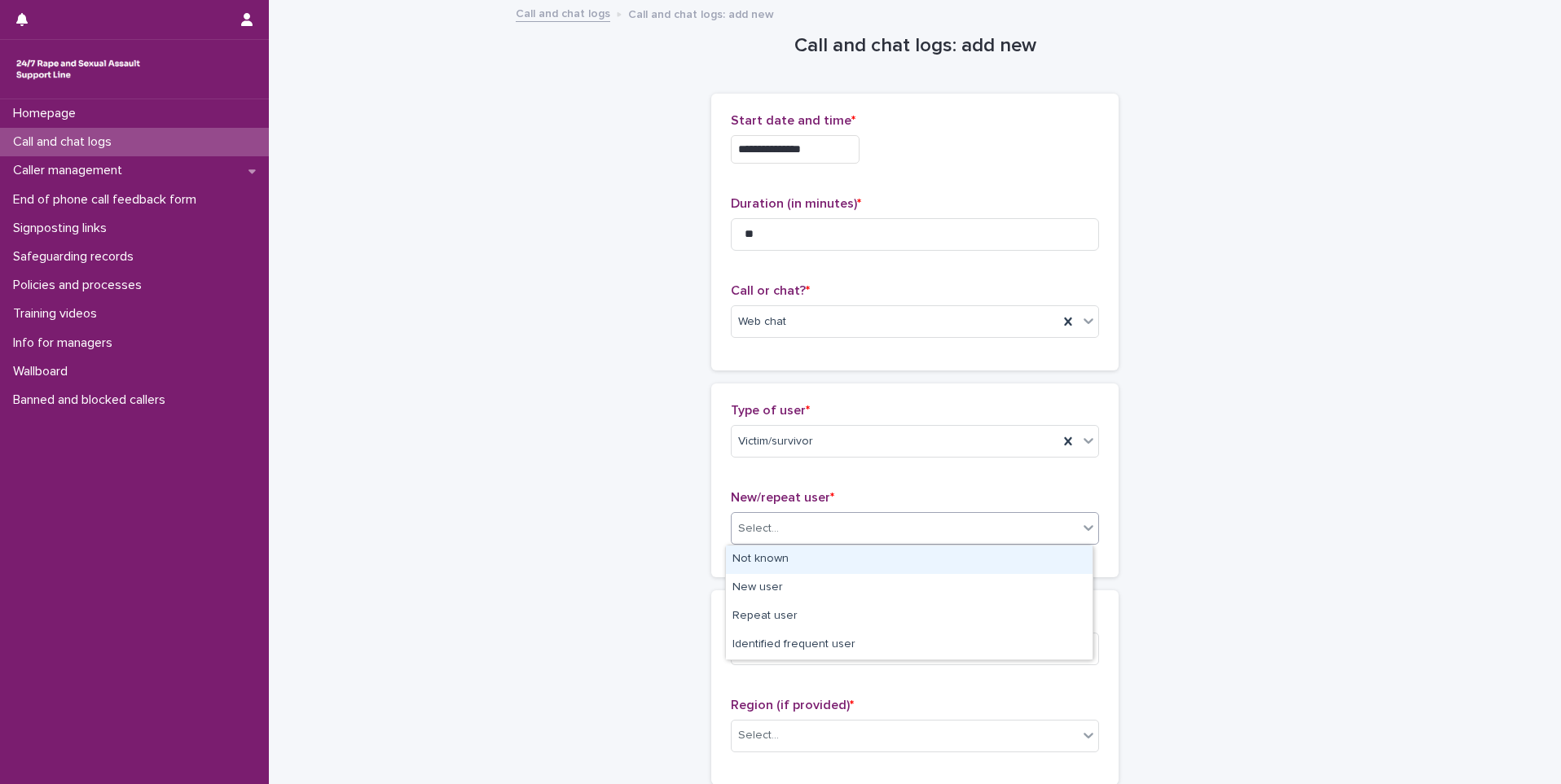
click at [811, 542] on div "Select..." at bounding box center [905, 529] width 346 height 27
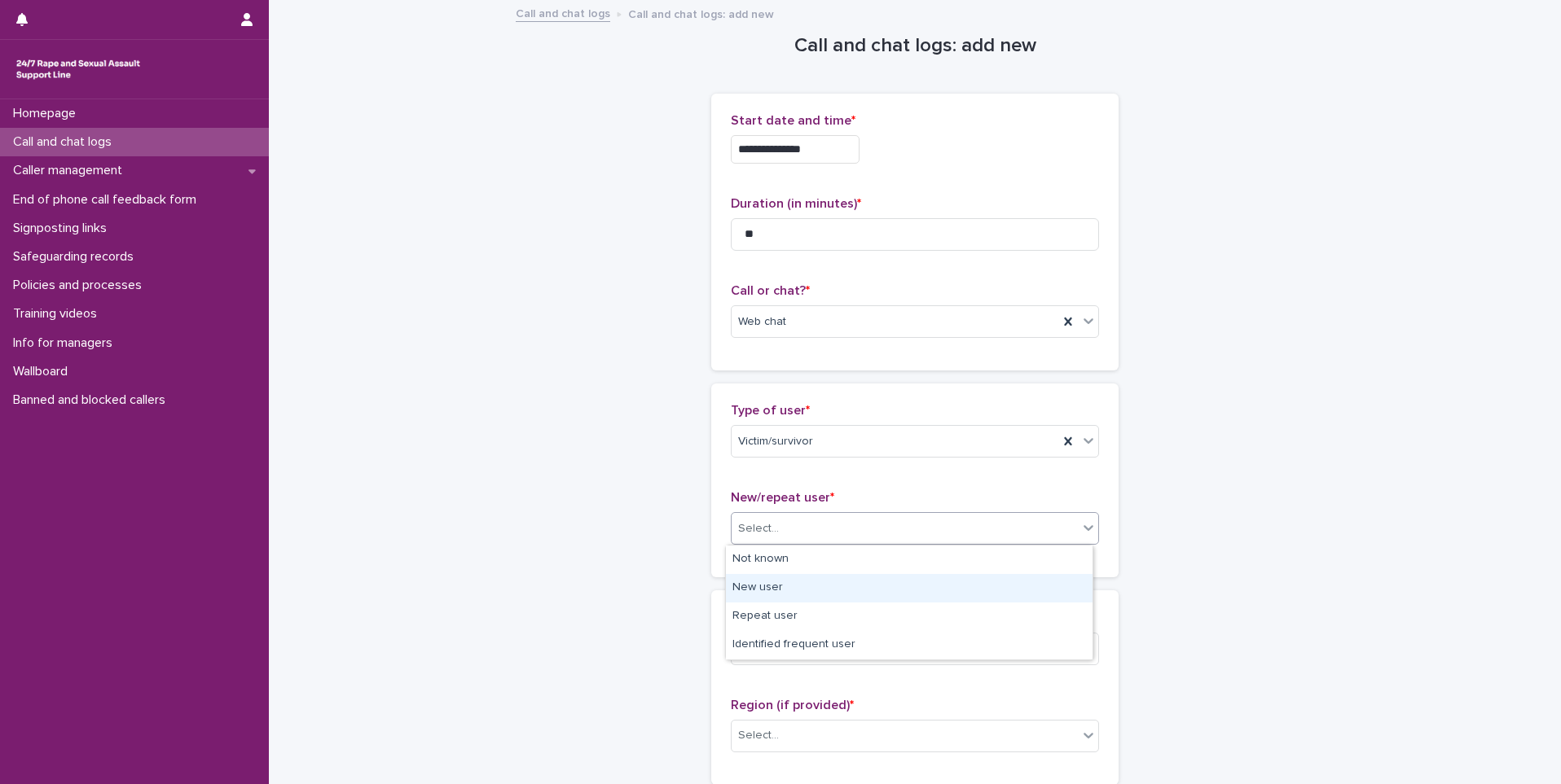
click at [807, 574] on div "New user" at bounding box center [909, 588] width 366 height 29
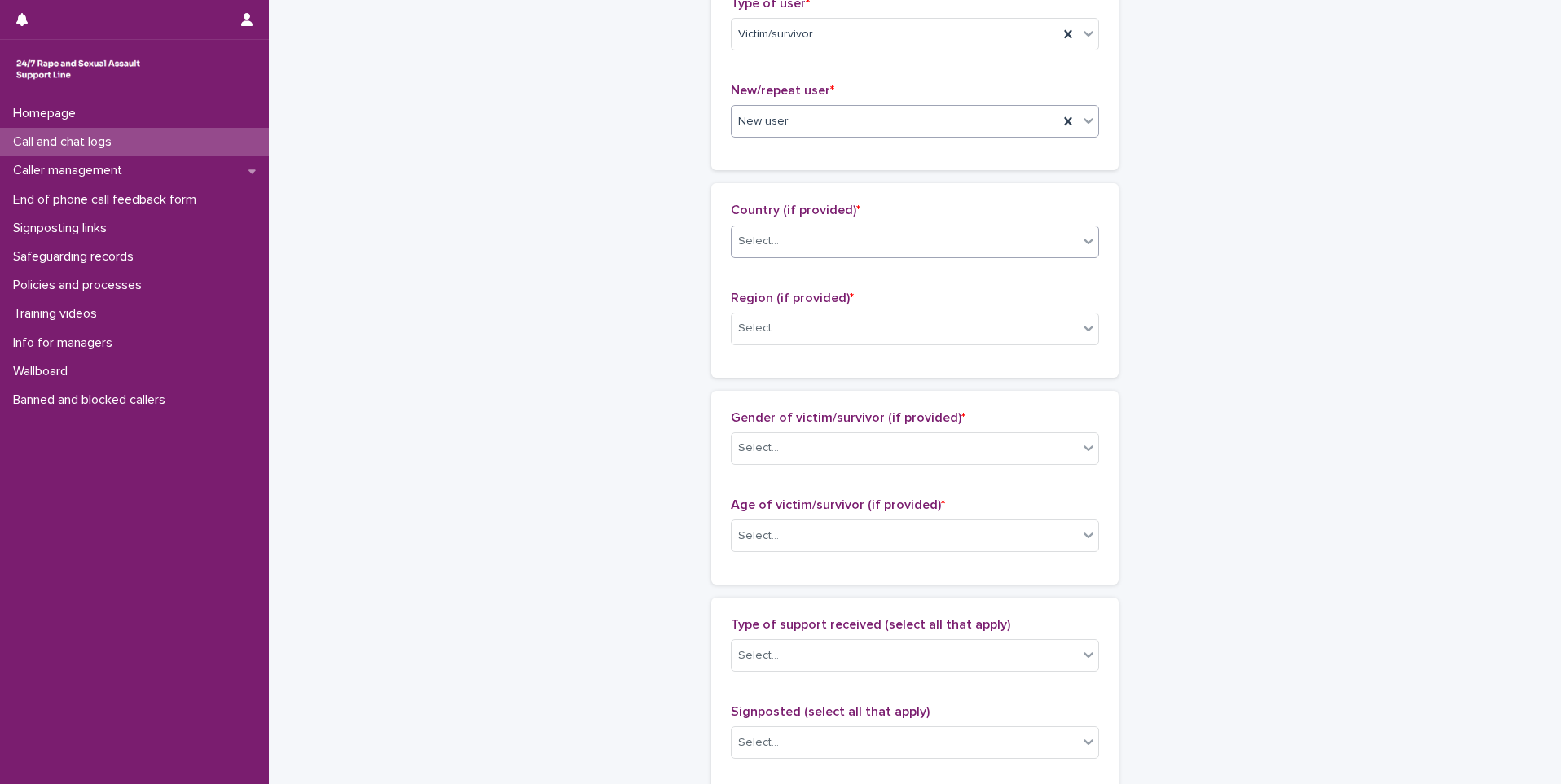
click at [784, 256] on div "Select..." at bounding box center [915, 241] width 368 height 32
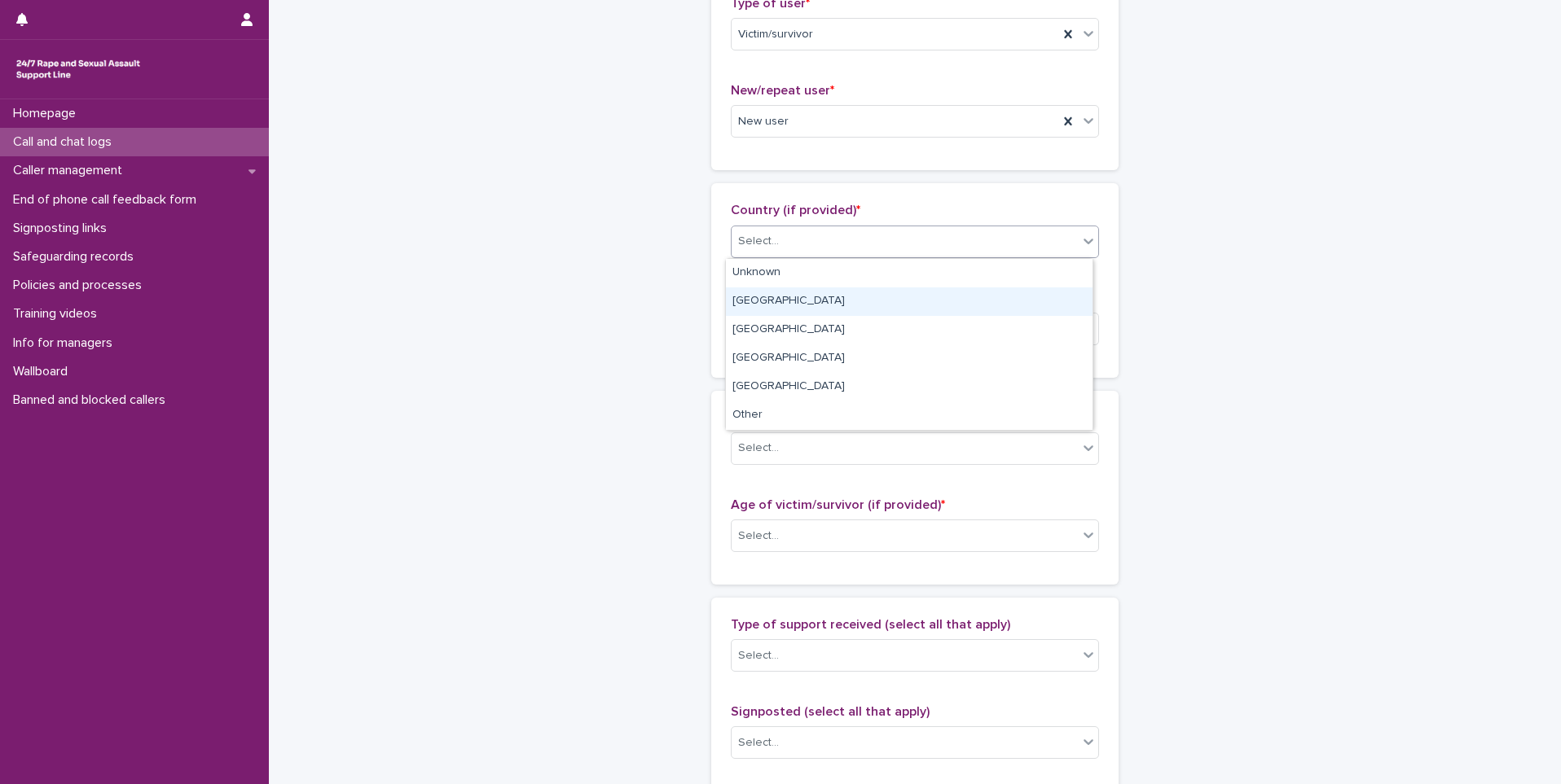
drag, startPoint x: 792, startPoint y: 287, endPoint x: 786, endPoint y: 323, distance: 36.5
click at [797, 295] on div "[GEOGRAPHIC_DATA]" at bounding box center [909, 302] width 366 height 29
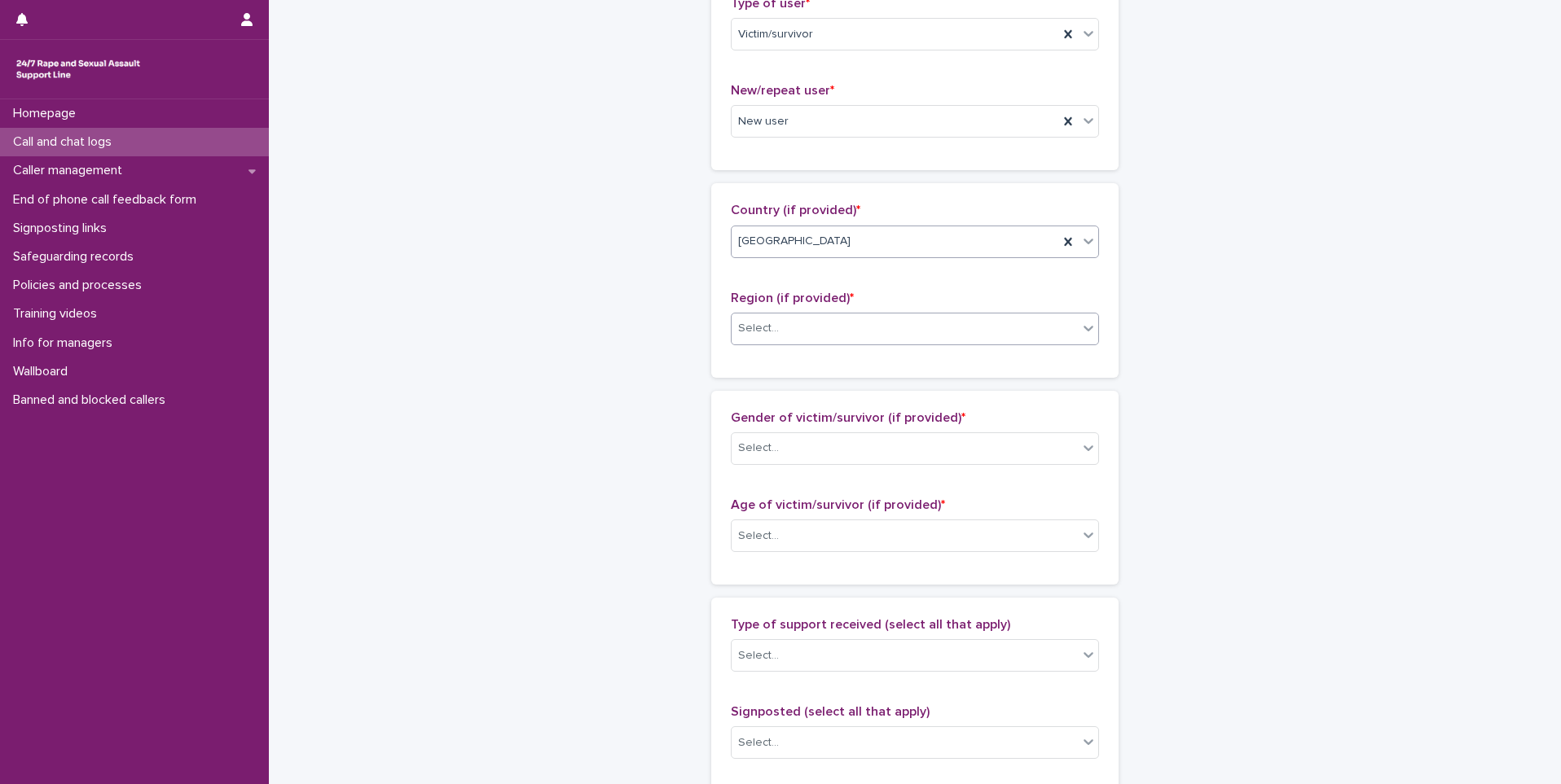
click at [800, 328] on div "Select..." at bounding box center [905, 329] width 346 height 27
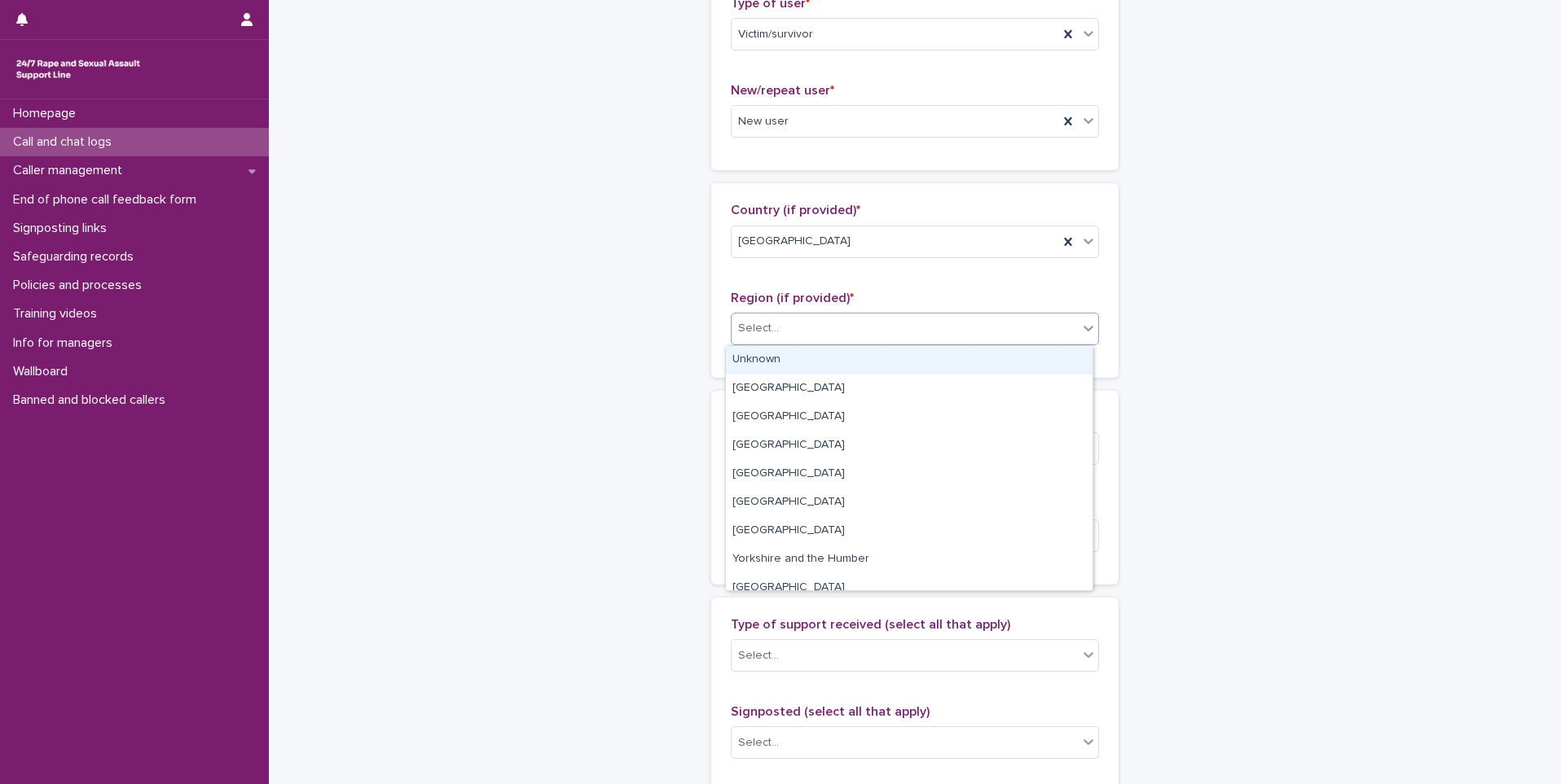
click at [798, 361] on div "Unknown" at bounding box center [909, 360] width 366 height 29
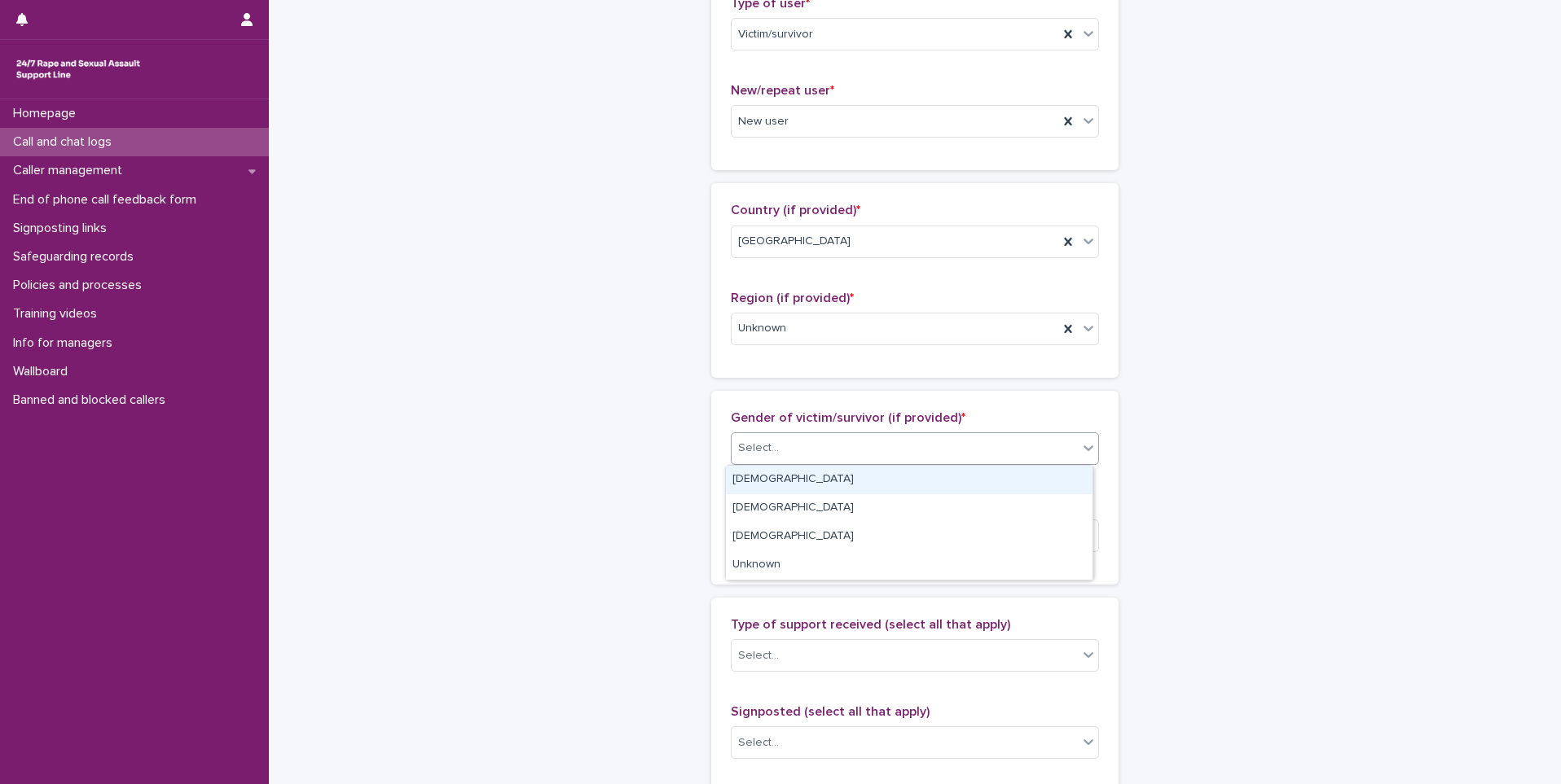
click at [798, 438] on div "Select..." at bounding box center [905, 448] width 346 height 27
drag, startPoint x: 780, startPoint y: 510, endPoint x: 780, endPoint y: 495, distance: 15.0
click at [787, 478] on div "[DEMOGRAPHIC_DATA]" at bounding box center [909, 480] width 366 height 29
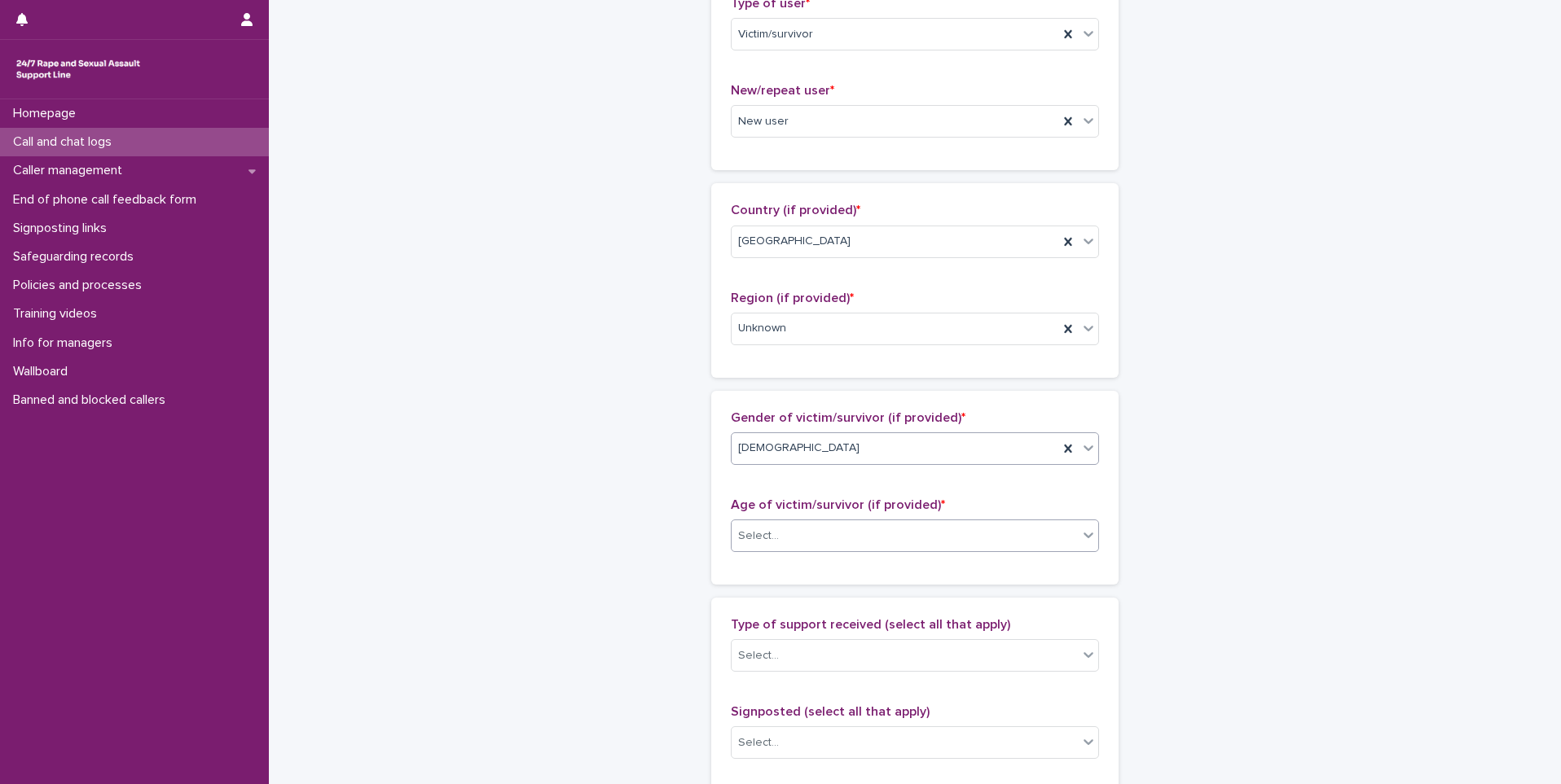
click at [788, 523] on div "Select..." at bounding box center [905, 536] width 346 height 27
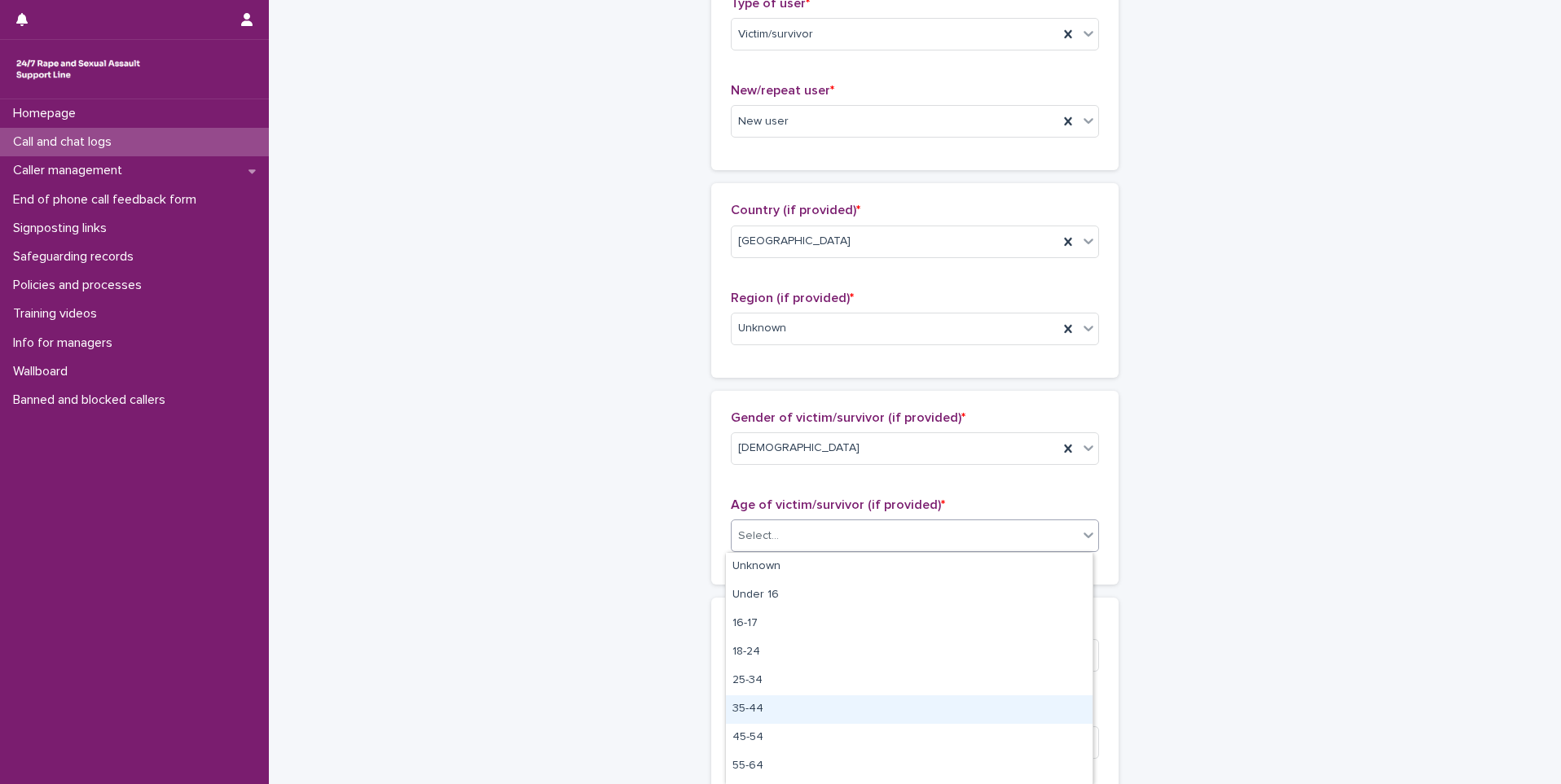
click at [803, 709] on div "35-44" at bounding box center [909, 710] width 366 height 29
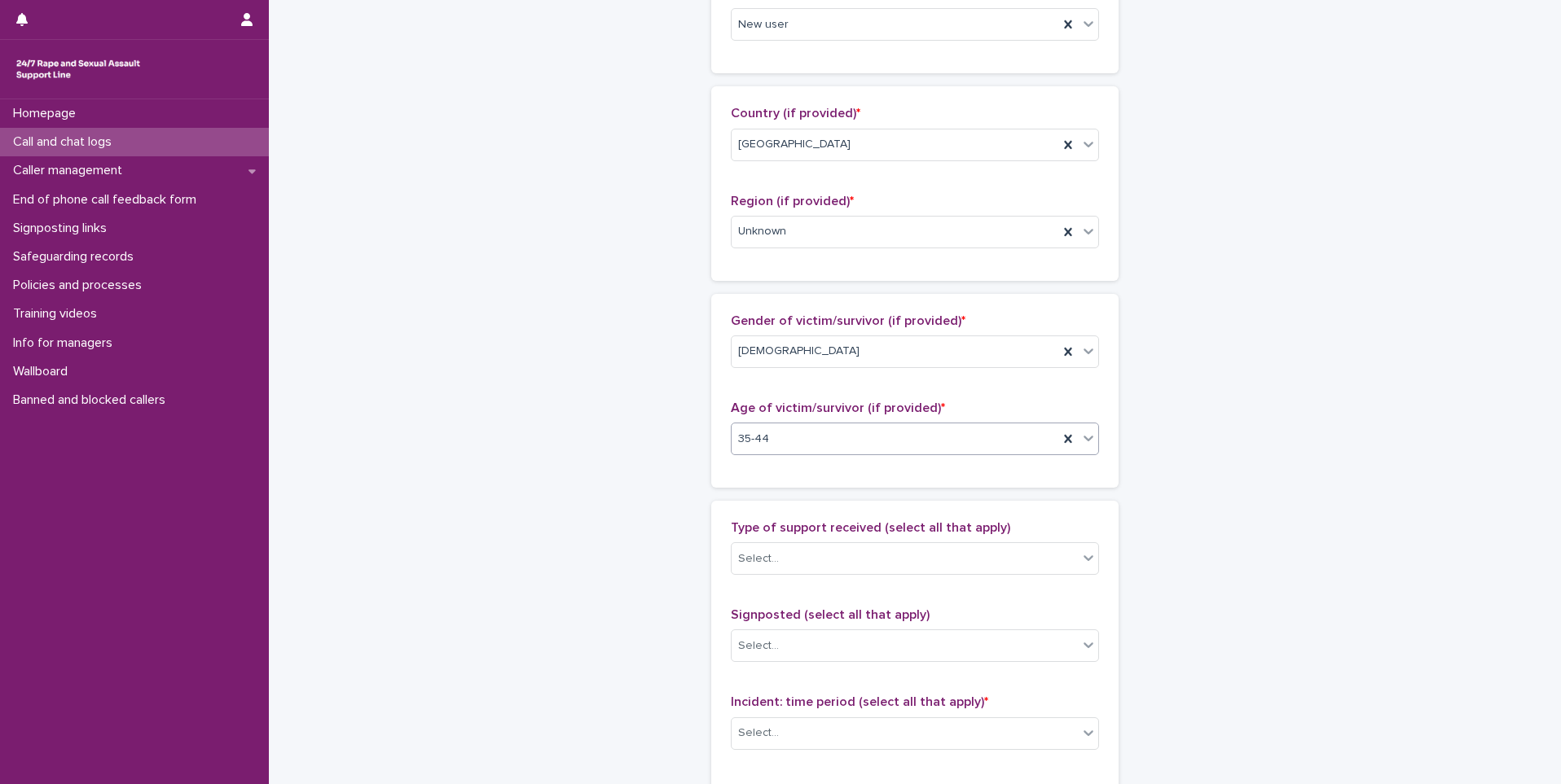
scroll to position [651, 0]
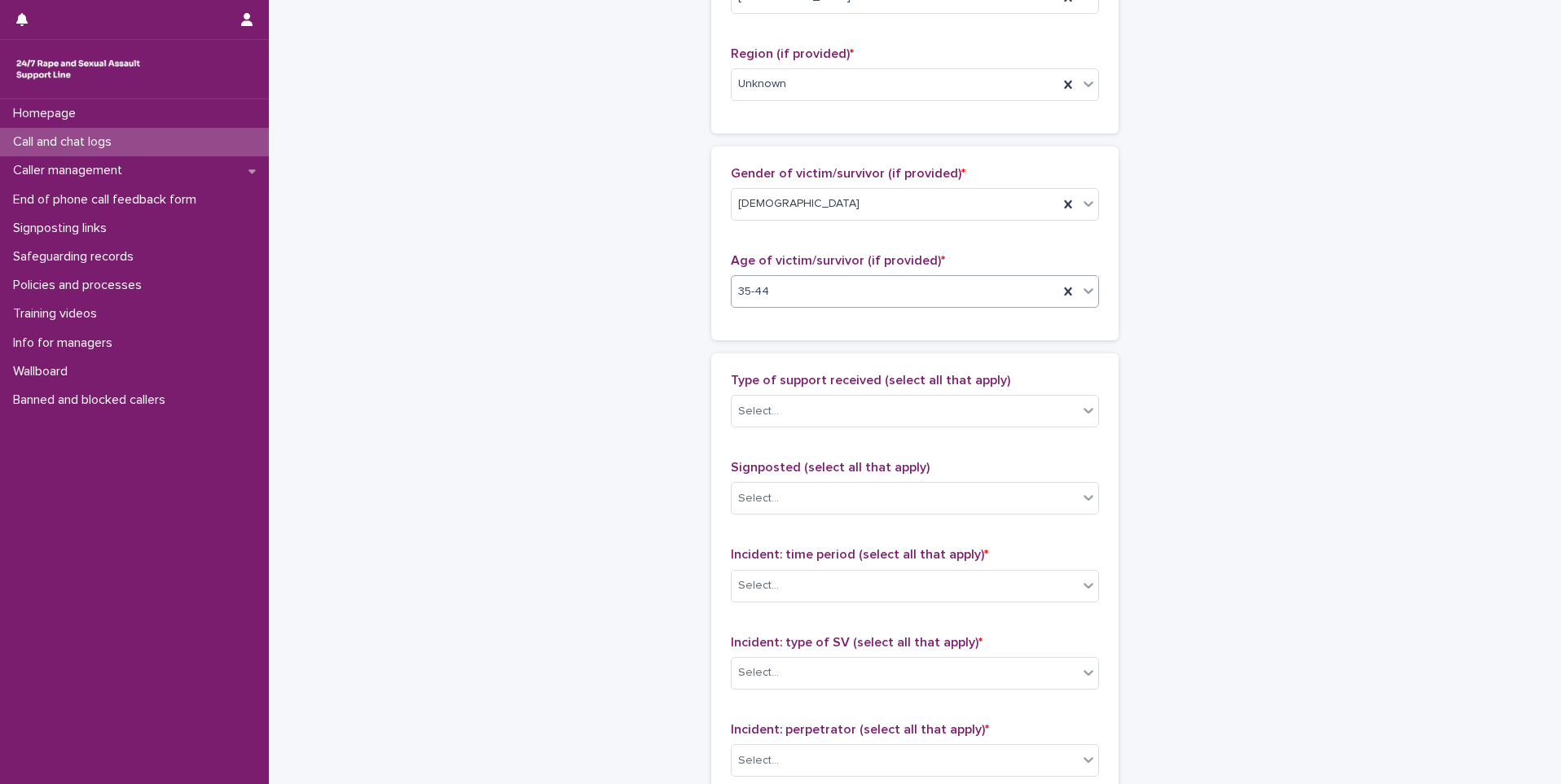
click at [790, 382] on span "Type of support received (select all that apply)" at bounding box center [871, 380] width 280 height 13
click at [791, 395] on div "Select..." at bounding box center [915, 411] width 368 height 32
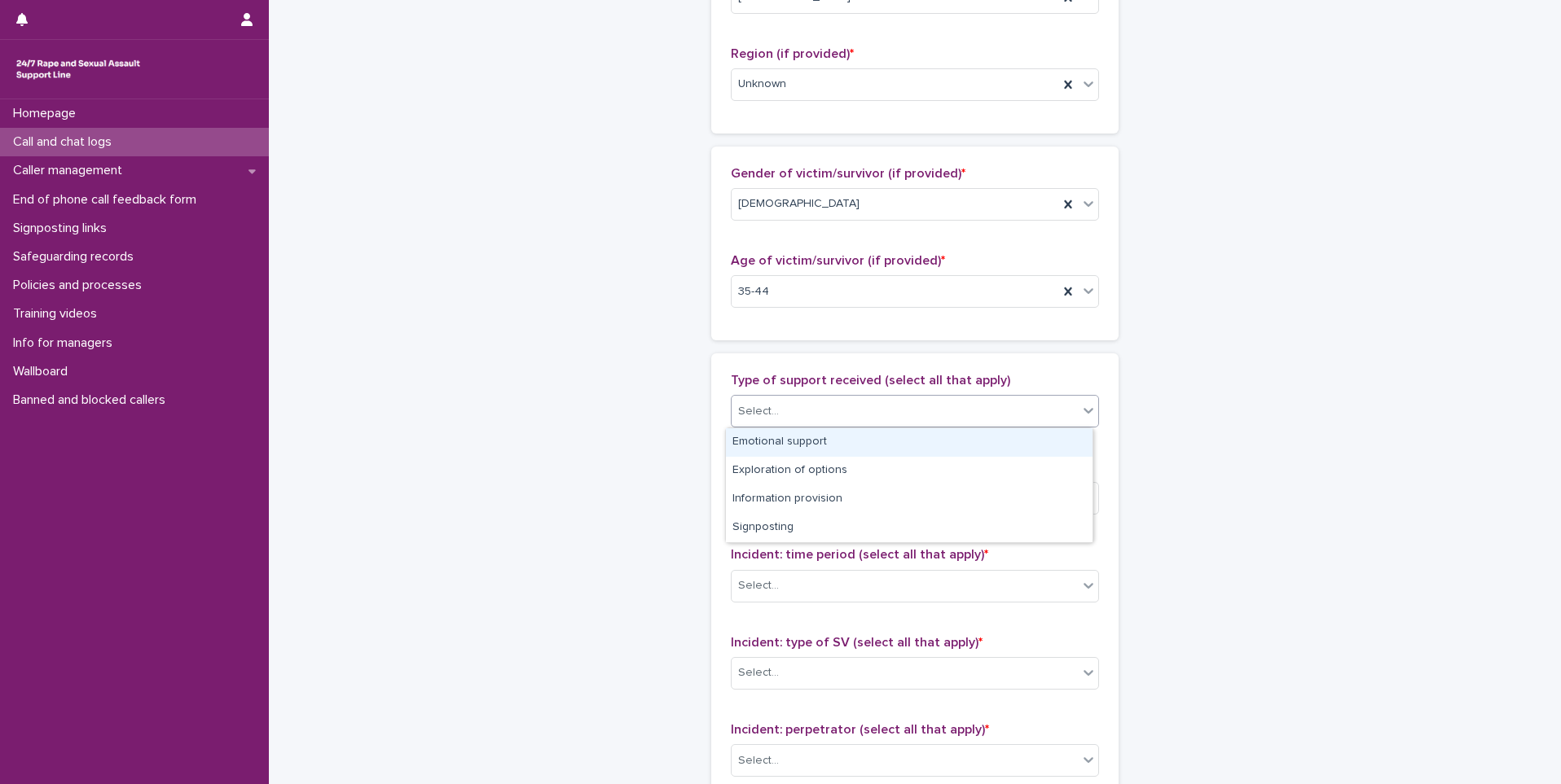
click at [793, 445] on div "Emotional support" at bounding box center [909, 442] width 366 height 29
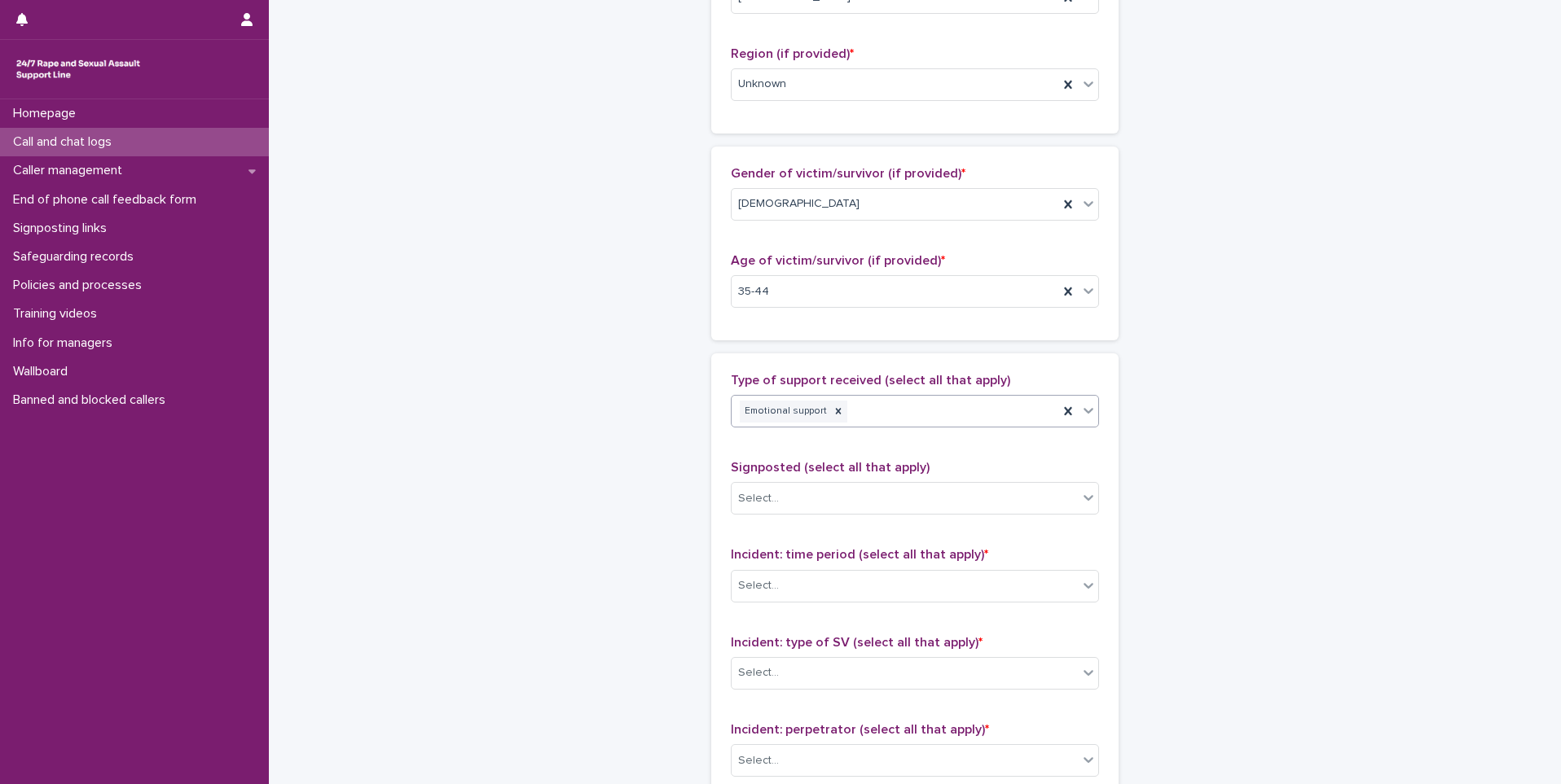
click at [853, 413] on div "Emotional support" at bounding box center [895, 412] width 327 height 29
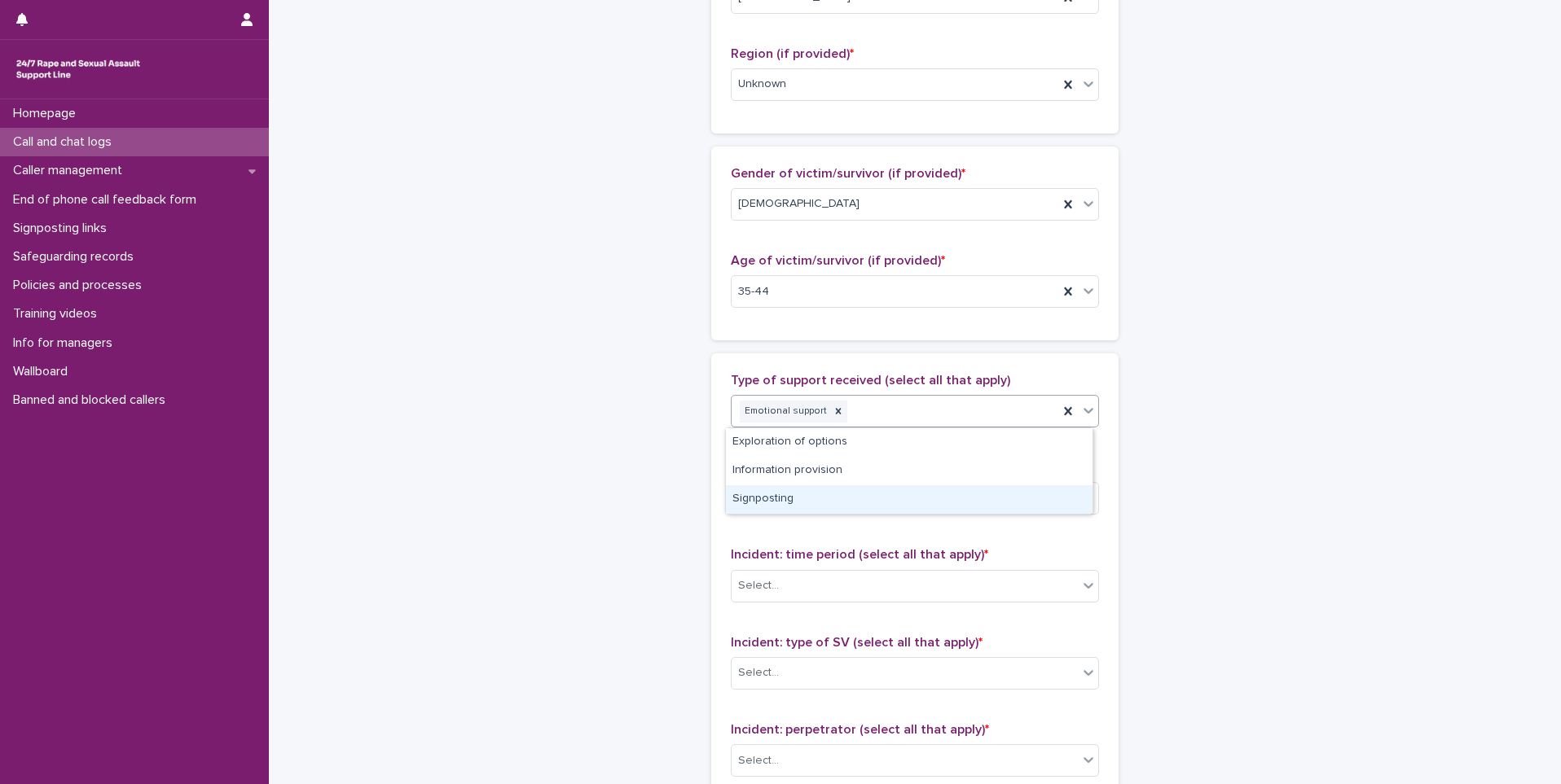
drag, startPoint x: 851, startPoint y: 450, endPoint x: 826, endPoint y: 500, distance: 55.9
click at [826, 500] on div "Signposting" at bounding box center [909, 499] width 366 height 29
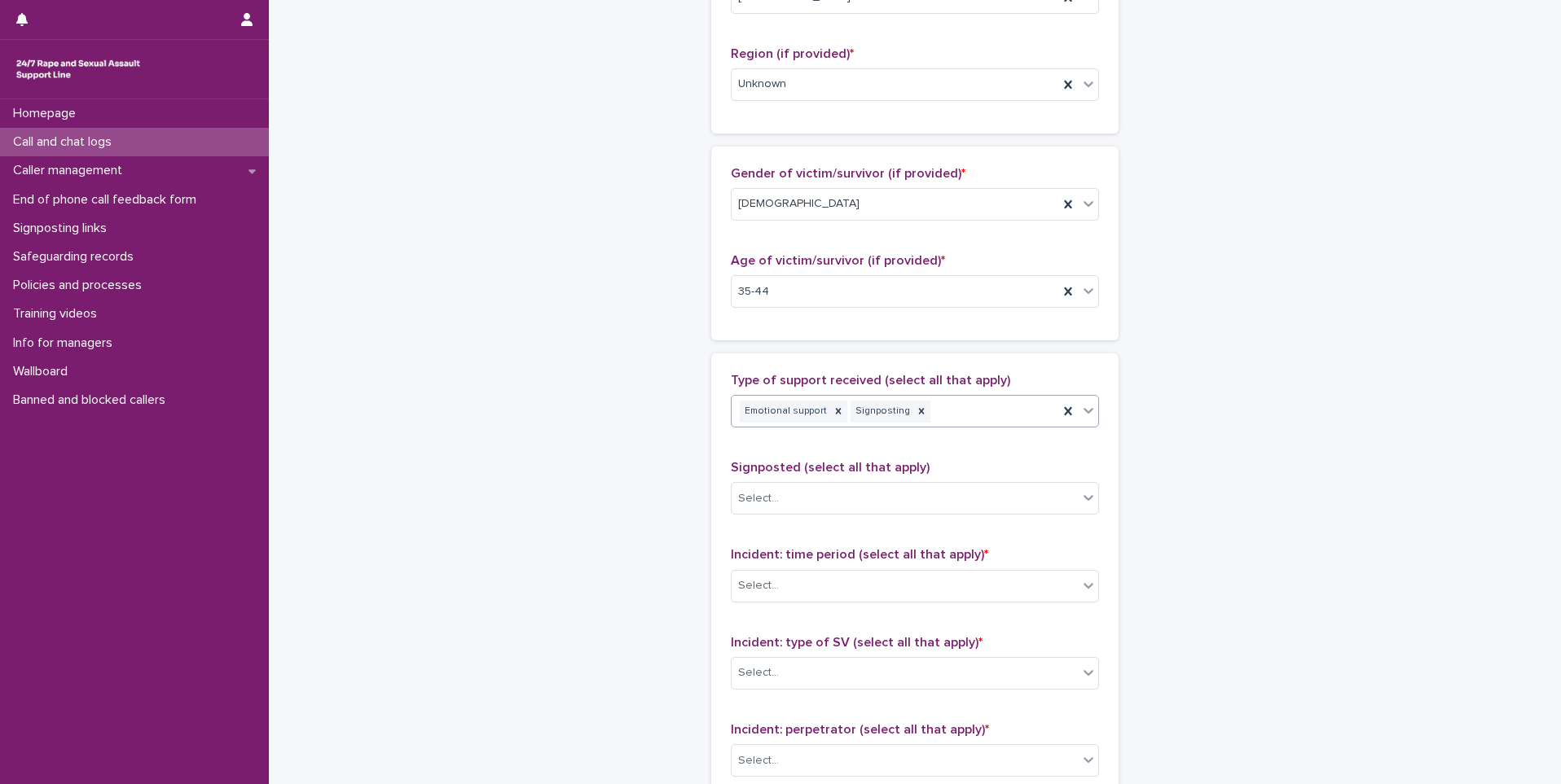
click at [826, 500] on div "Select..." at bounding box center [905, 498] width 346 height 27
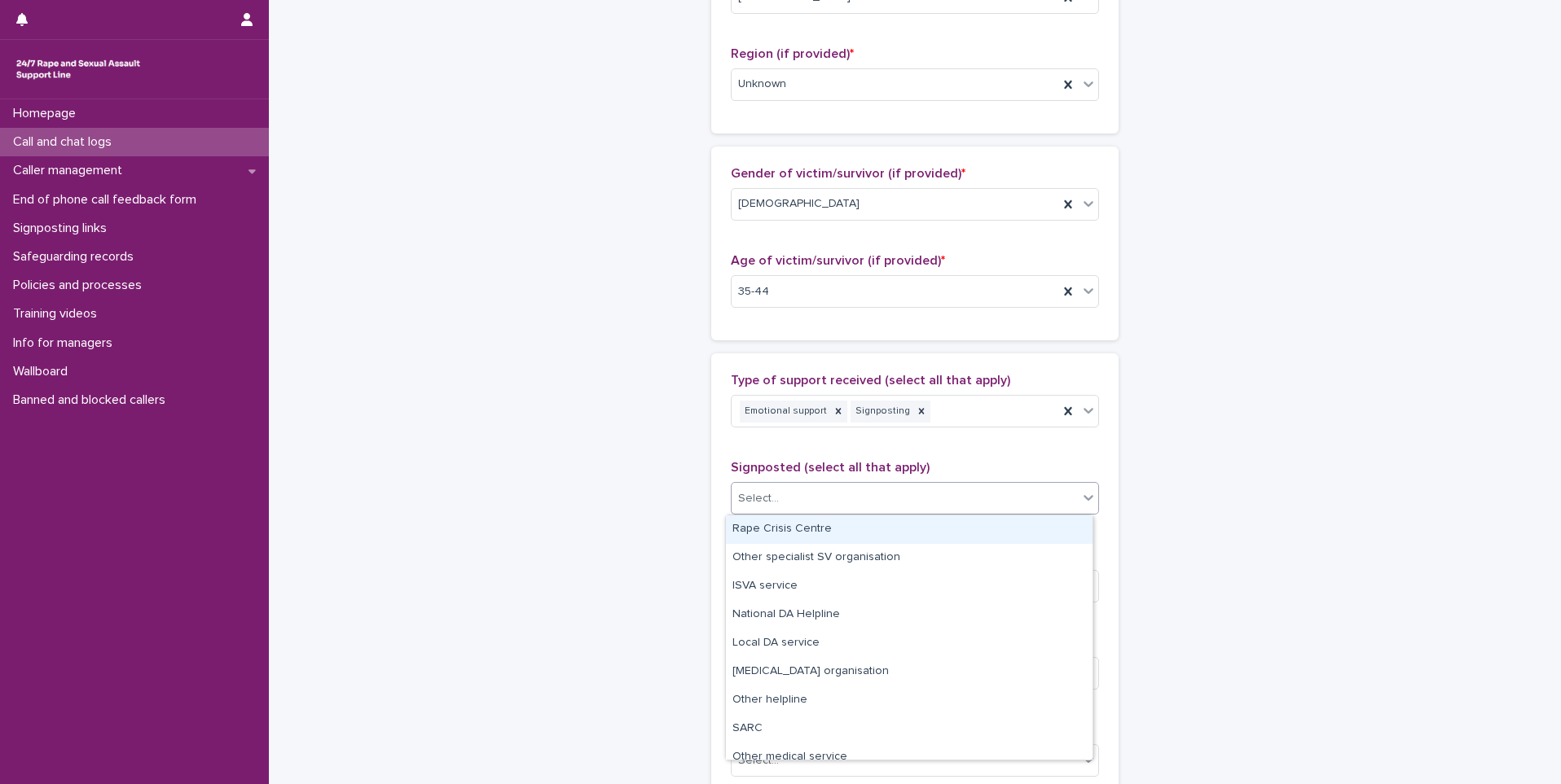
click at [825, 531] on div "Rape Crisis Centre" at bounding box center [909, 530] width 366 height 29
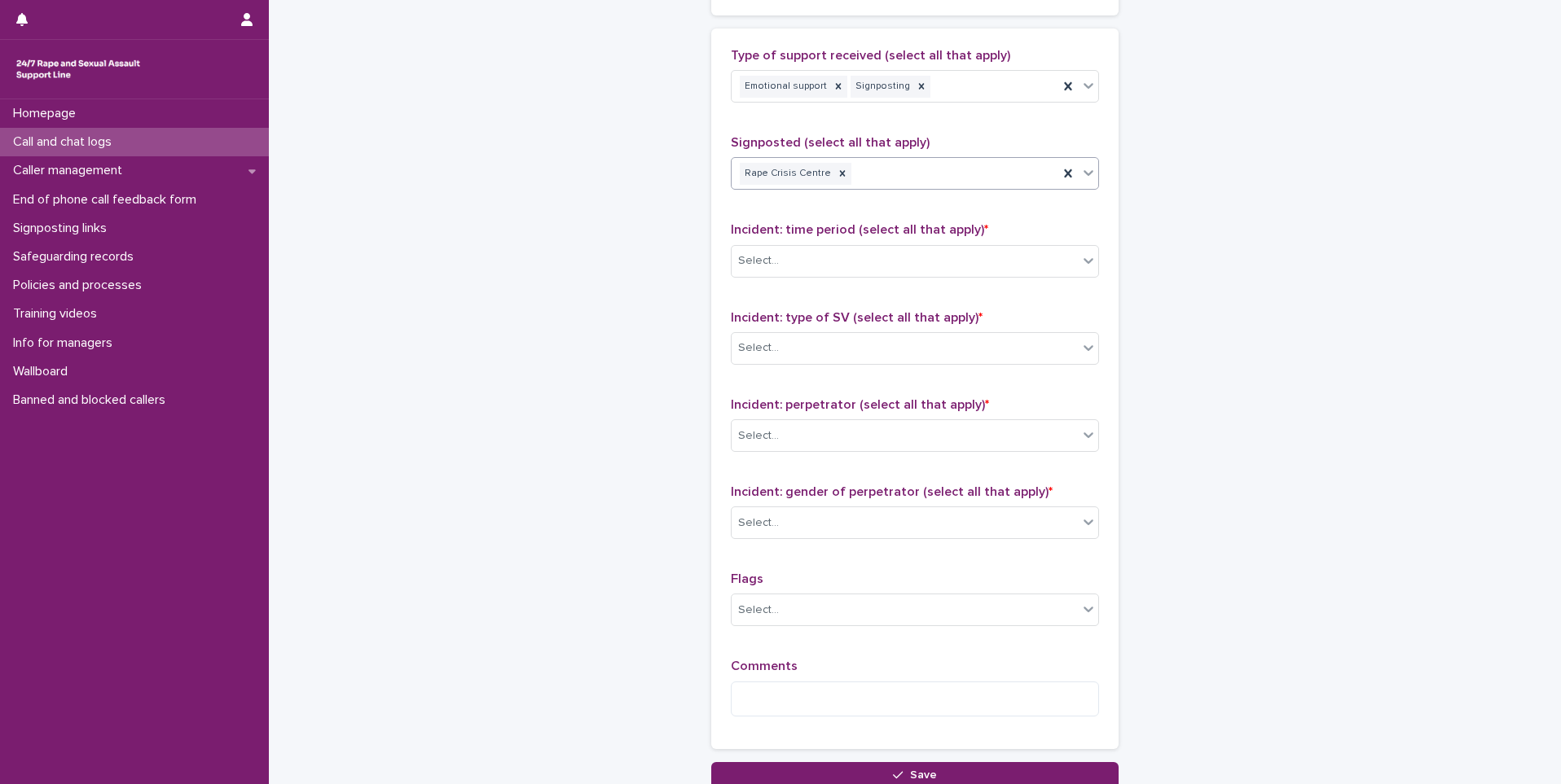
scroll to position [977, 0]
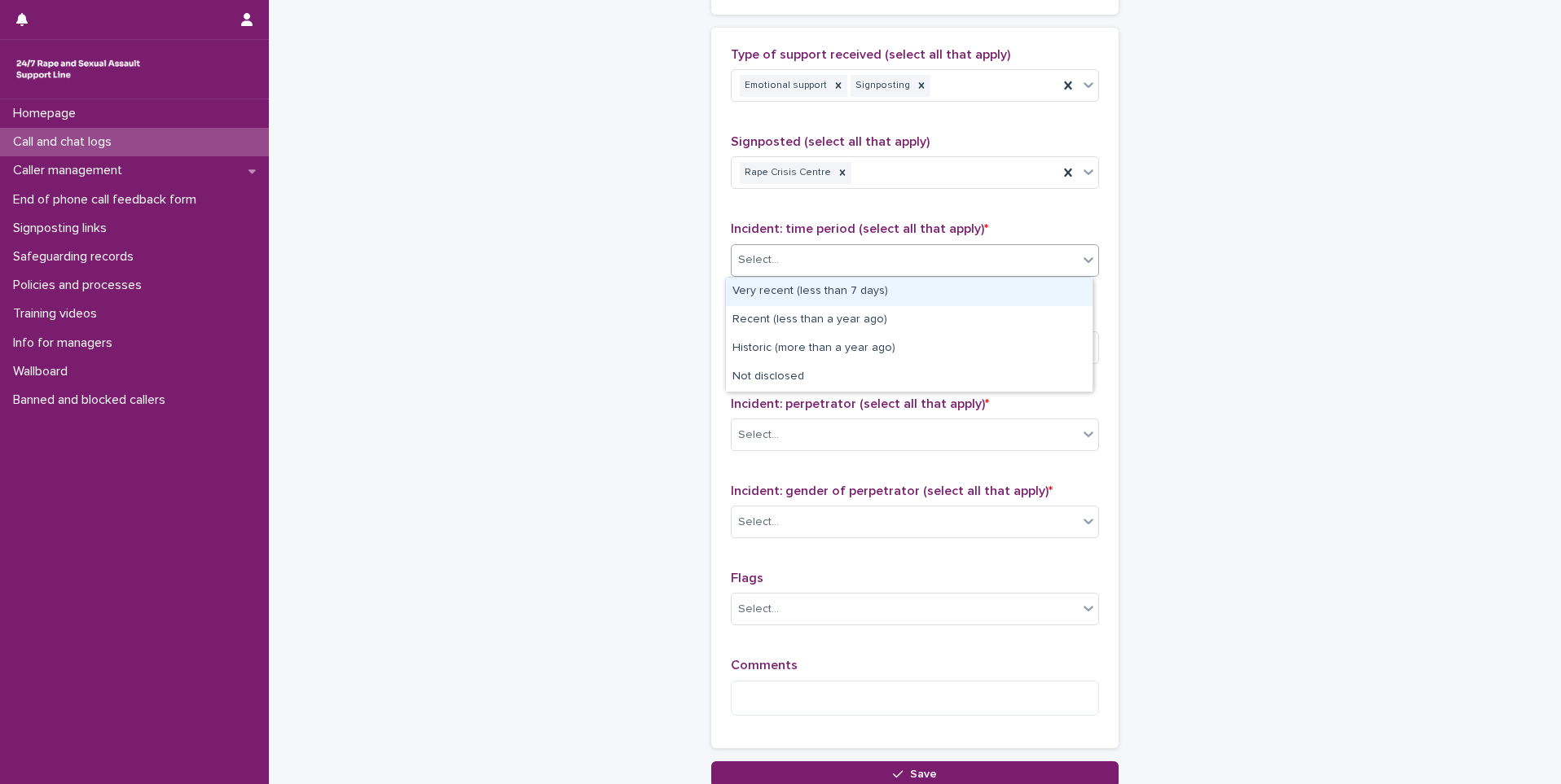
click at [834, 264] on div "Select..." at bounding box center [905, 260] width 346 height 27
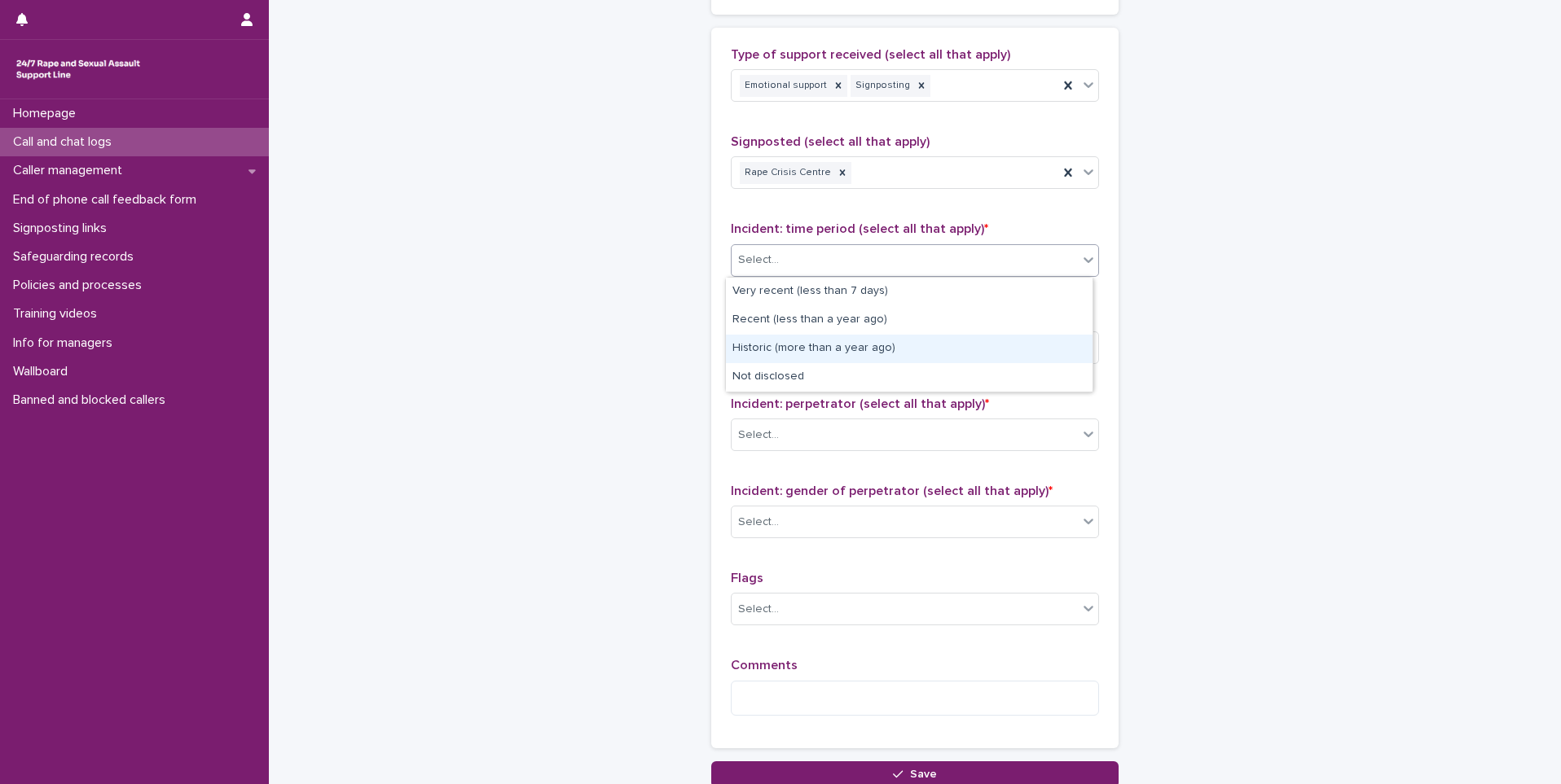
click at [829, 355] on div "Historic (more than a year ago)" at bounding box center [909, 349] width 366 height 29
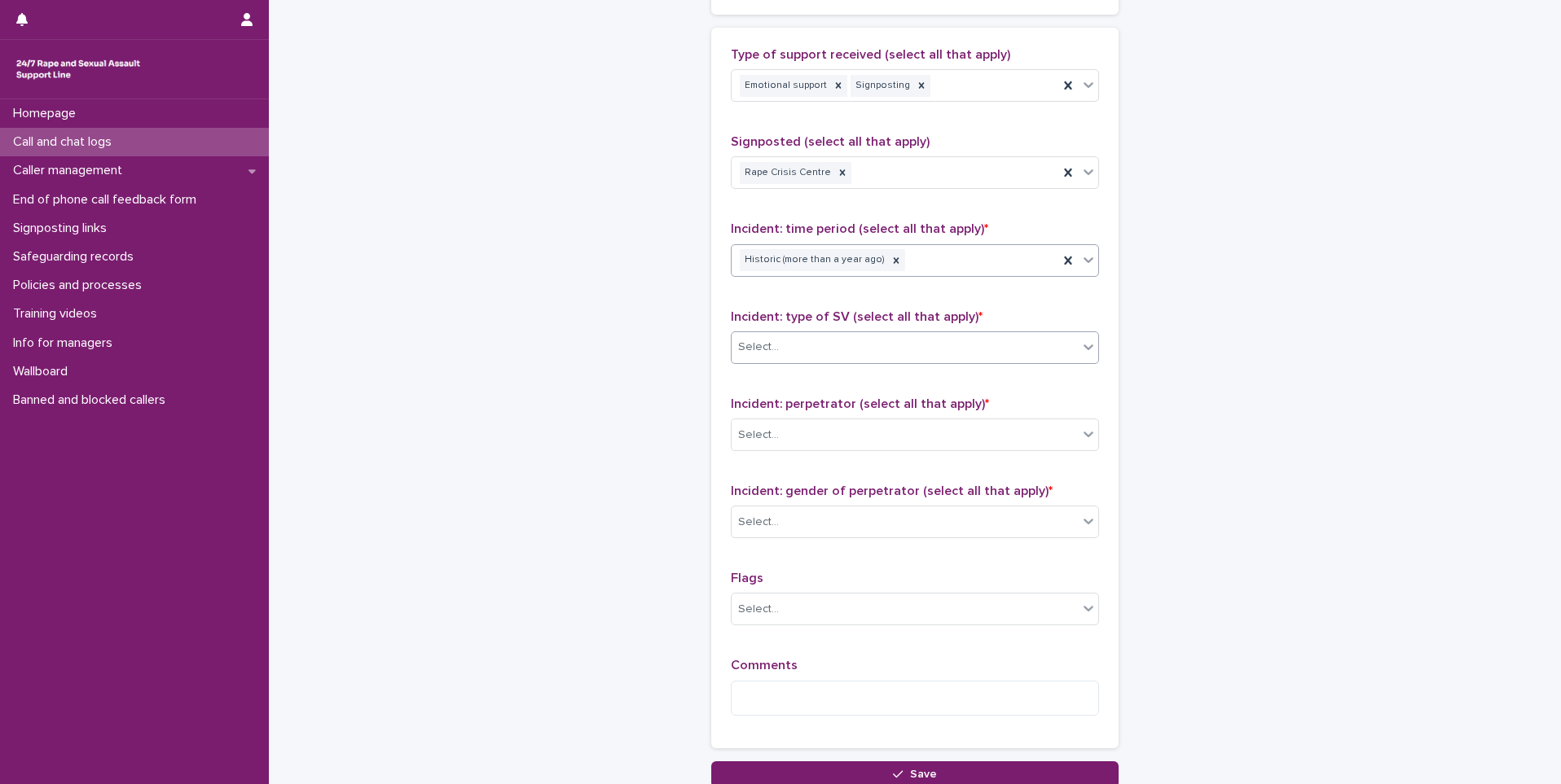
click at [835, 333] on div "Select..." at bounding box center [915, 347] width 368 height 32
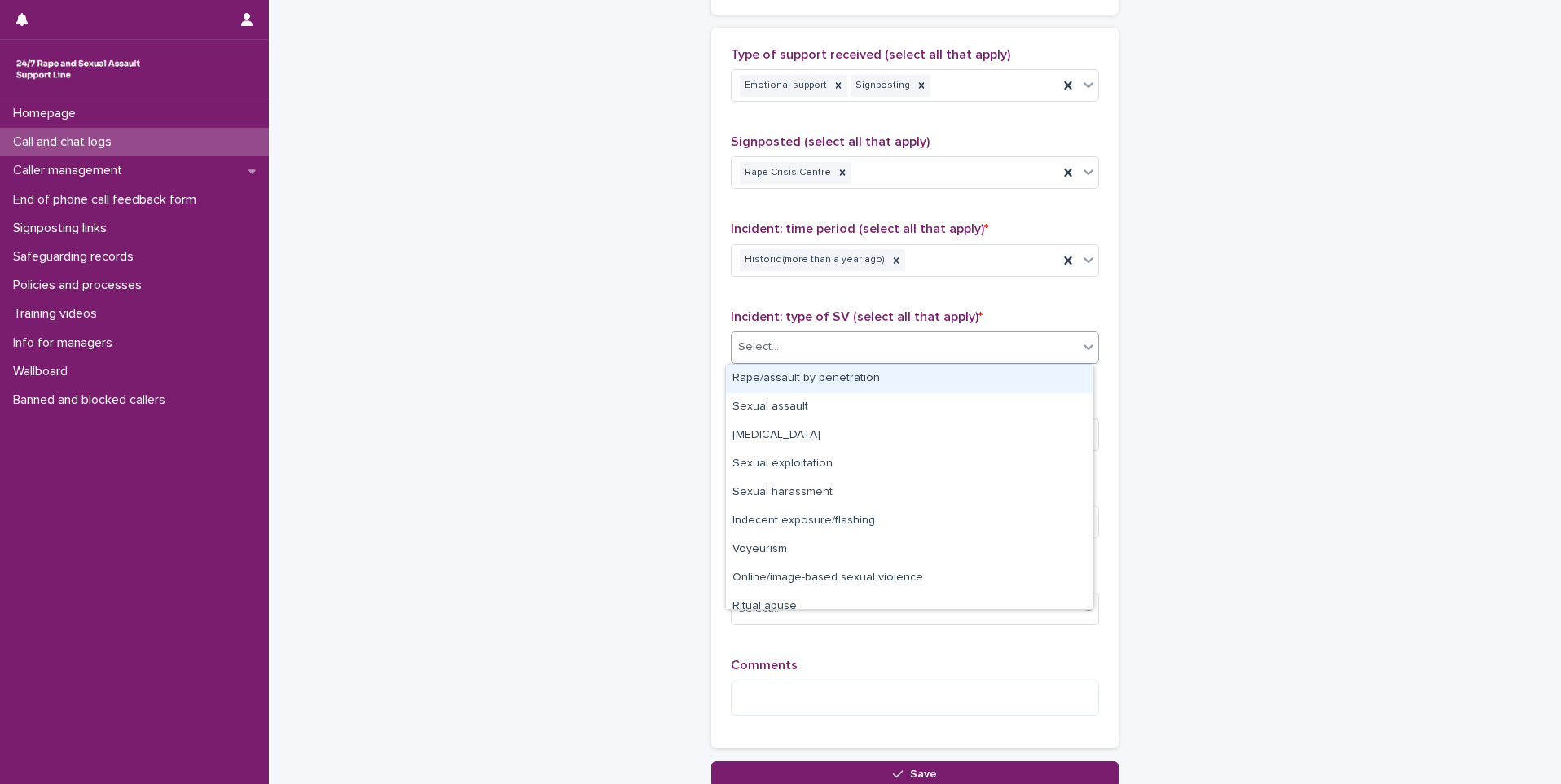
click at [812, 382] on div "Rape/assault by penetration" at bounding box center [909, 378] width 366 height 29
click at [916, 350] on div "Rape/assault by penetration" at bounding box center [895, 347] width 327 height 29
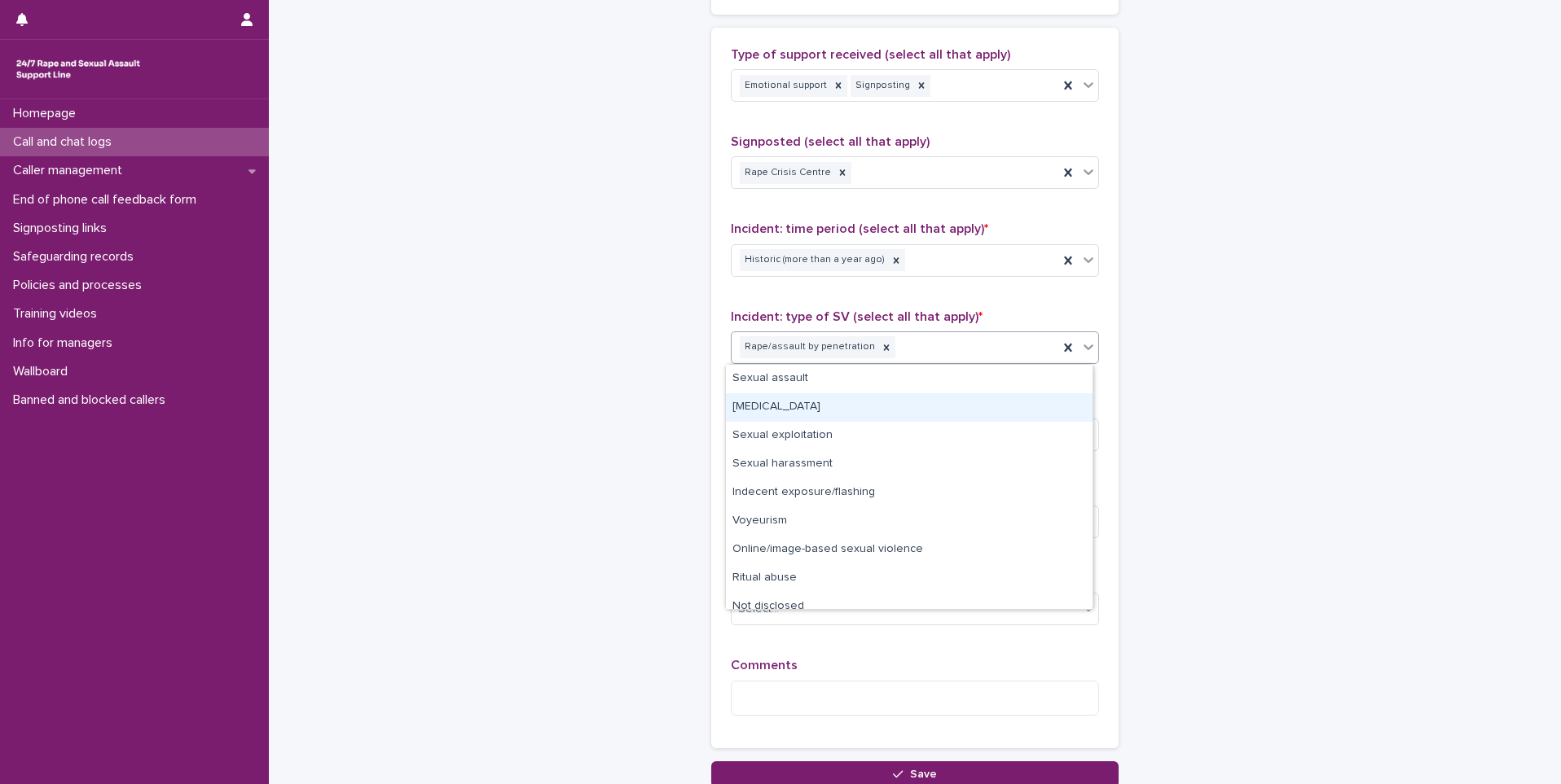
click at [847, 412] on div "[MEDICAL_DATA]" at bounding box center [909, 407] width 366 height 29
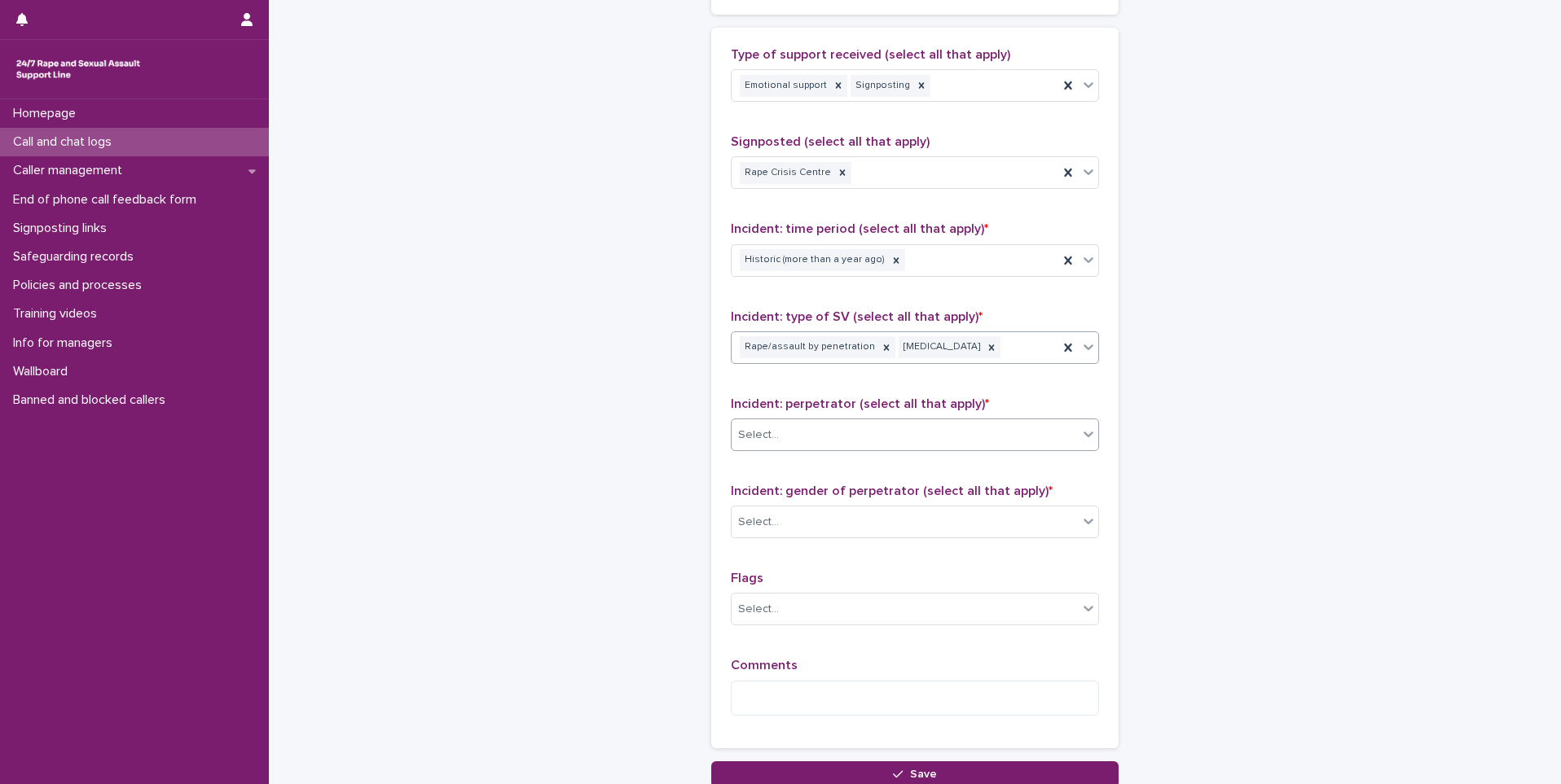
click at [898, 437] on div "Select..." at bounding box center [905, 435] width 346 height 27
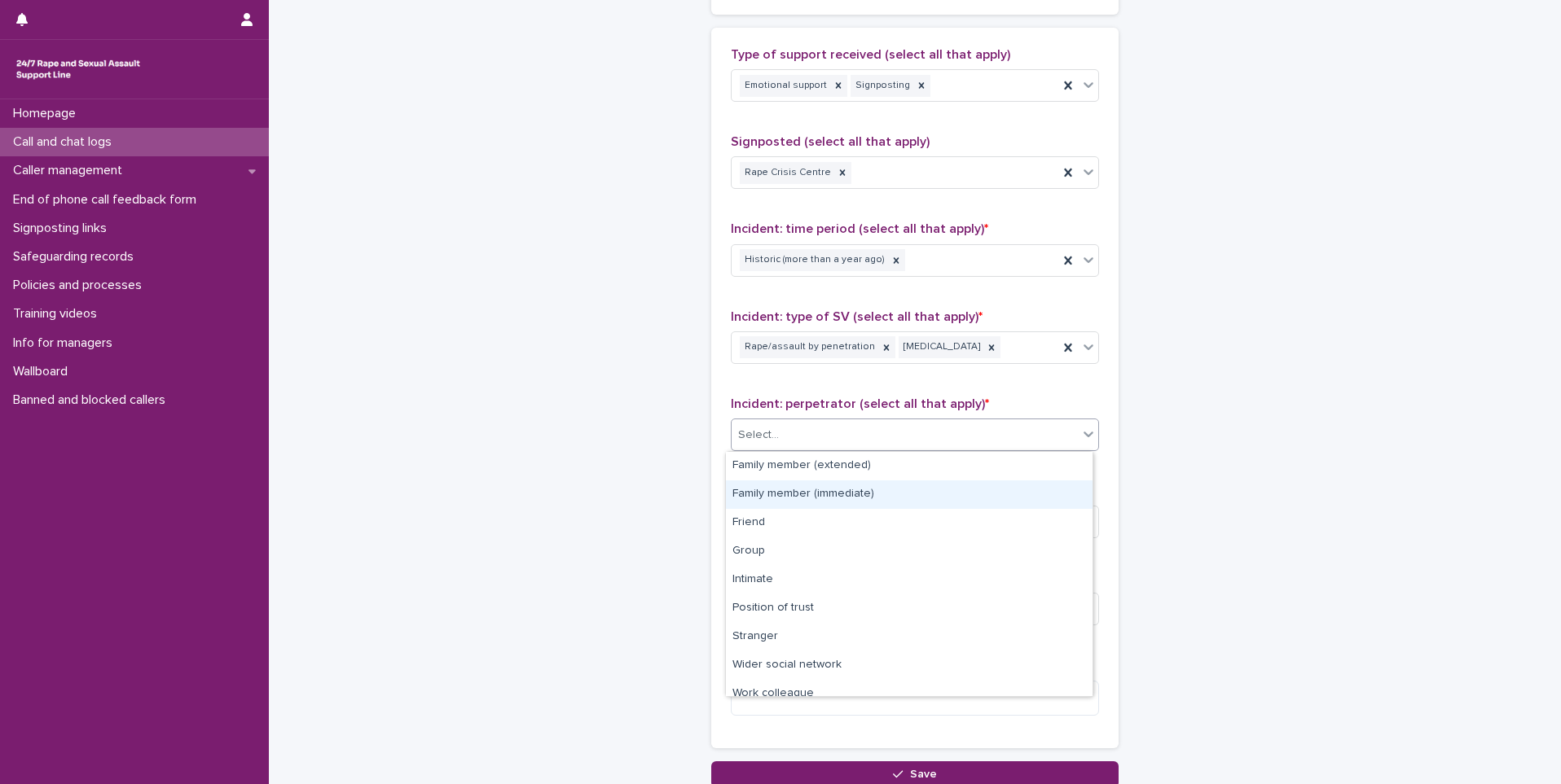
click at [864, 491] on div "Family member (immediate)" at bounding box center [909, 495] width 366 height 29
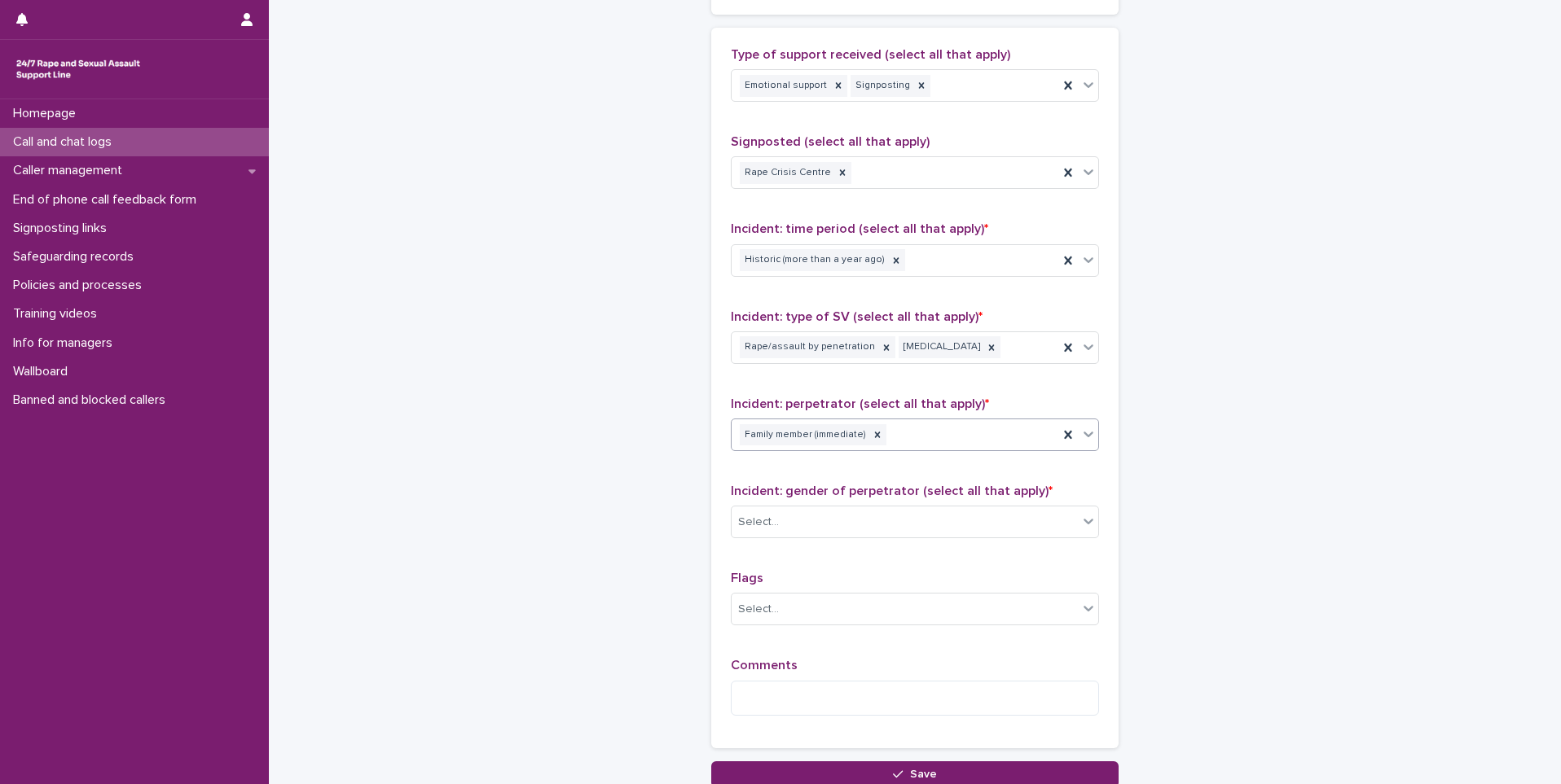
click at [916, 441] on div "Family member (immediate)" at bounding box center [895, 435] width 327 height 29
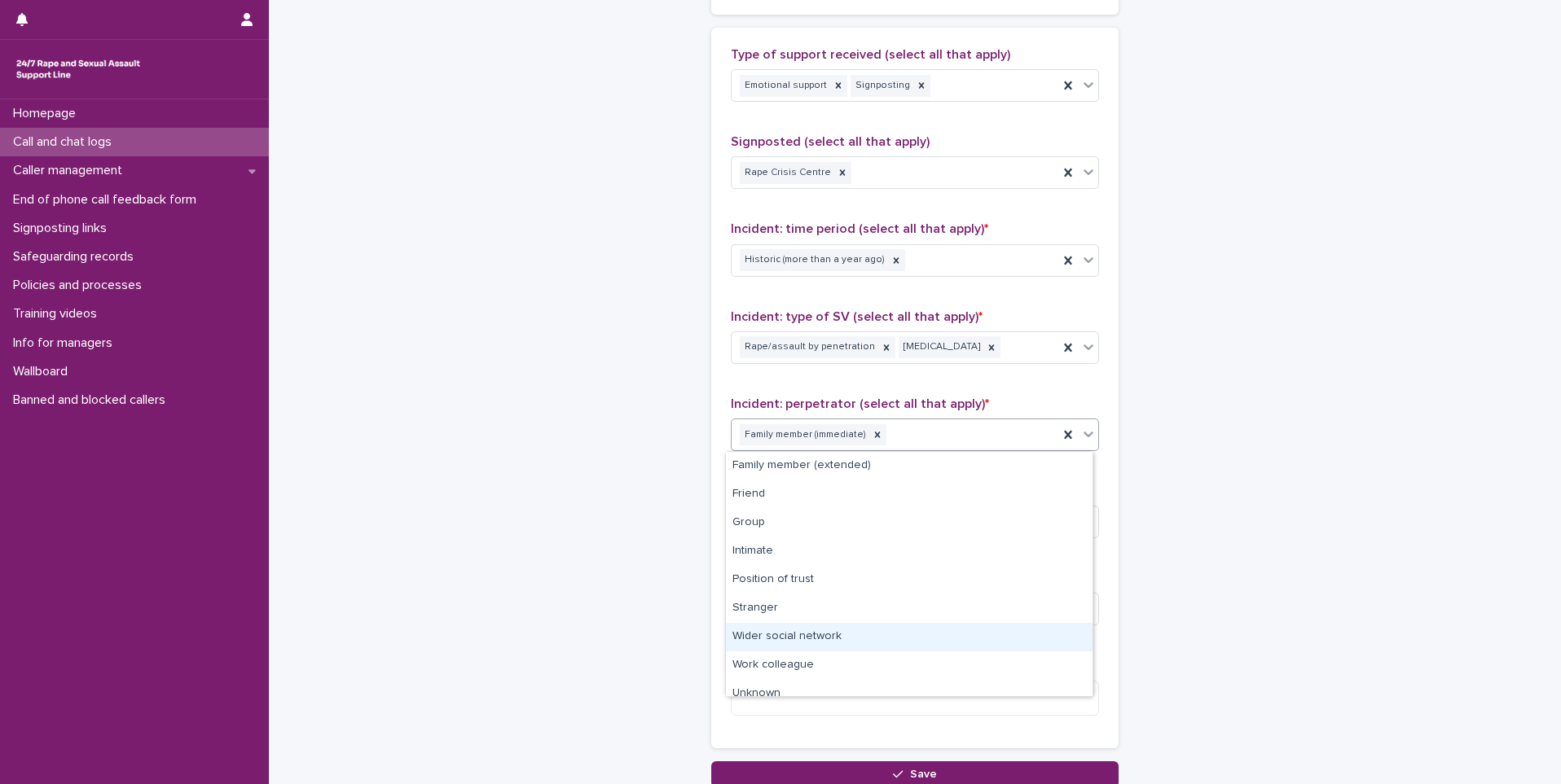
scroll to position [41, 0]
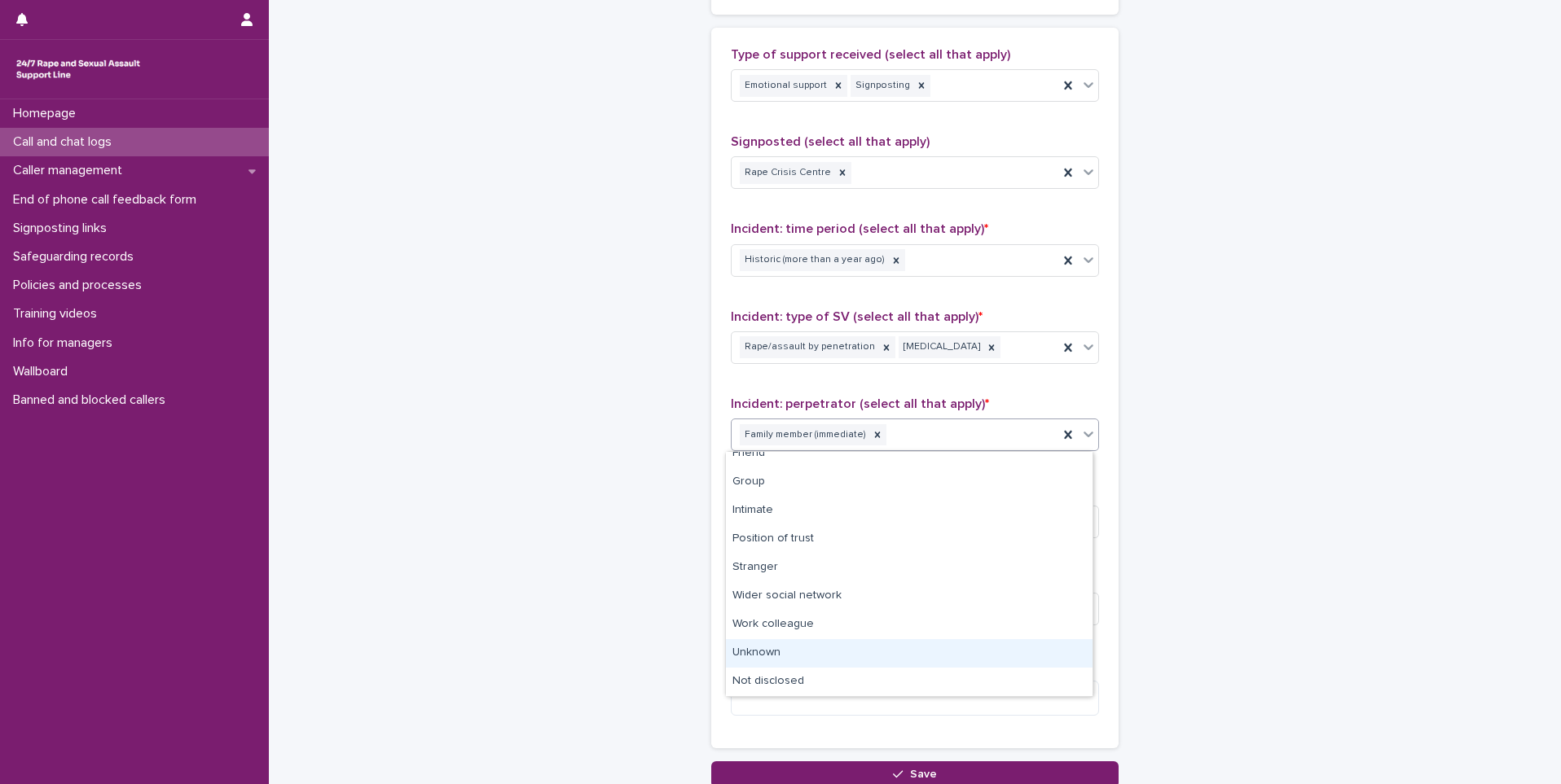
click at [790, 662] on div "Unknown" at bounding box center [909, 653] width 366 height 29
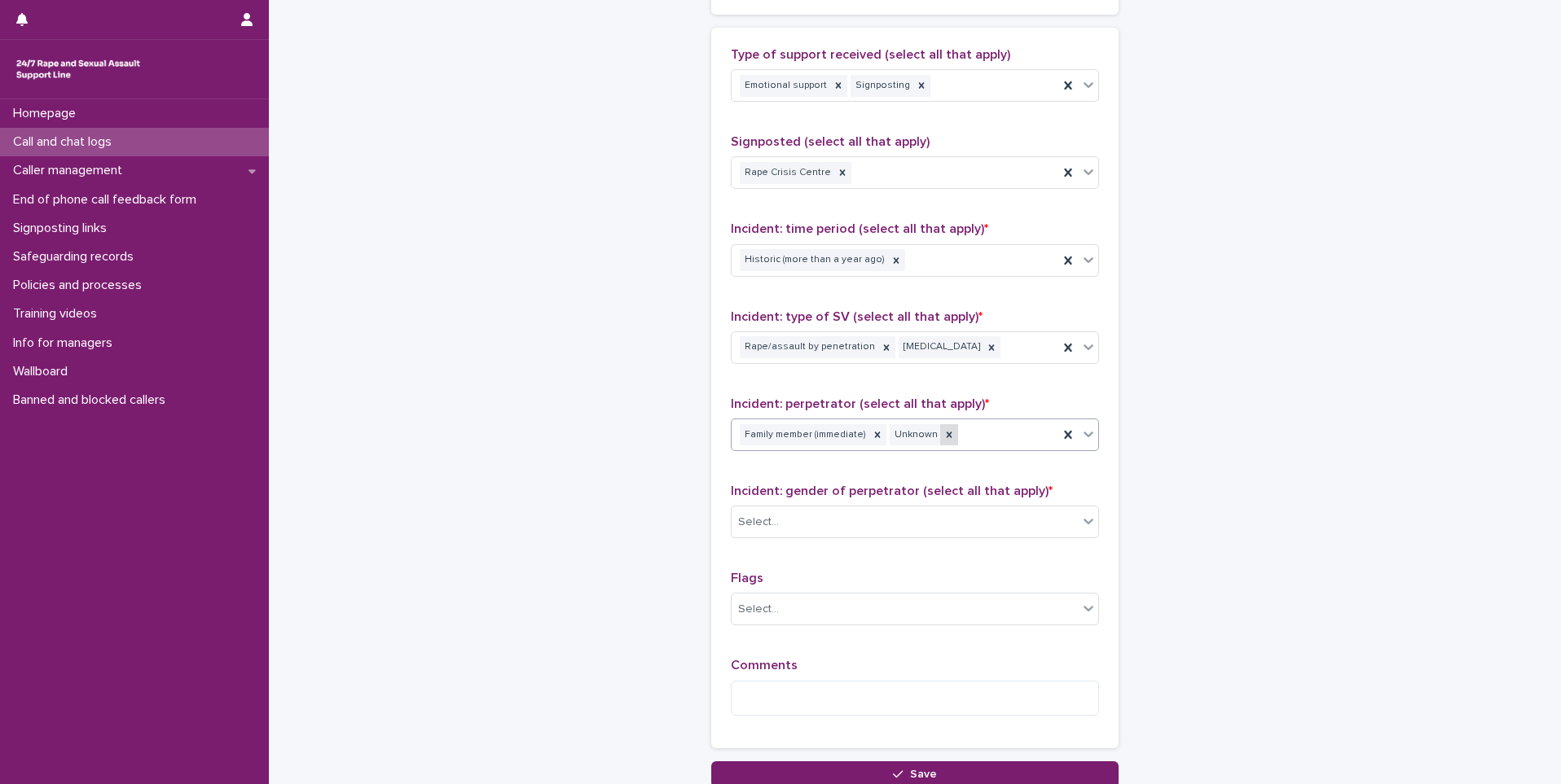
click at [940, 442] on div at bounding box center [949, 434] width 17 height 22
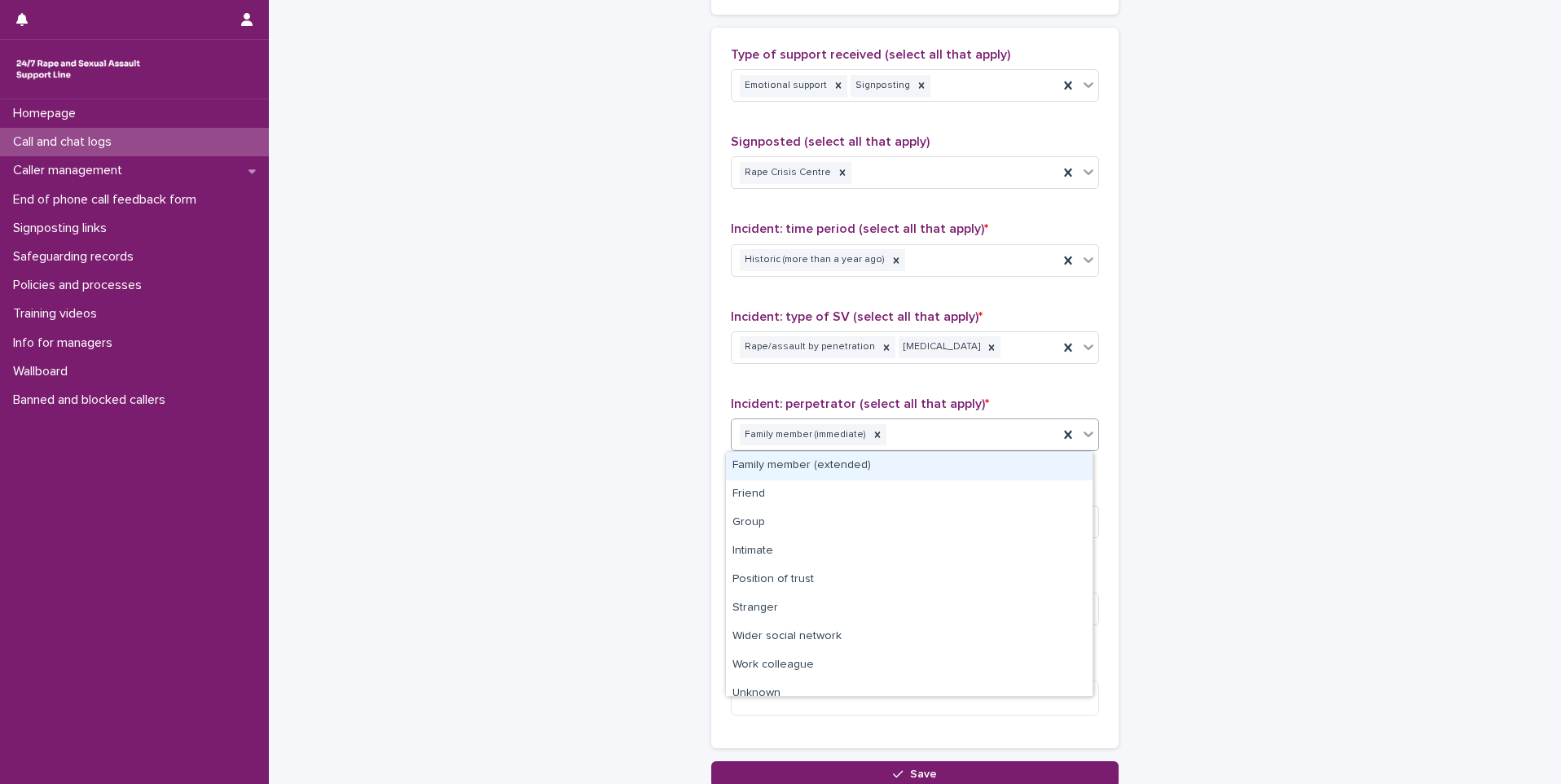
click at [930, 439] on div "Family member (immediate)" at bounding box center [895, 435] width 327 height 29
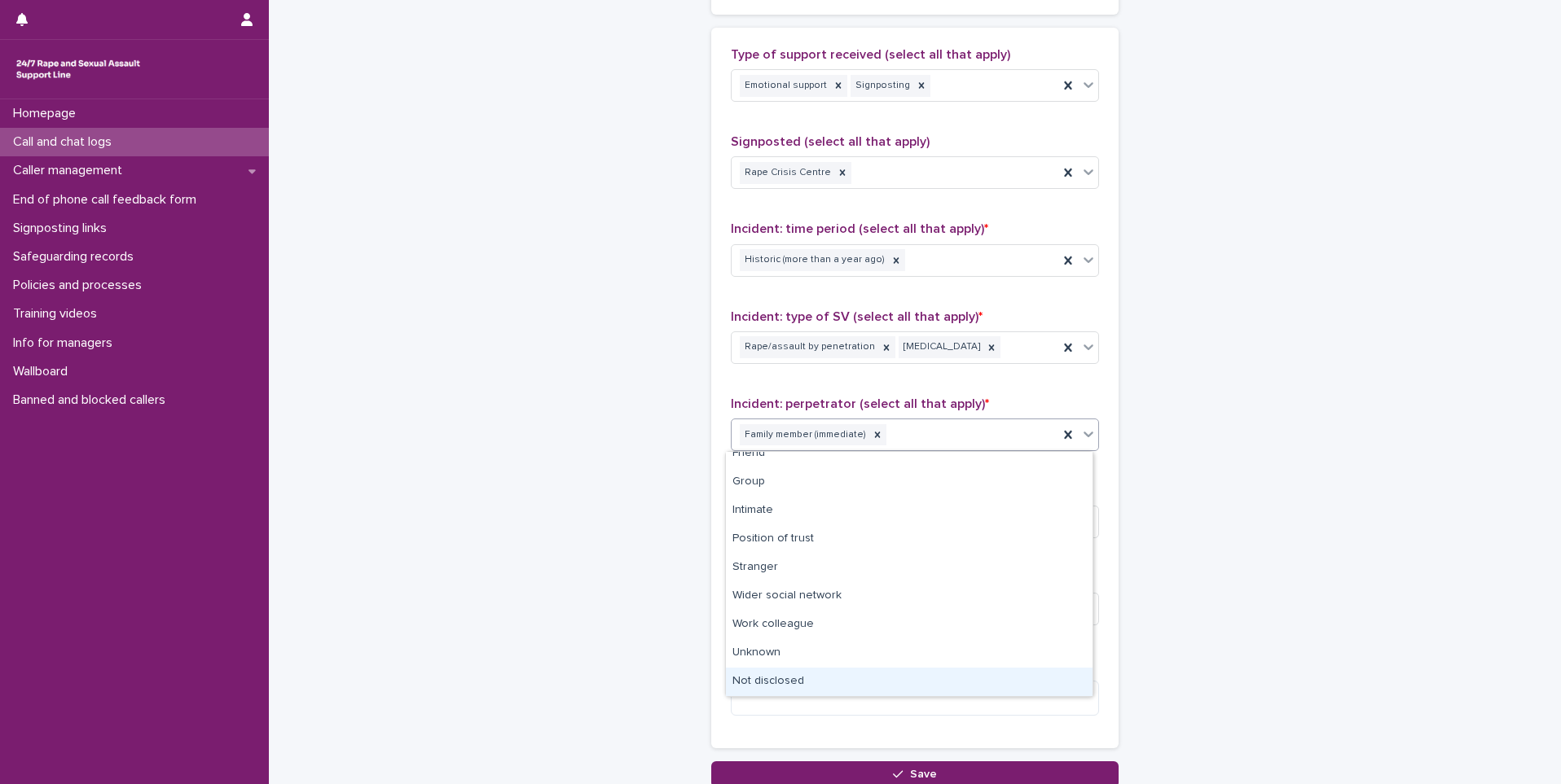
click at [800, 678] on div "Not disclosed" at bounding box center [909, 682] width 366 height 29
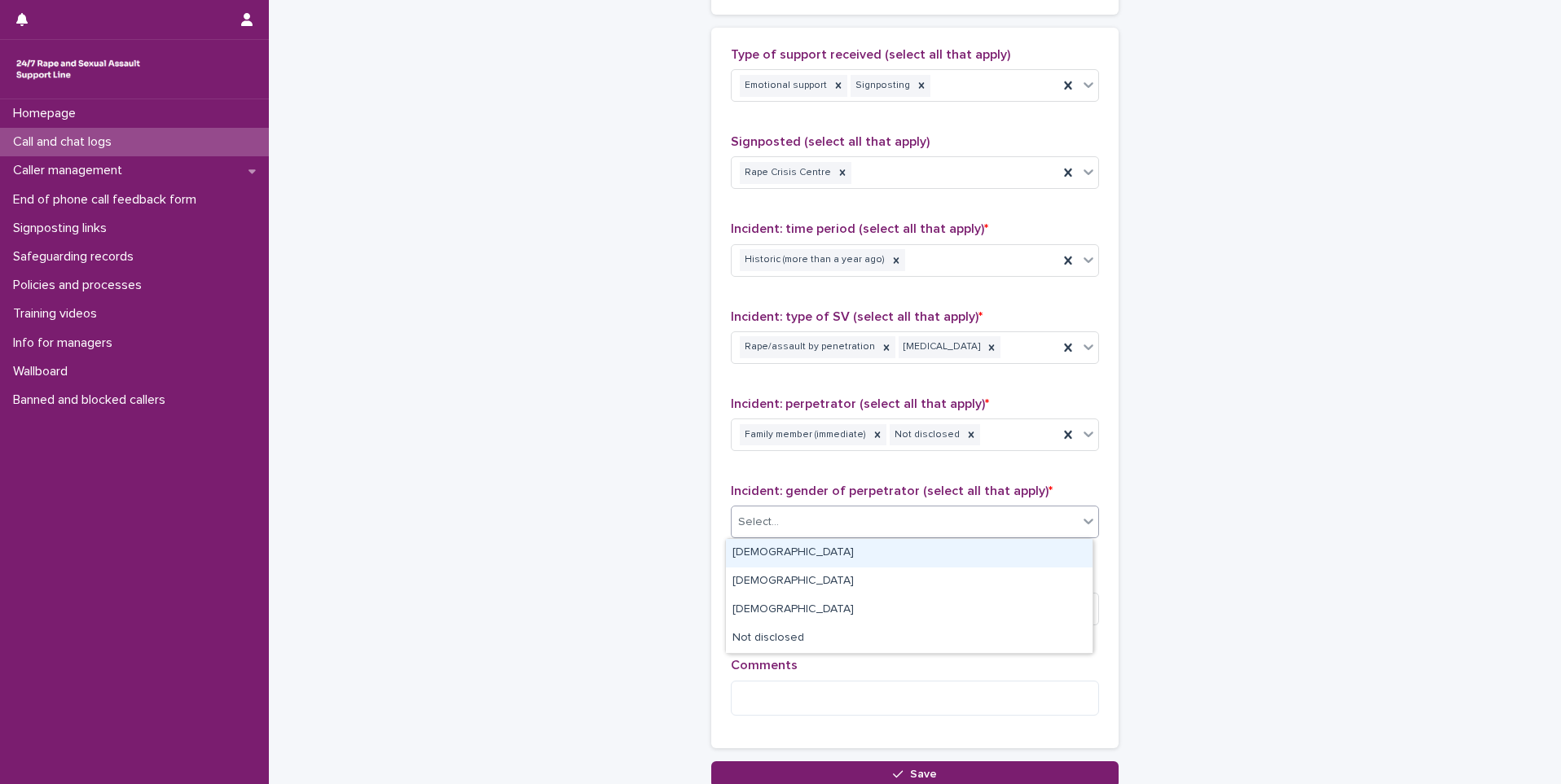
click at [847, 509] on div "Select..." at bounding box center [905, 522] width 346 height 27
click at [801, 555] on div "[DEMOGRAPHIC_DATA]" at bounding box center [909, 553] width 366 height 29
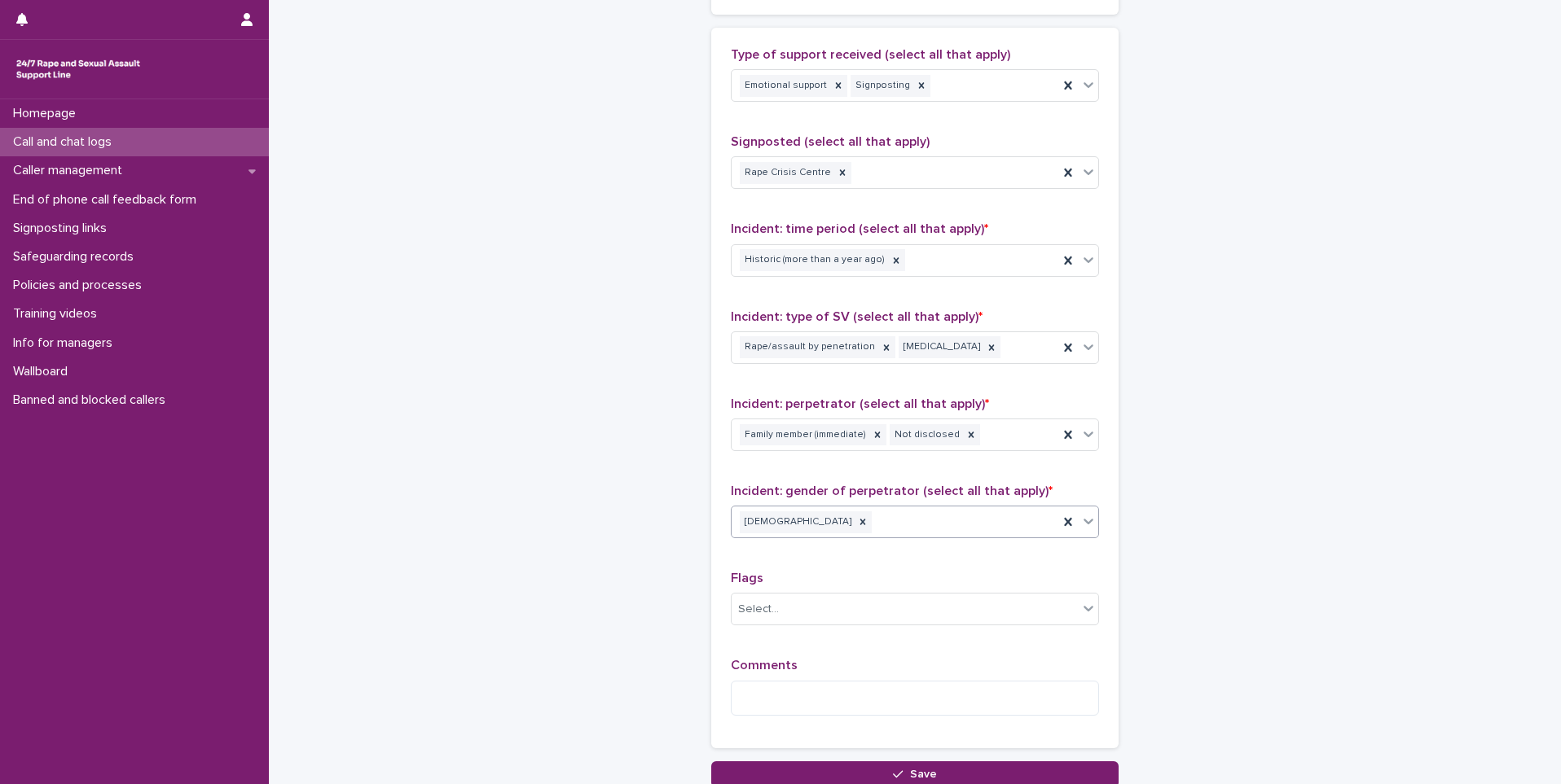
click at [787, 662] on span "Comments" at bounding box center [764, 665] width 66 height 13
click at [788, 675] on div "Comments" at bounding box center [915, 693] width 368 height 70
click at [788, 685] on textarea at bounding box center [915, 698] width 368 height 35
type textarea "*"
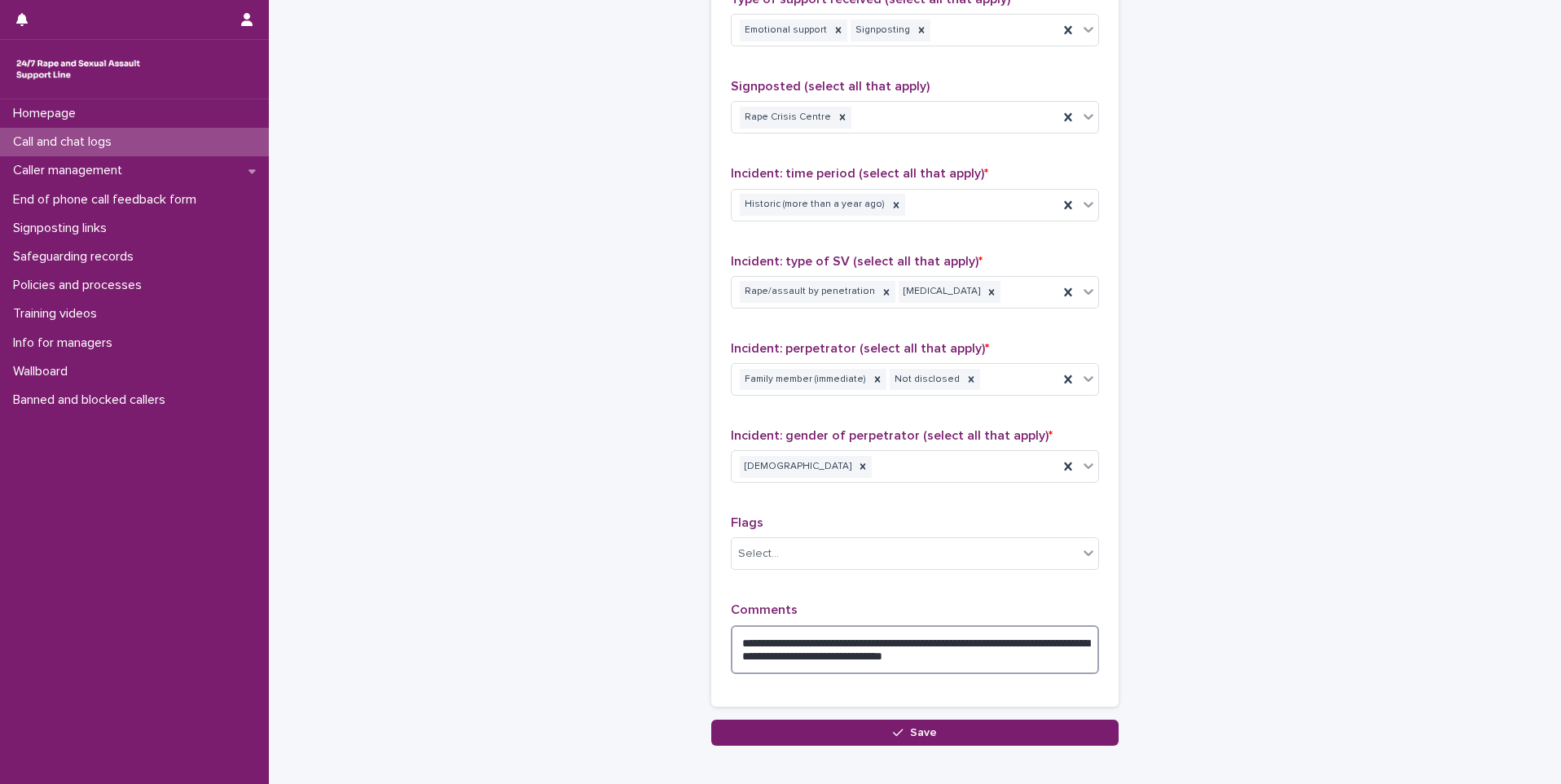
scroll to position [1121, 0]
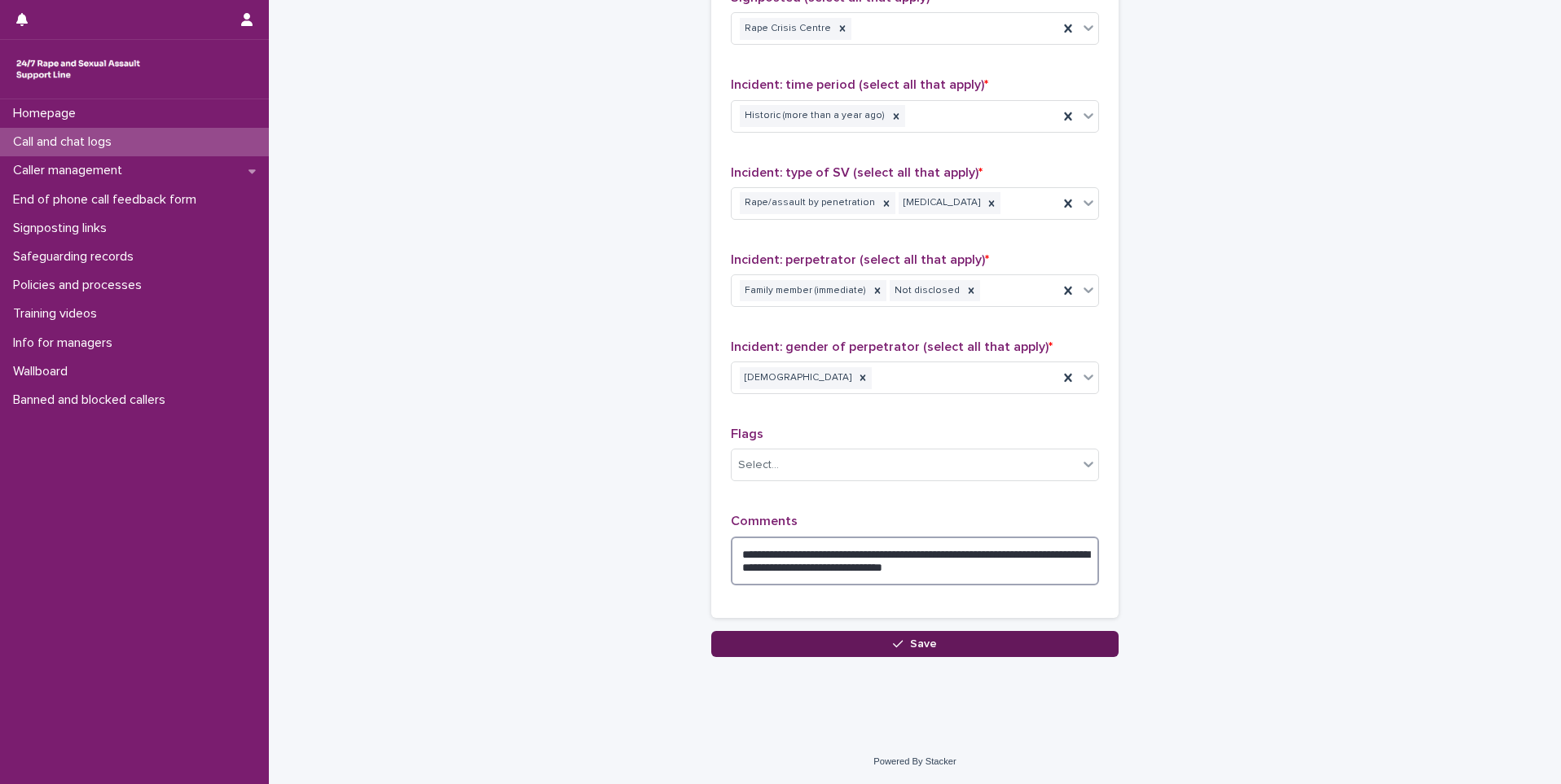
type textarea "**********"
click at [895, 653] on button "Save" at bounding box center [915, 644] width 408 height 26
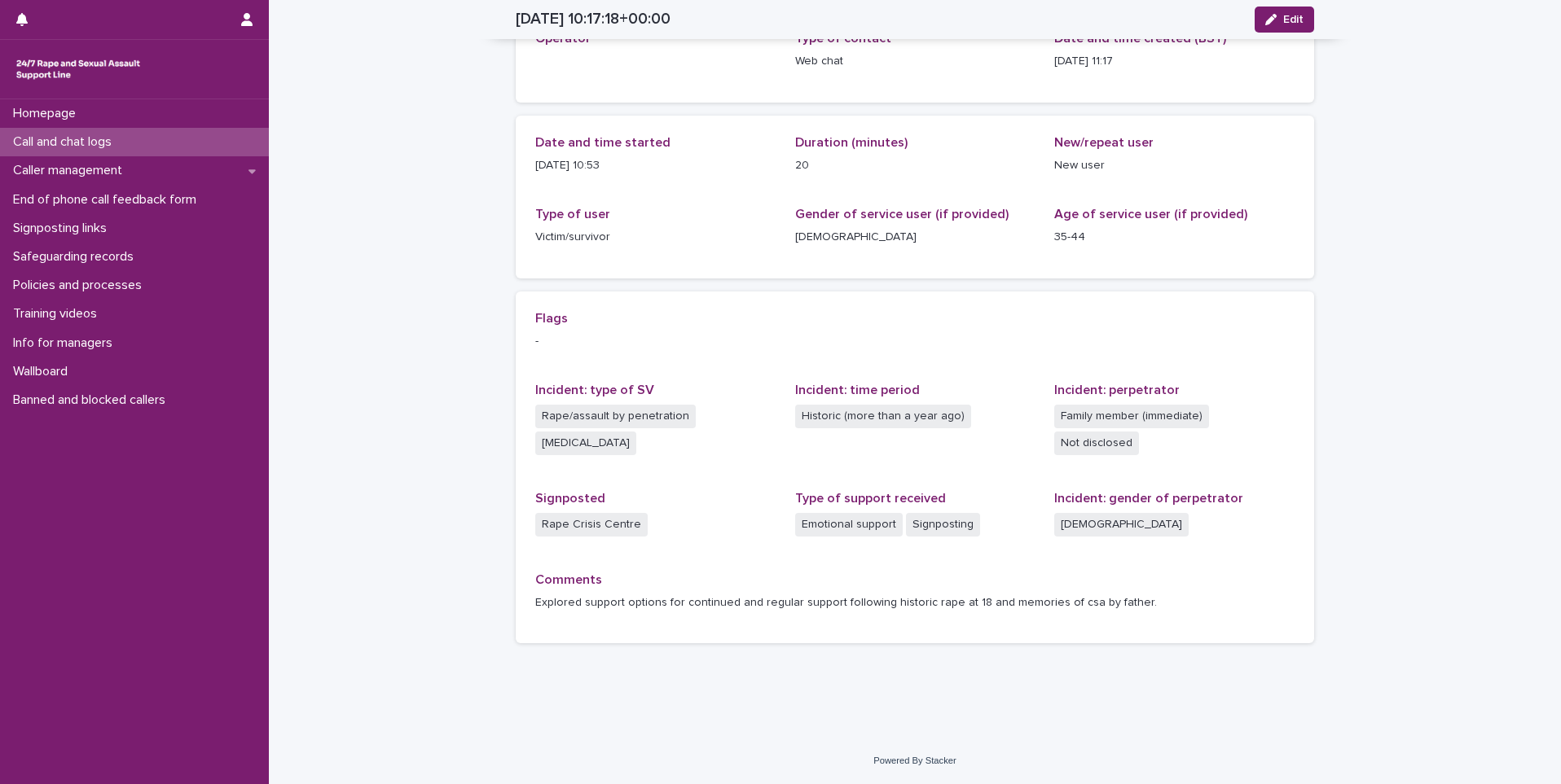
scroll to position [108, 0]
click at [92, 135] on p "Call and chat logs" at bounding box center [65, 142] width 118 height 16
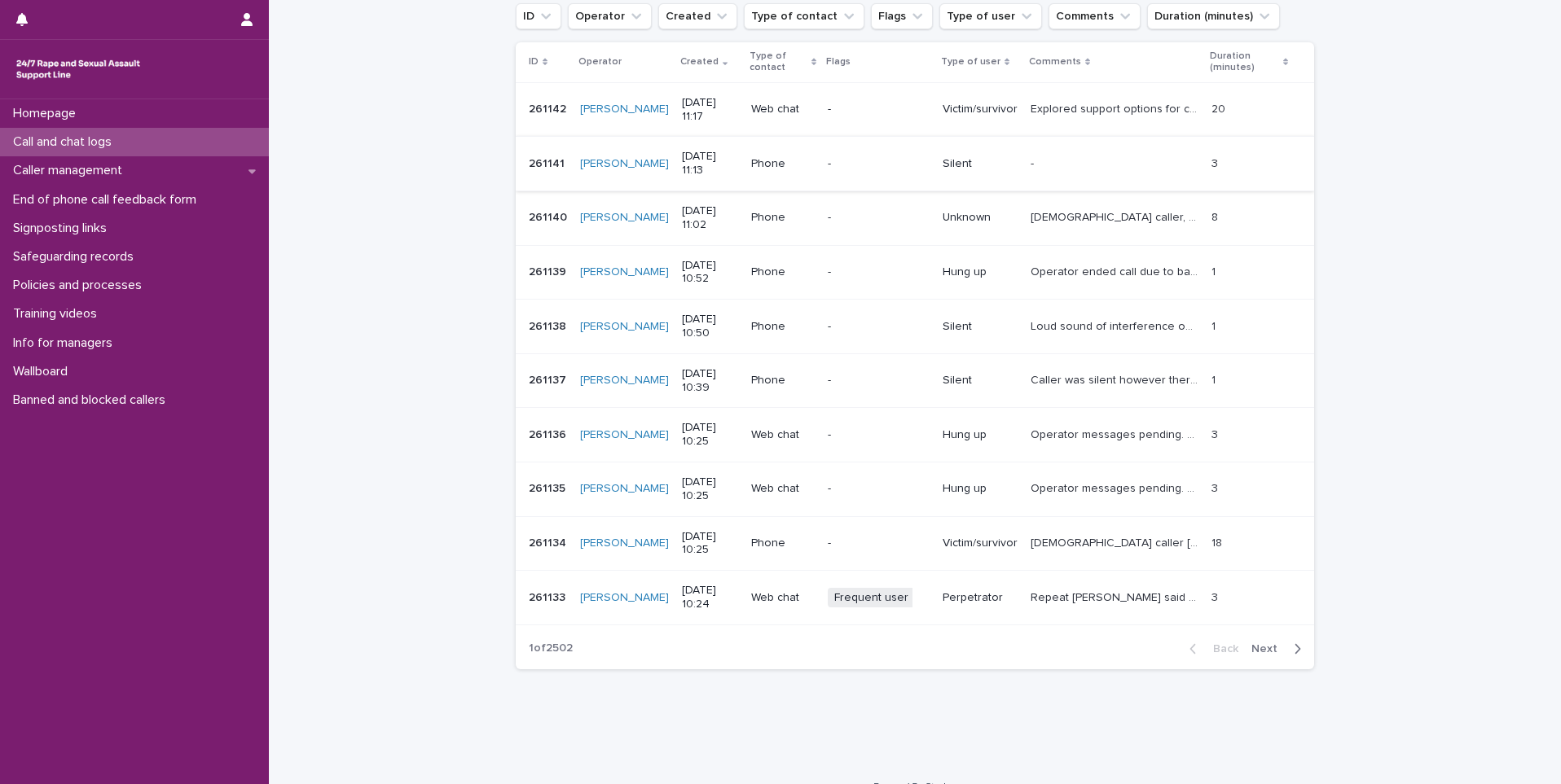
scroll to position [245, 0]
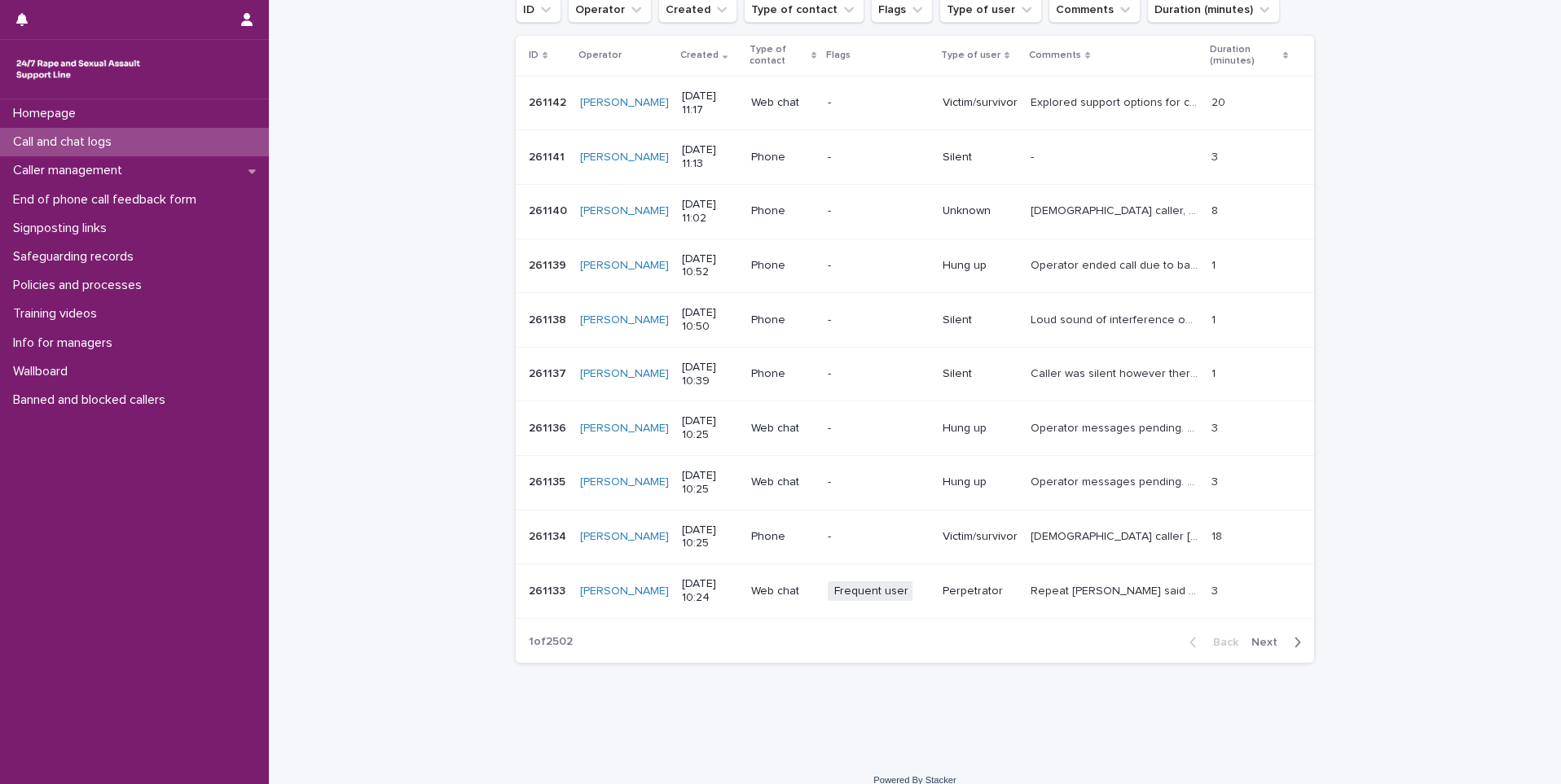
click at [1261, 644] on span "Next" at bounding box center [1269, 642] width 36 height 11
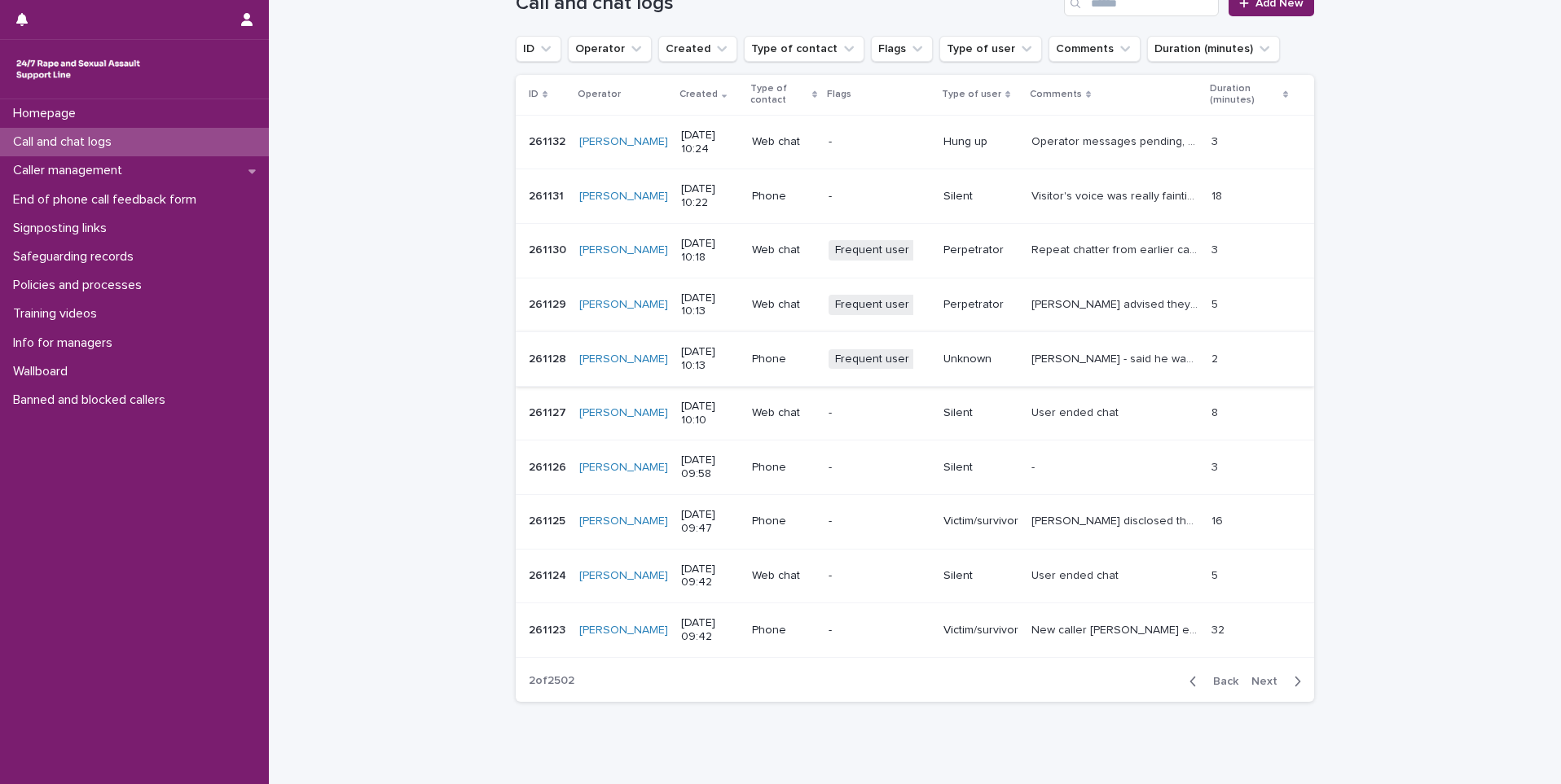
scroll to position [245, 0]
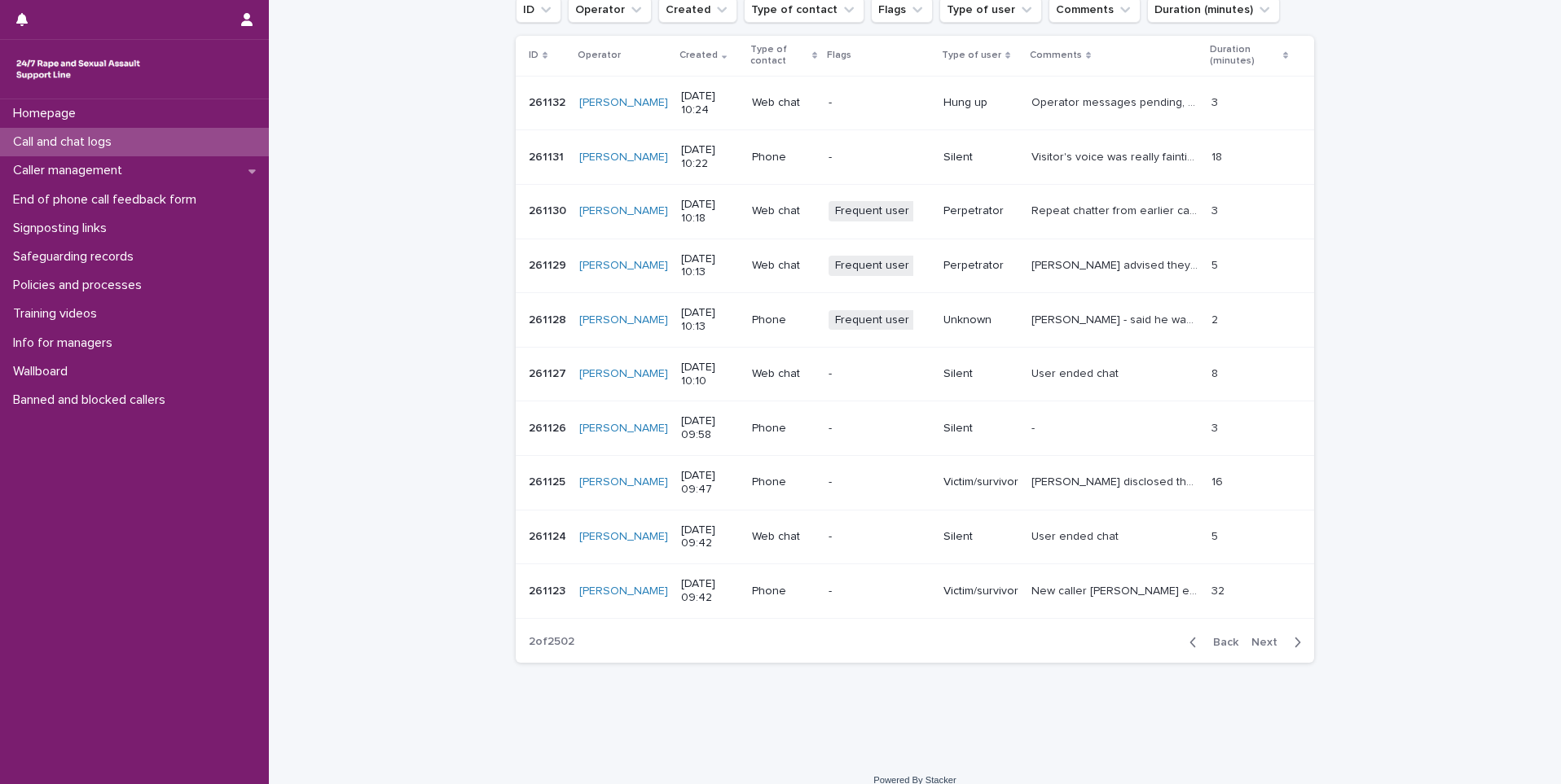
click at [1269, 643] on span "Next" at bounding box center [1269, 642] width 36 height 11
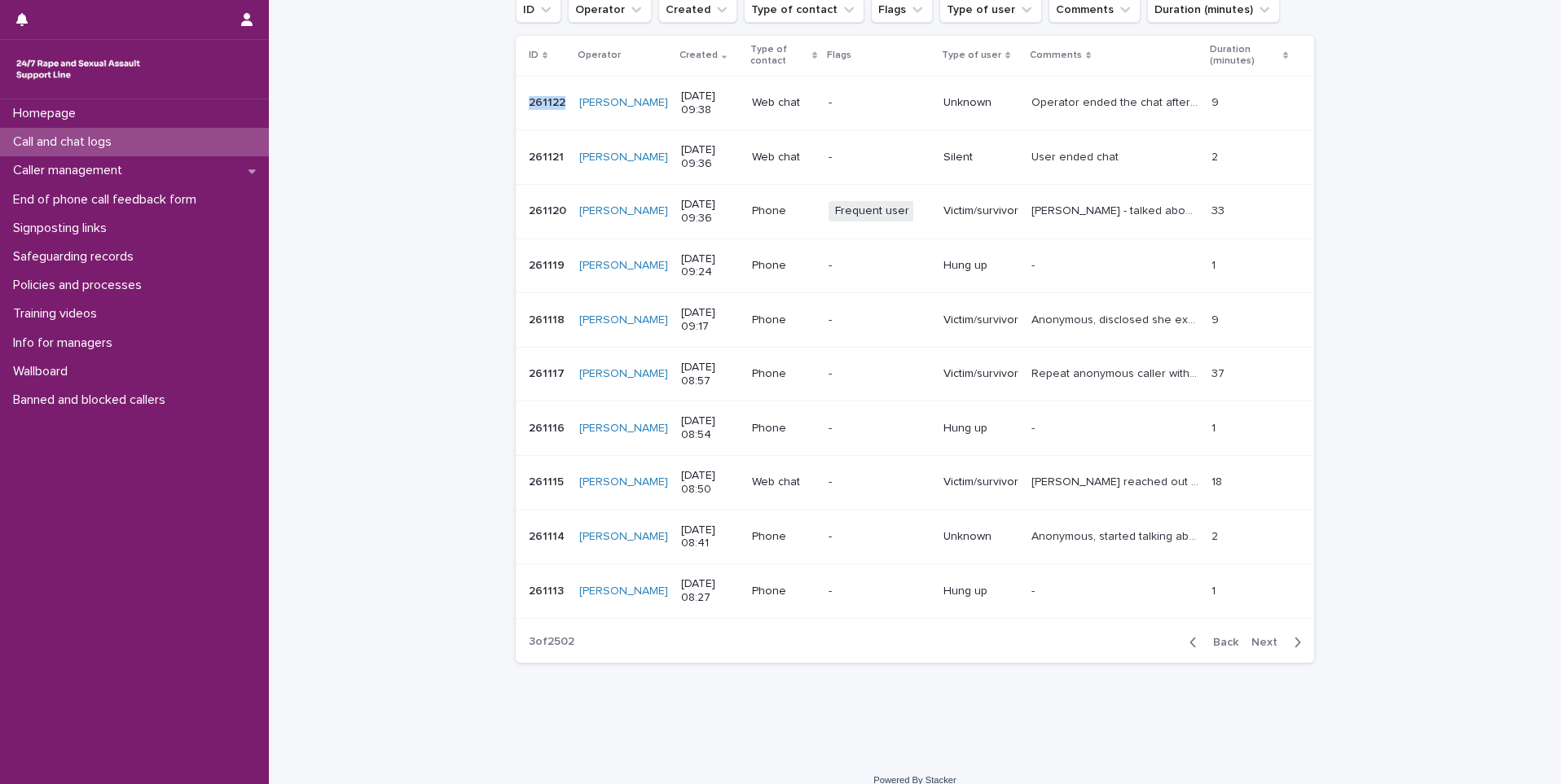
drag, startPoint x: 559, startPoint y: 101, endPoint x: 524, endPoint y: 103, distance: 35.1
click at [529, 103] on p "261122" at bounding box center [549, 101] width 40 height 17
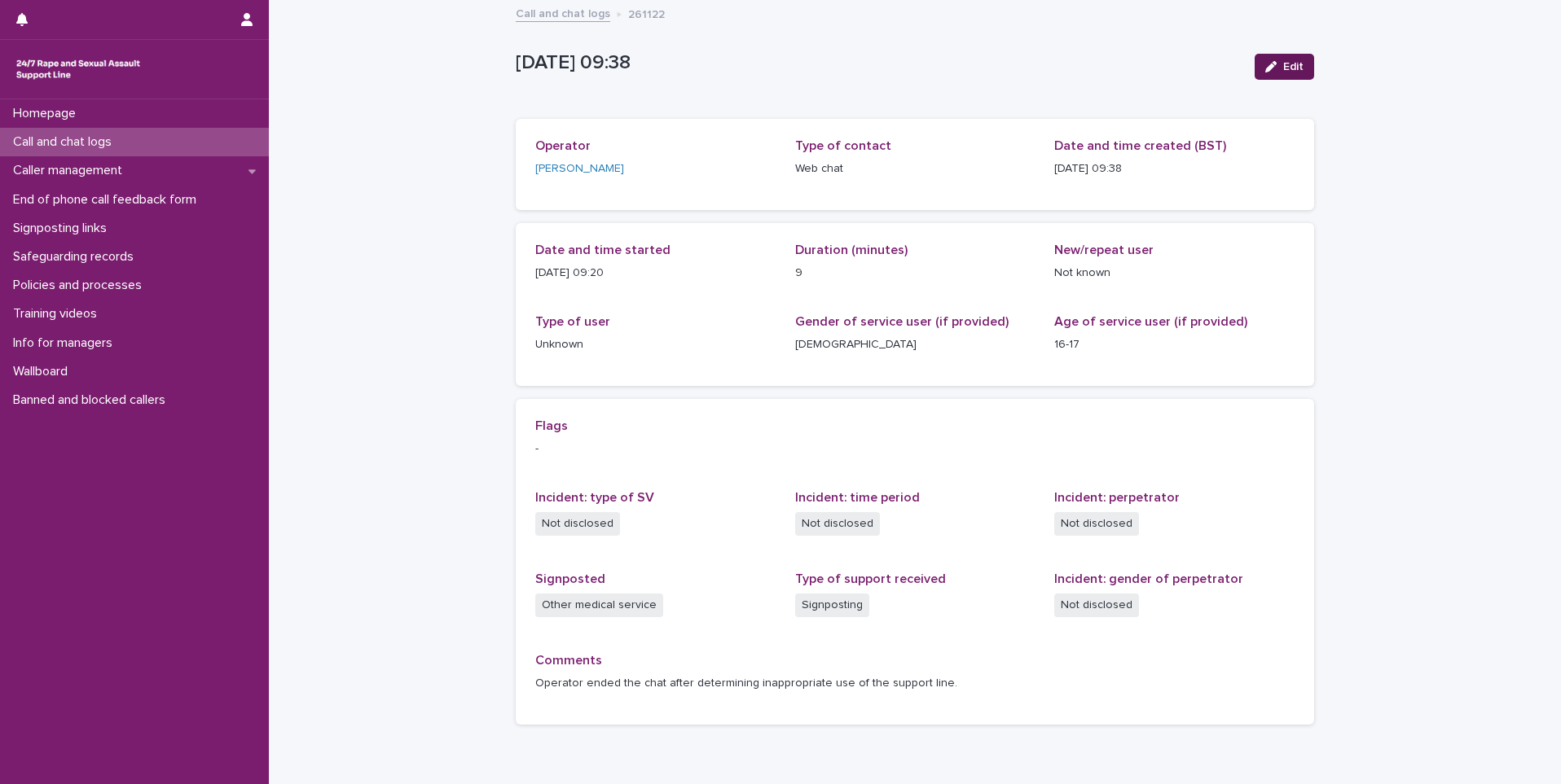
click at [1277, 75] on button "Edit" at bounding box center [1285, 66] width 59 height 26
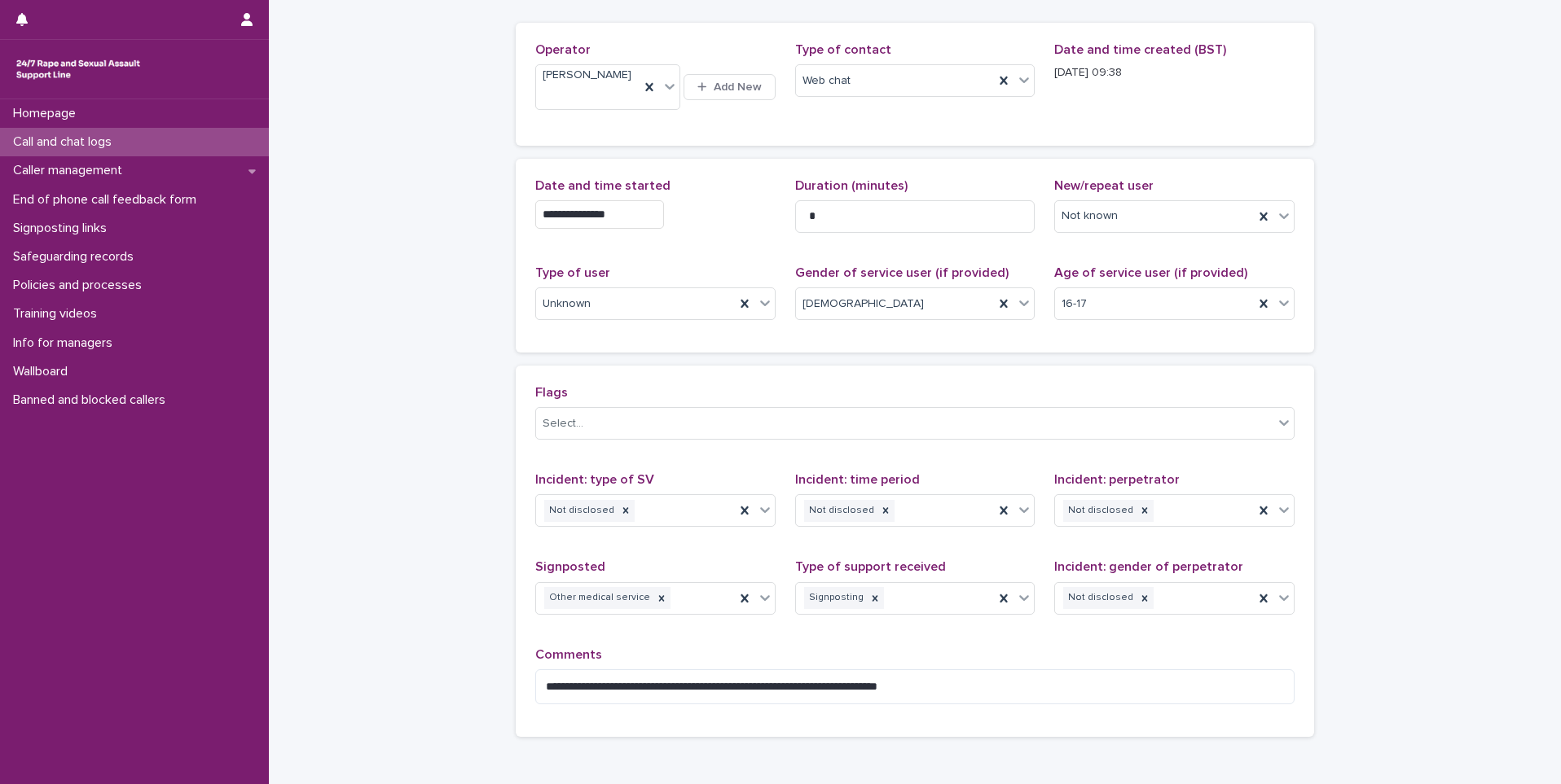
scroll to position [177, 0]
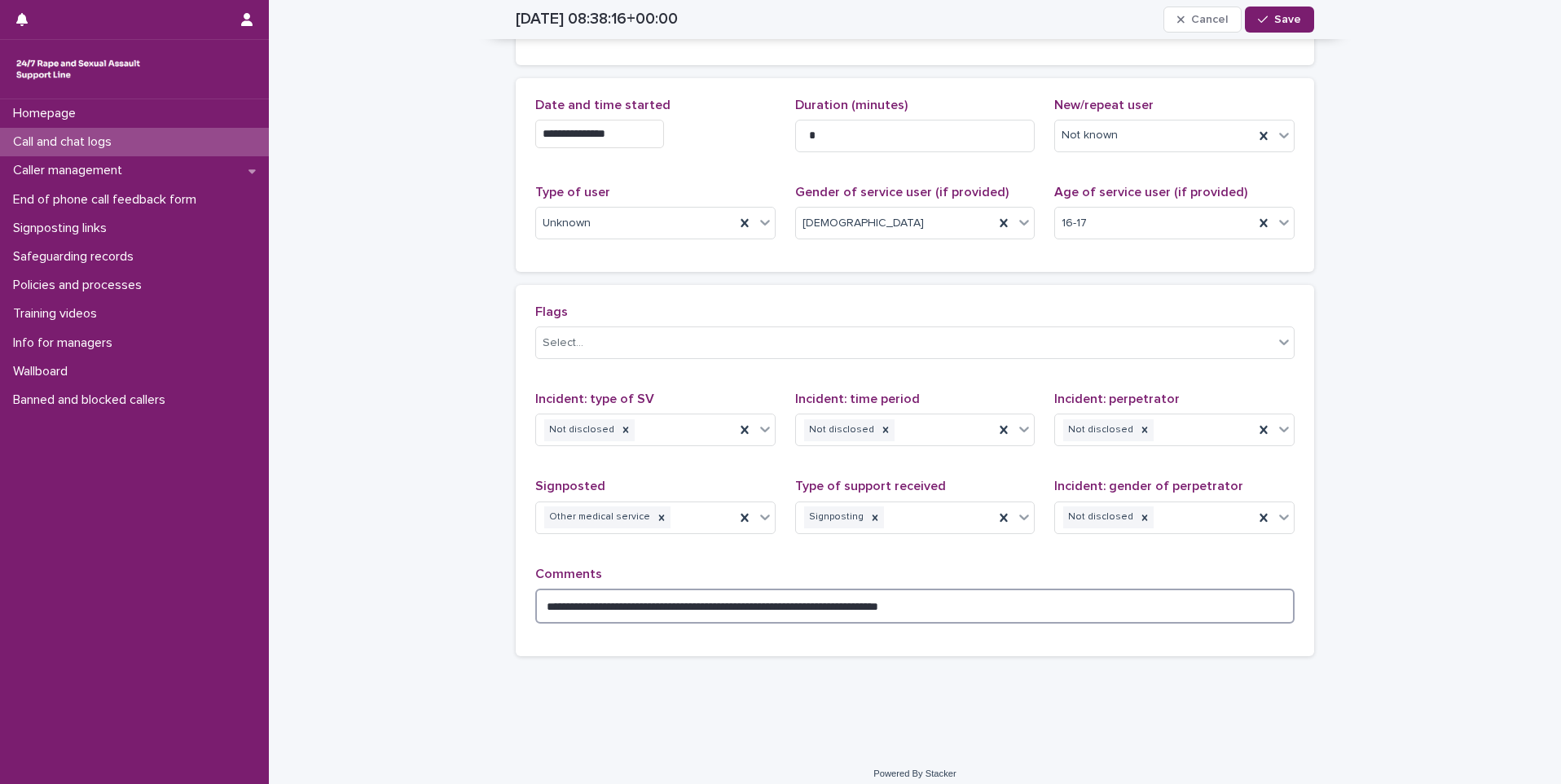
click at [972, 597] on textarea "**********" at bounding box center [915, 607] width 759 height 35
click at [1193, 17] on span "Cancel" at bounding box center [1209, 19] width 37 height 11
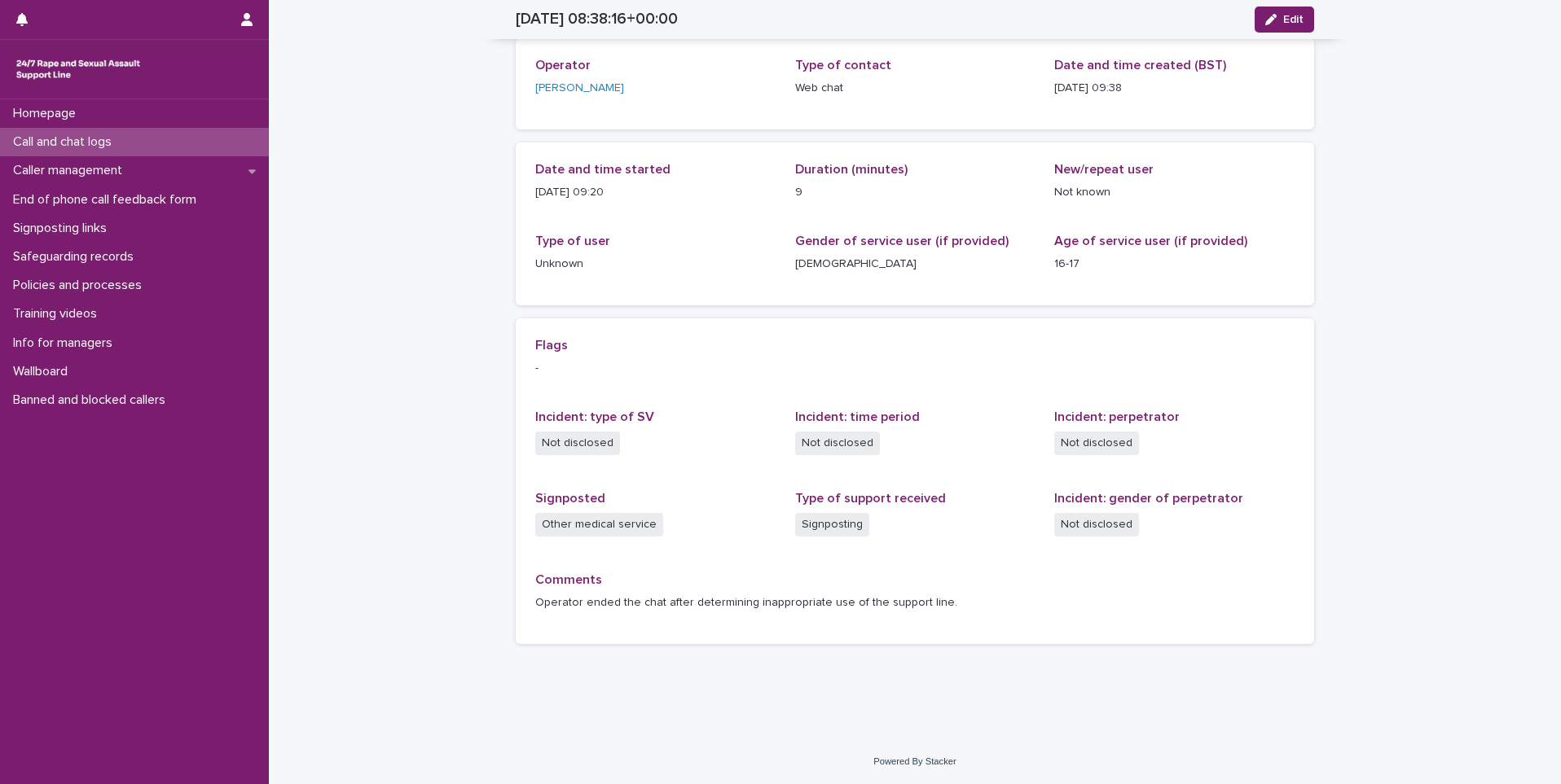
scroll to position [80, 0]
